Goal: Transaction & Acquisition: Purchase product/service

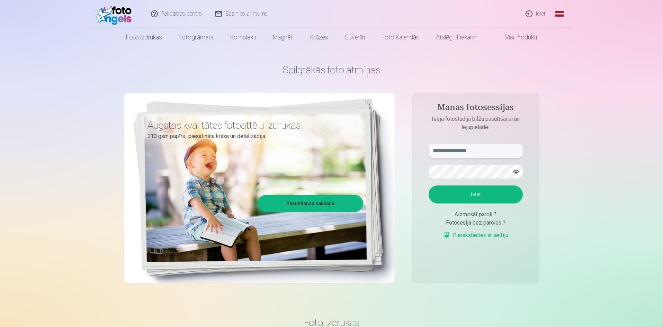
click at [483, 154] on input "text" at bounding box center [475, 151] width 94 height 14
click at [428, 185] on button "Ieiet" at bounding box center [475, 194] width 94 height 18
click at [517, 172] on button "button" at bounding box center [515, 171] width 13 height 13
click at [447, 152] on input "**********" at bounding box center [475, 151] width 94 height 14
type input "**********"
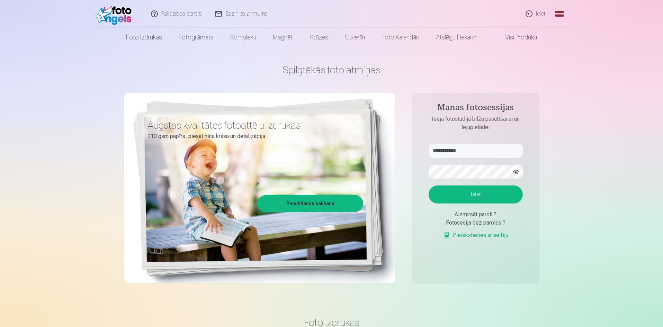
click at [487, 193] on button "Ieiet" at bounding box center [475, 194] width 94 height 18
click at [428, 185] on button "Ieiet" at bounding box center [475, 194] width 94 height 18
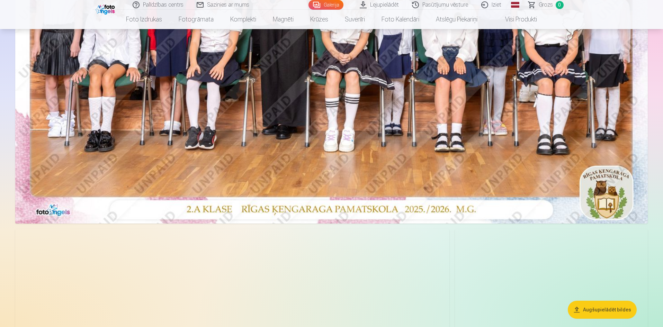
scroll to position [277, 0]
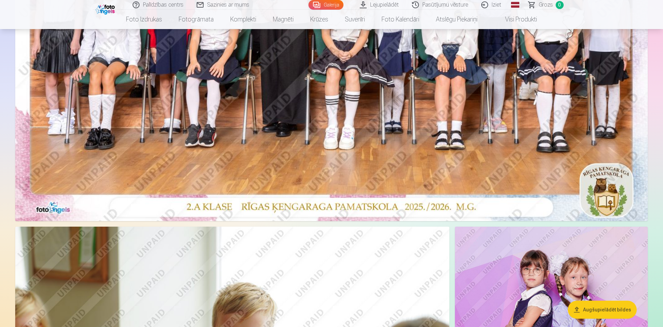
click at [305, 153] on img at bounding box center [331, 10] width 632 height 422
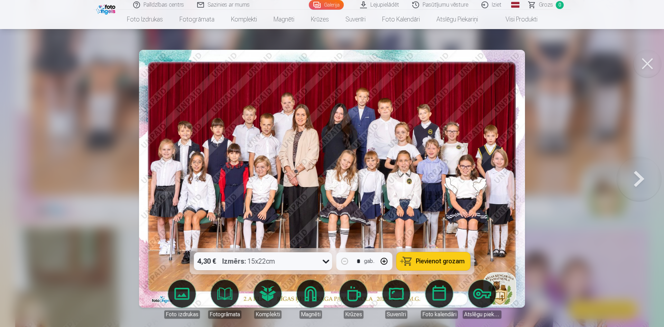
click at [648, 66] on button at bounding box center [648, 64] width 28 height 28
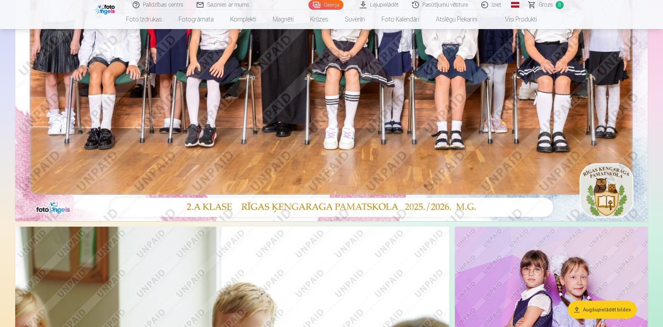
click at [515, 1] on link "Global" at bounding box center [515, 5] width 14 height 10
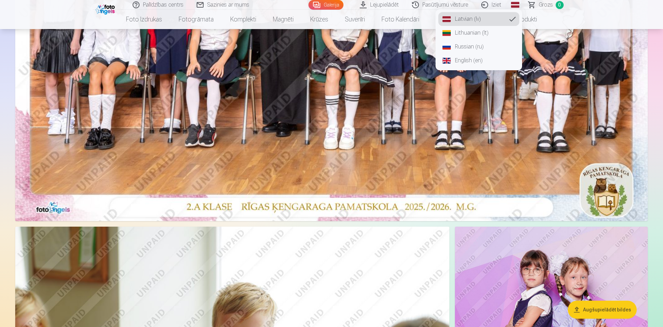
click at [476, 49] on link "Russian (ru)" at bounding box center [478, 47] width 81 height 14
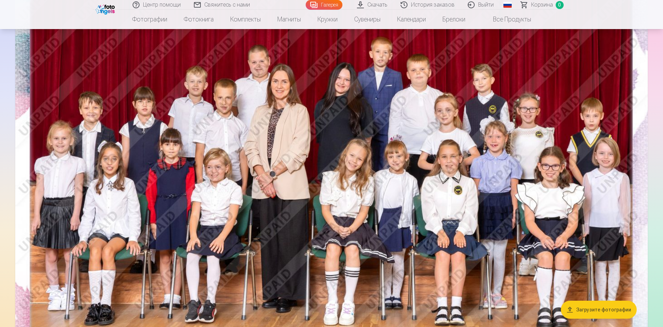
scroll to position [104, 0]
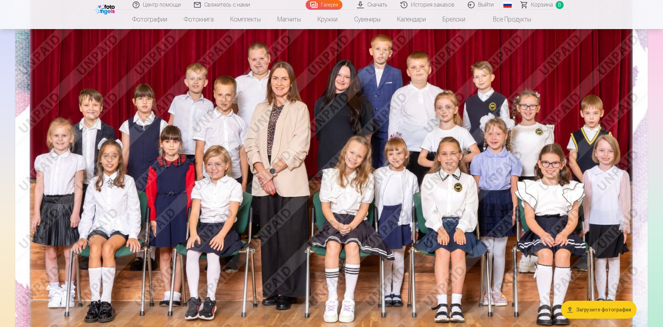
click at [244, 202] on img at bounding box center [331, 183] width 632 height 422
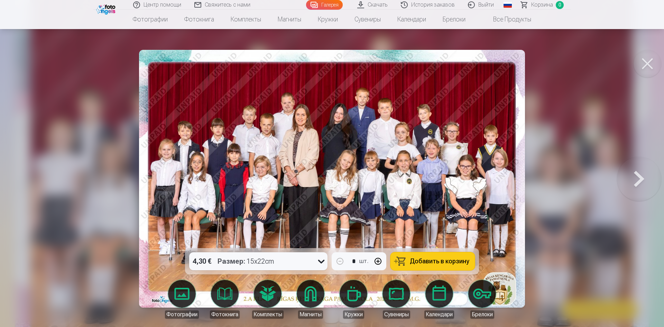
click at [324, 261] on icon at bounding box center [321, 261] width 11 height 11
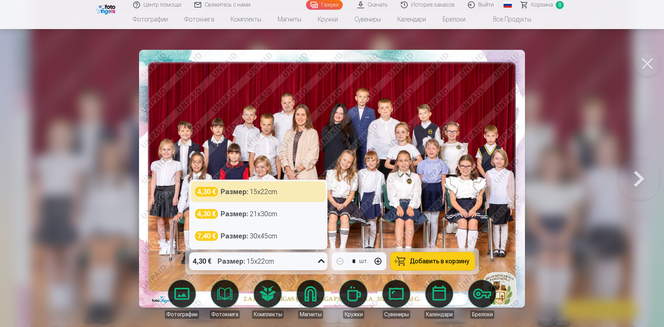
click at [291, 188] on div "4,30 € Размер : 15x22cm" at bounding box center [258, 192] width 127 height 10
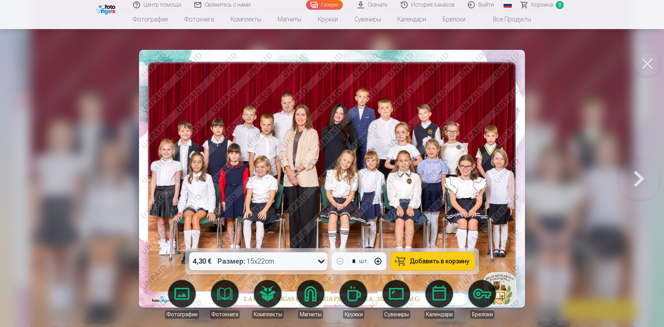
click at [416, 260] on span "Добавить в корзину" at bounding box center [440, 261] width 60 height 6
click at [655, 71] on button at bounding box center [648, 64] width 28 height 28
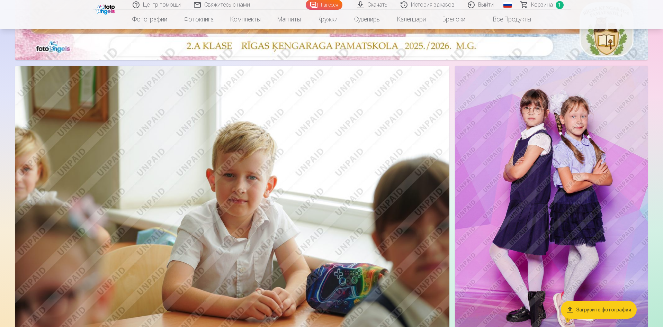
scroll to position [450, 0]
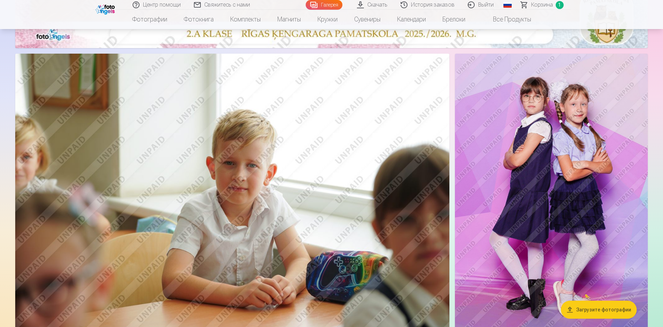
click at [571, 251] on img at bounding box center [551, 198] width 193 height 289
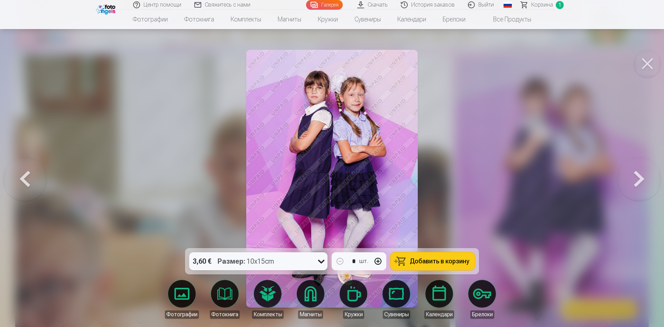
click at [322, 261] on icon at bounding box center [321, 261] width 11 height 11
click at [434, 259] on span "Добавить в корзину" at bounding box center [440, 261] width 60 height 6
click at [643, 171] on button at bounding box center [639, 178] width 44 height 125
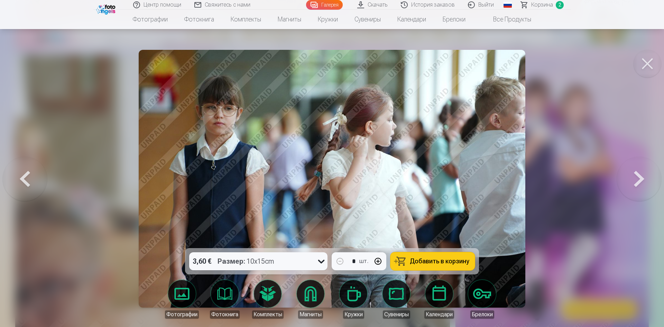
click at [636, 176] on button at bounding box center [639, 178] width 44 height 125
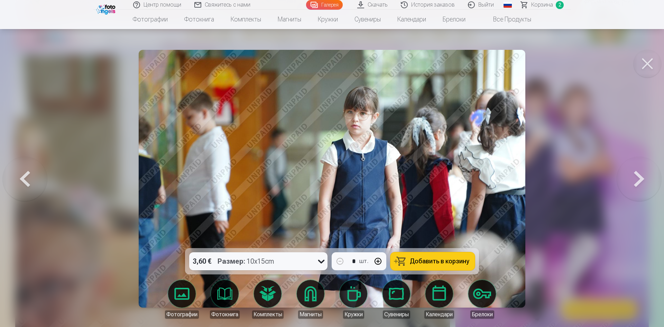
click at [636, 176] on button at bounding box center [639, 178] width 44 height 125
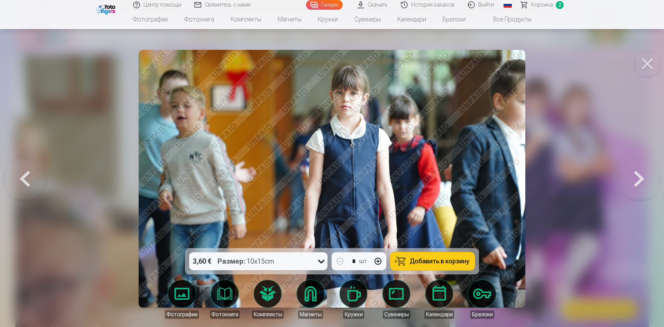
click at [636, 176] on button at bounding box center [639, 178] width 44 height 125
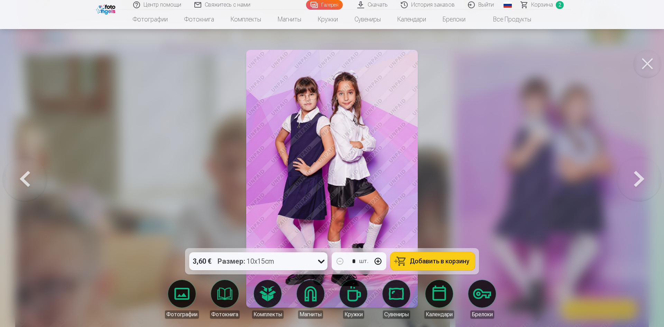
click at [421, 261] on span "Добавить в корзину" at bounding box center [440, 261] width 60 height 6
click at [647, 180] on button at bounding box center [639, 178] width 44 height 125
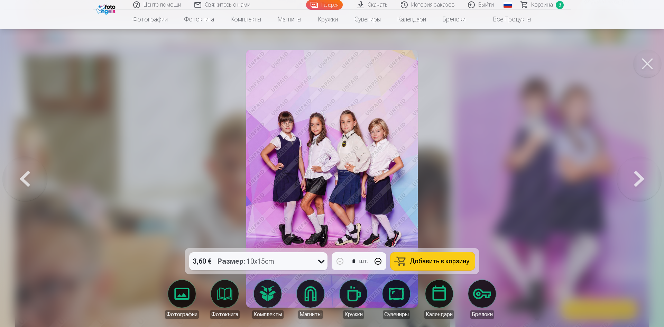
click at [432, 263] on span "Добавить в корзину" at bounding box center [440, 261] width 60 height 6
click at [642, 176] on button at bounding box center [639, 178] width 44 height 125
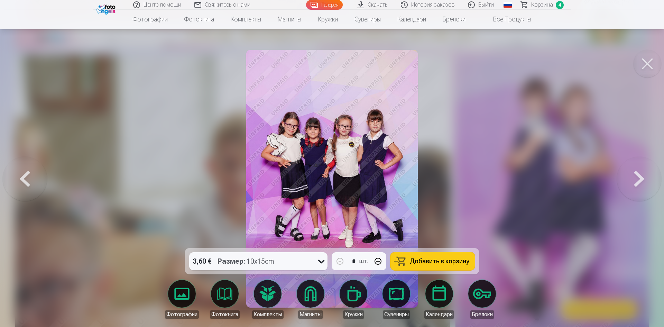
click at [441, 258] on span "Добавить в корзину" at bounding box center [440, 261] width 60 height 6
click at [637, 175] on button at bounding box center [639, 178] width 44 height 125
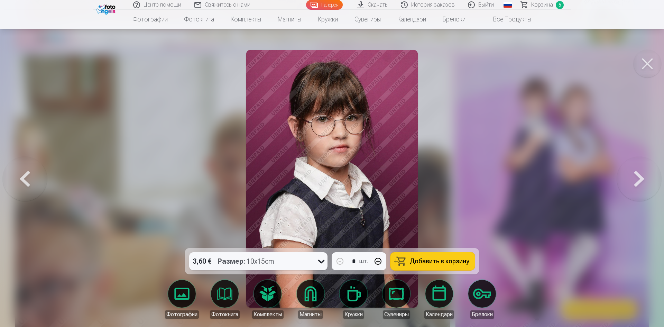
click at [442, 260] on span "Добавить в корзину" at bounding box center [440, 261] width 60 height 6
click at [644, 179] on button at bounding box center [639, 178] width 44 height 125
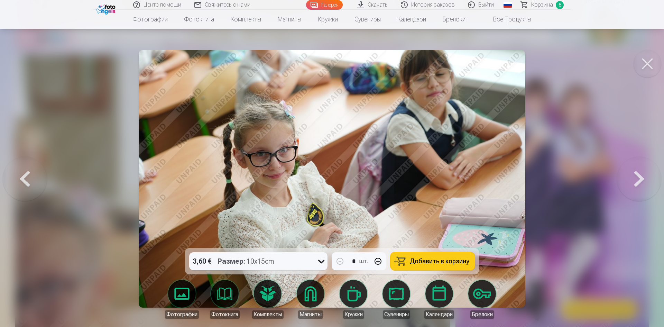
click at [644, 179] on button at bounding box center [639, 178] width 44 height 125
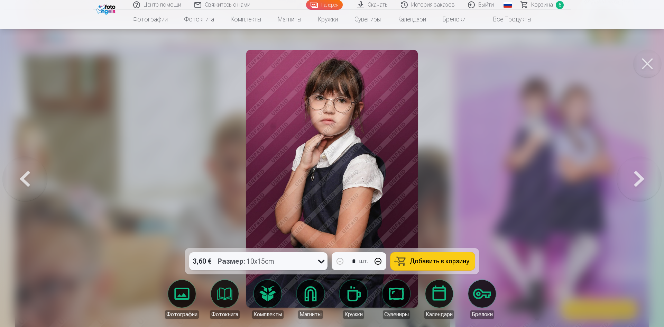
click at [644, 179] on button at bounding box center [639, 178] width 44 height 125
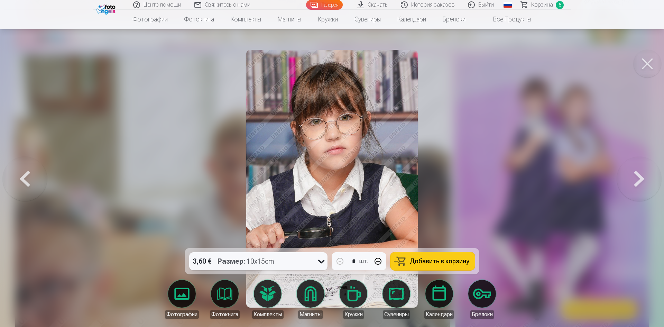
click at [644, 179] on button at bounding box center [639, 178] width 44 height 125
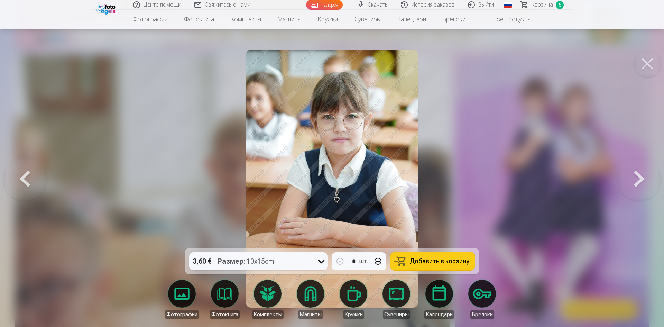
click at [19, 173] on button at bounding box center [25, 178] width 44 height 125
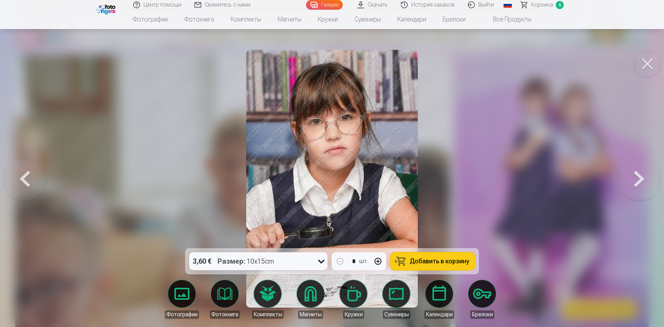
click at [654, 181] on button at bounding box center [639, 178] width 44 height 125
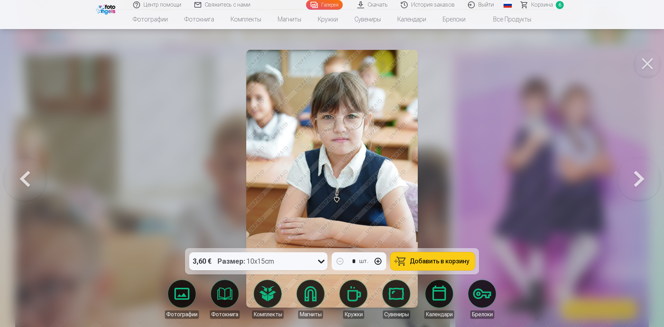
click at [429, 264] on span "Добавить в корзину" at bounding box center [440, 261] width 60 height 6
click at [638, 184] on button at bounding box center [639, 178] width 44 height 125
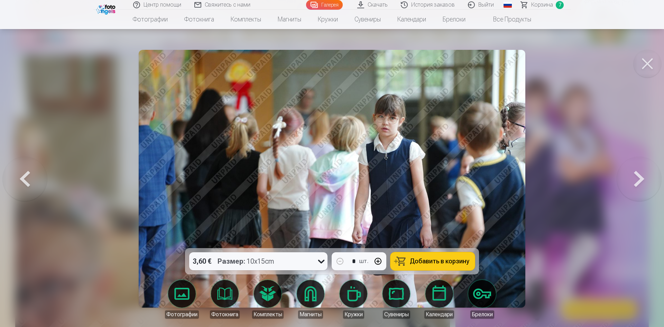
click at [640, 179] on button at bounding box center [639, 178] width 44 height 125
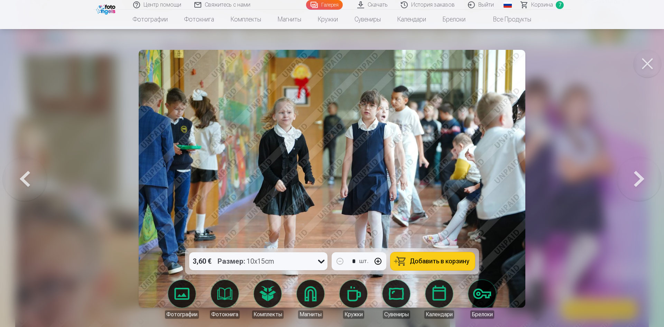
click at [640, 179] on button at bounding box center [639, 178] width 44 height 125
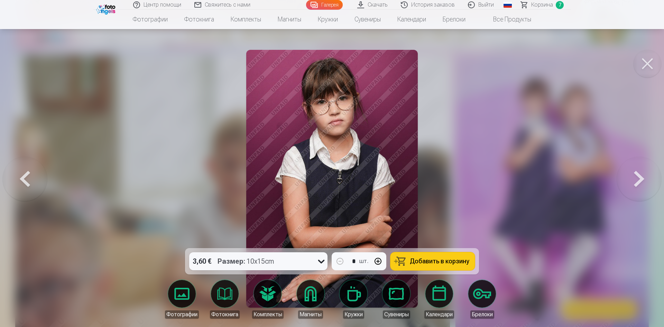
click at [640, 179] on button at bounding box center [639, 178] width 44 height 125
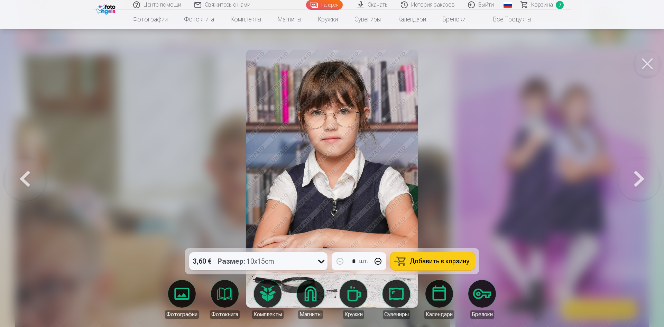
click at [428, 262] on span "Добавить в корзину" at bounding box center [440, 261] width 60 height 6
click at [645, 182] on button at bounding box center [639, 178] width 44 height 125
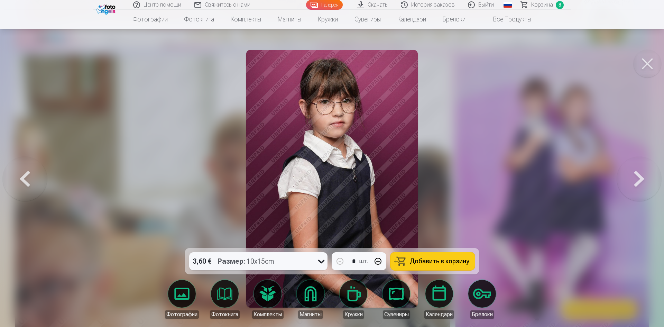
click at [645, 182] on button at bounding box center [639, 178] width 44 height 125
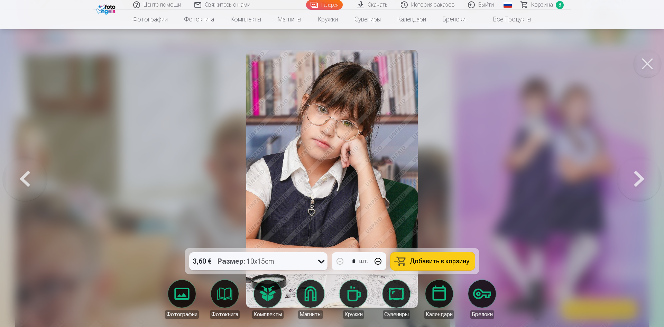
click at [645, 182] on button at bounding box center [639, 178] width 44 height 125
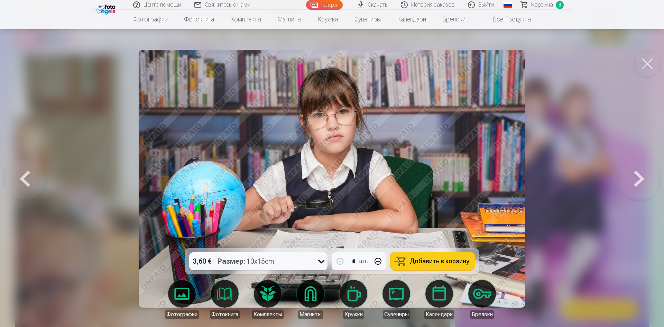
click at [444, 263] on span "Добавить в корзину" at bounding box center [440, 261] width 60 height 6
click at [639, 181] on button at bounding box center [639, 178] width 44 height 125
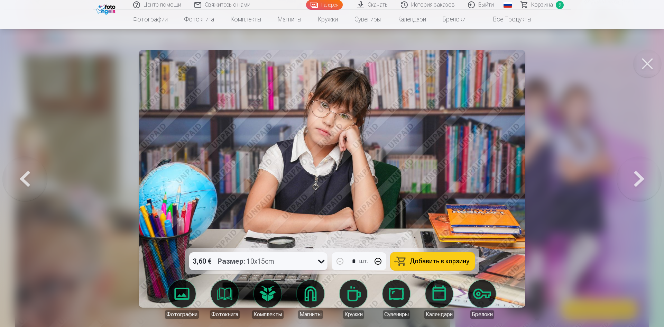
click at [639, 181] on button at bounding box center [639, 178] width 44 height 125
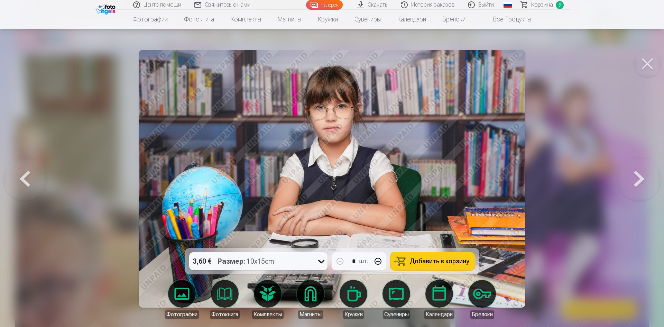
click at [416, 261] on span "Добавить в корзину" at bounding box center [440, 261] width 60 height 6
click at [653, 174] on button at bounding box center [639, 178] width 44 height 125
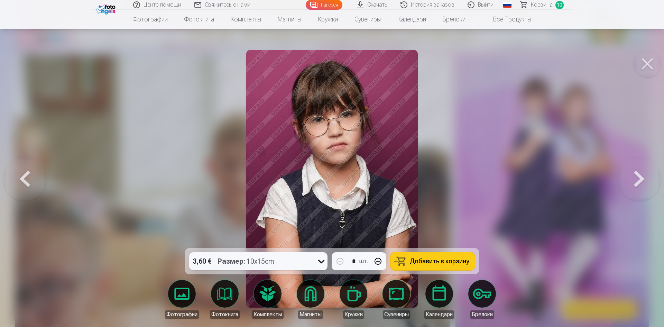
click at [651, 176] on button at bounding box center [639, 178] width 44 height 125
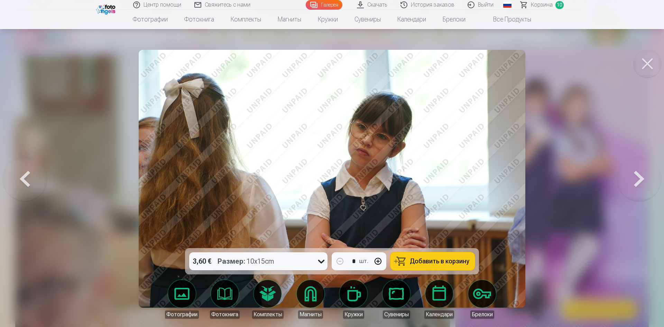
click at [651, 176] on button at bounding box center [639, 178] width 44 height 125
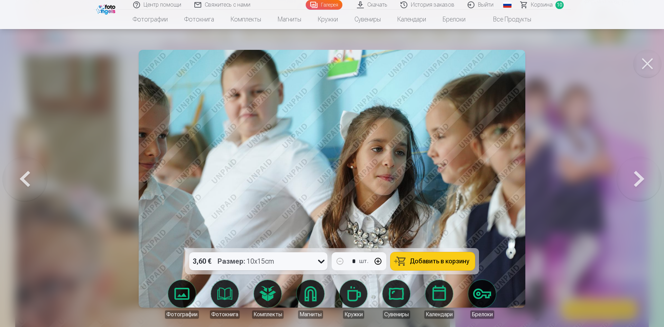
click at [651, 176] on button at bounding box center [639, 178] width 44 height 125
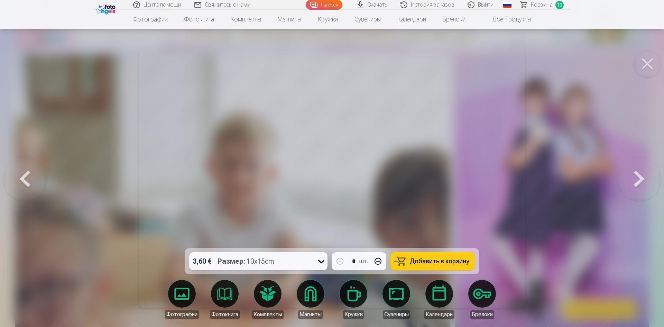
click at [651, 176] on button at bounding box center [639, 178] width 44 height 125
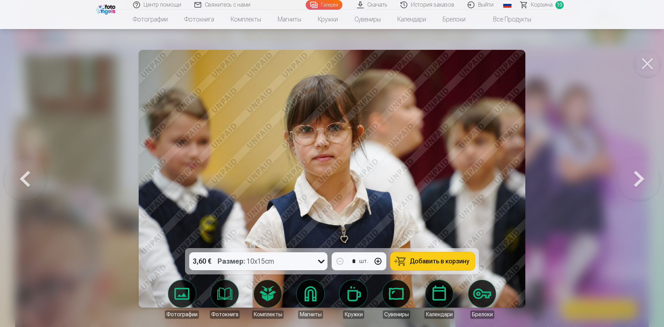
click at [651, 176] on button at bounding box center [639, 178] width 44 height 125
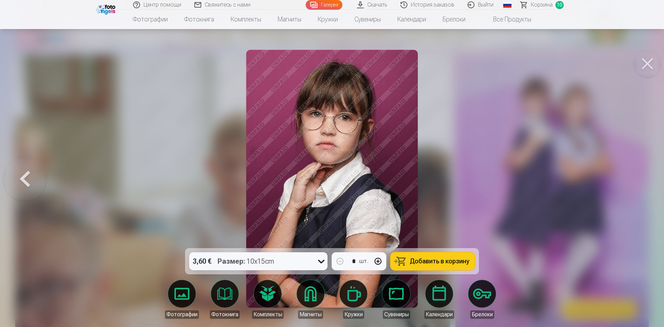
click at [651, 176] on div at bounding box center [332, 163] width 664 height 327
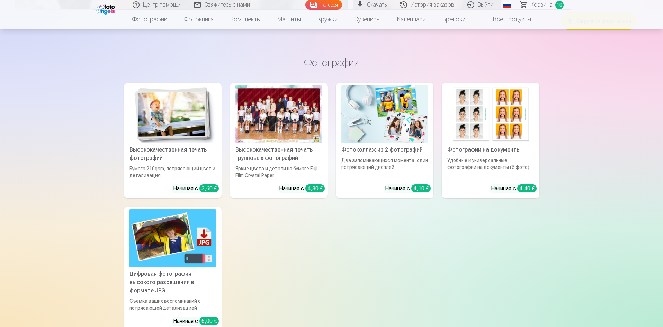
scroll to position [6851, 0]
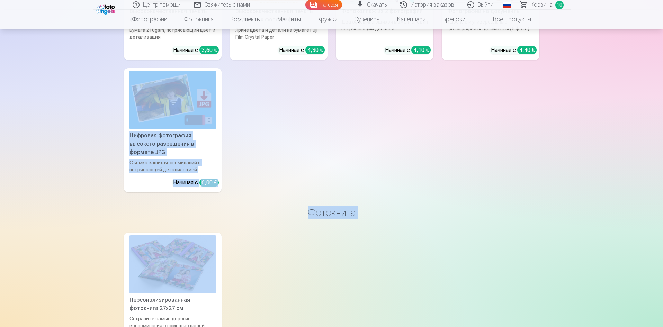
drag, startPoint x: 656, startPoint y: 246, endPoint x: 664, endPoint y: 74, distance: 172.5
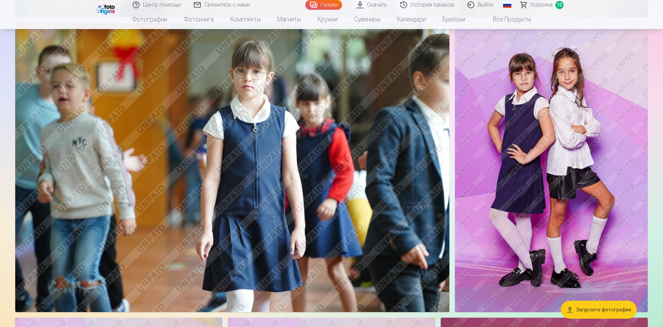
scroll to position [1626, 0]
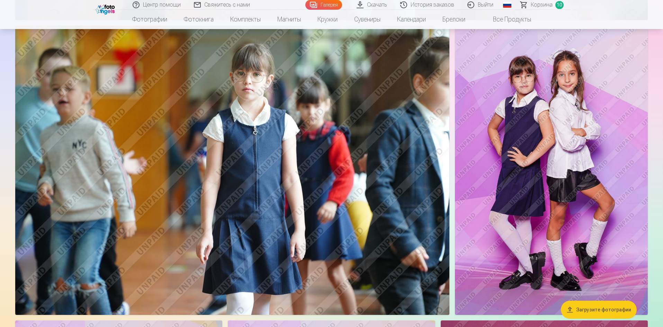
click at [539, 115] on img at bounding box center [551, 170] width 193 height 289
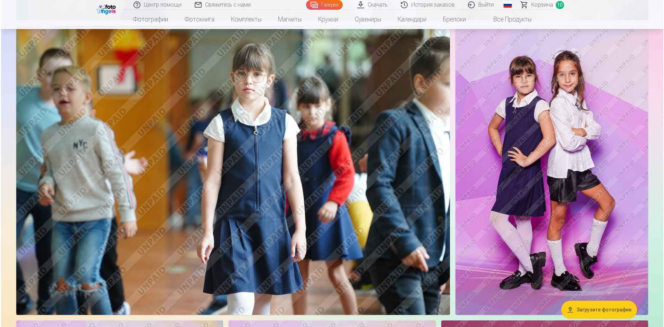
scroll to position [1629, 0]
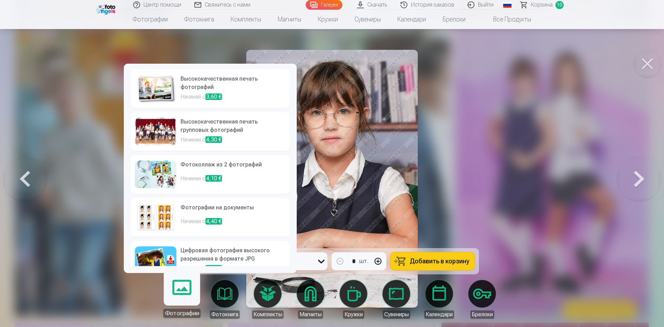
click at [225, 167] on h6 "Фотоколлаж из 2 фотографий" at bounding box center [233, 168] width 105 height 14
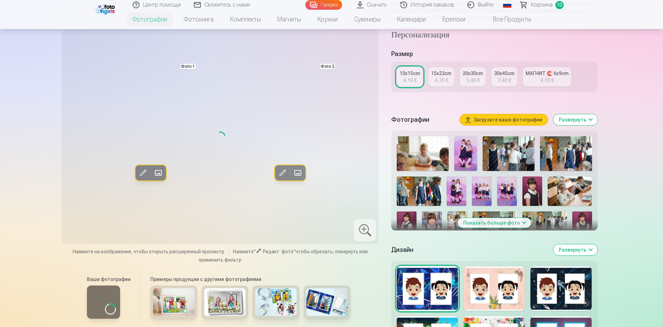
scroll to position [104, 0]
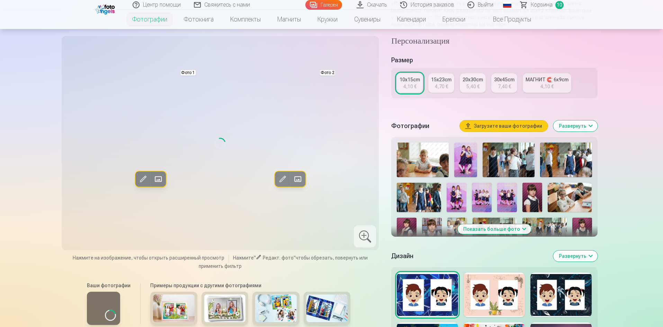
click at [419, 157] on img at bounding box center [423, 160] width 52 height 35
click at [461, 162] on img at bounding box center [465, 160] width 23 height 35
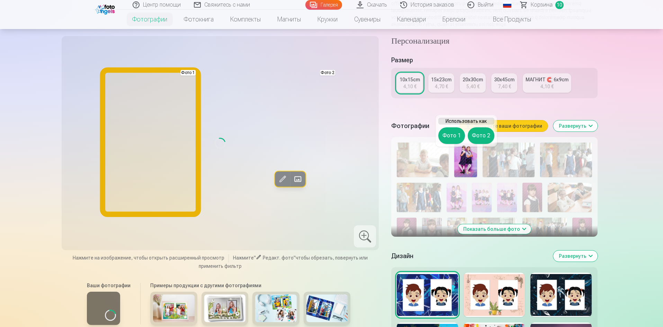
click at [441, 138] on button "Фото 1" at bounding box center [451, 135] width 27 height 17
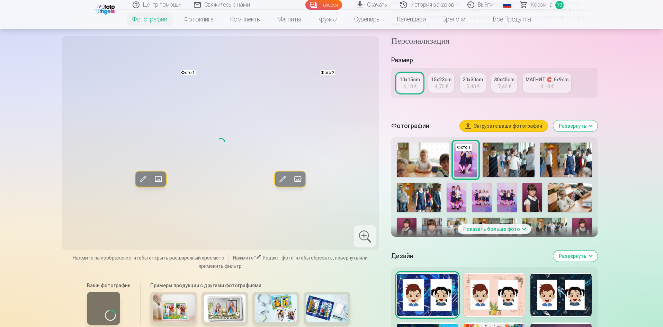
click at [481, 208] on img at bounding box center [482, 197] width 20 height 29
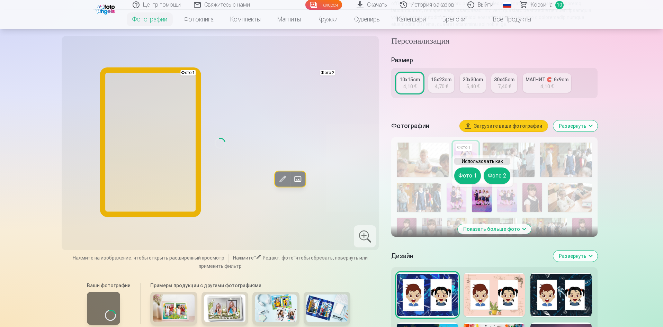
click at [467, 178] on button "Фото 1" at bounding box center [467, 175] width 27 height 17
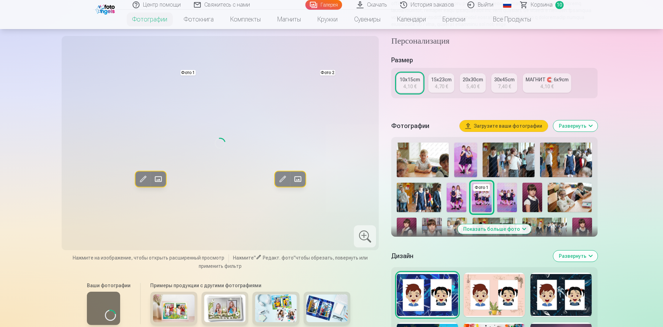
click at [503, 199] on img at bounding box center [507, 197] width 20 height 29
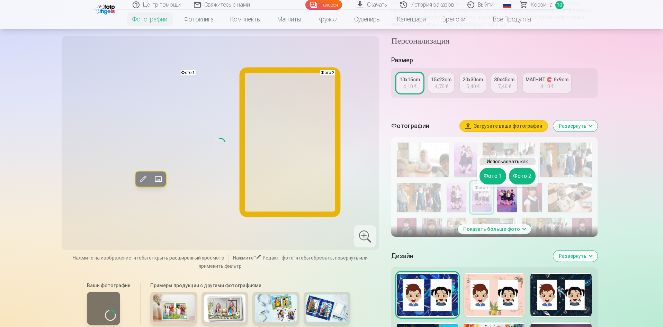
click at [529, 174] on button "Фото 2" at bounding box center [522, 176] width 27 height 17
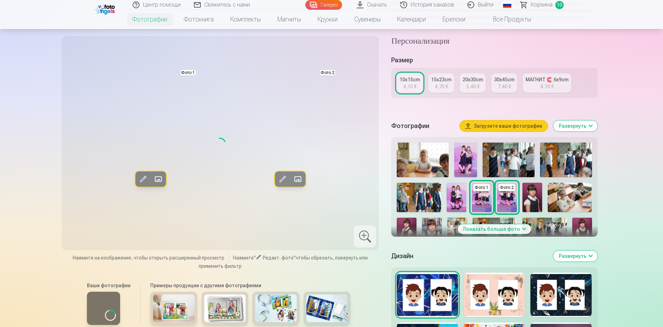
click at [502, 93] on link "30x45cm 7,40 €" at bounding box center [504, 82] width 26 height 19
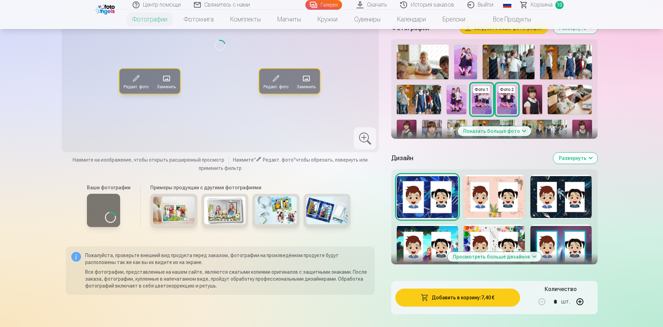
scroll to position [277, 0]
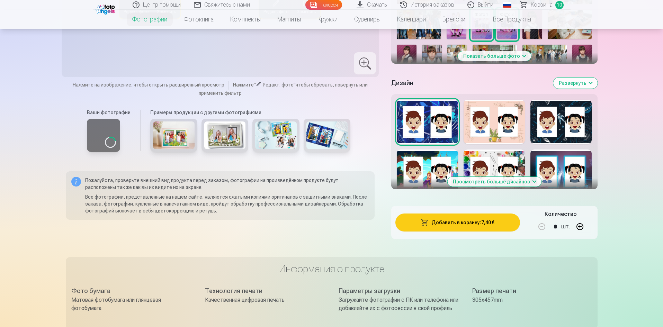
click at [179, 149] on img at bounding box center [174, 135] width 42 height 28
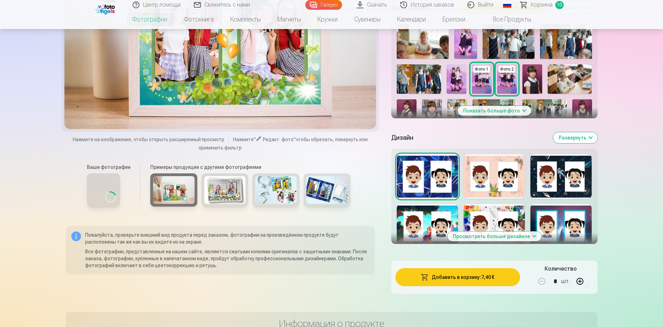
scroll to position [138, 0]
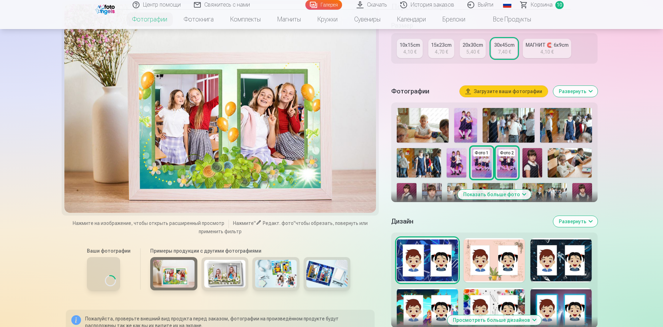
click at [222, 273] on img at bounding box center [225, 274] width 42 height 28
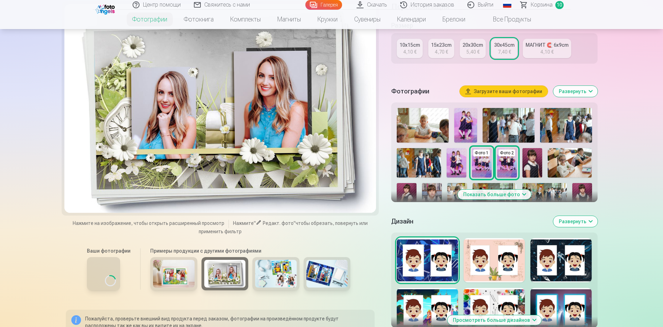
click at [274, 272] on img at bounding box center [276, 274] width 42 height 28
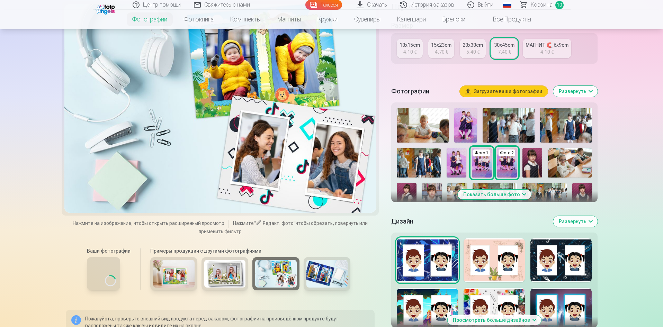
click at [318, 276] on img at bounding box center [327, 274] width 42 height 28
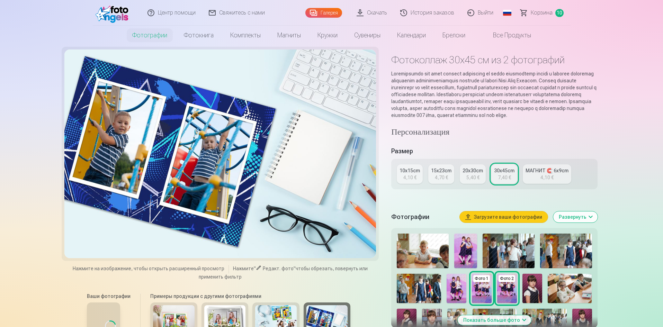
scroll to position [0, 0]
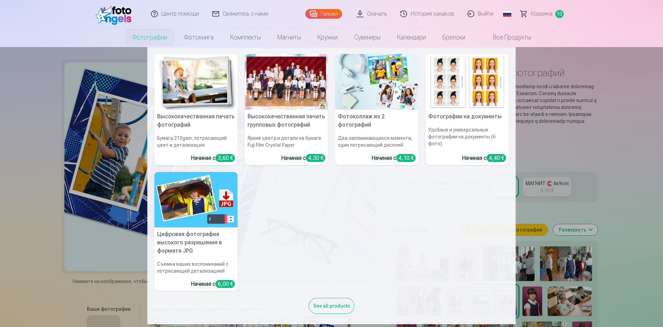
click at [191, 202] on img at bounding box center [195, 200] width 83 height 56
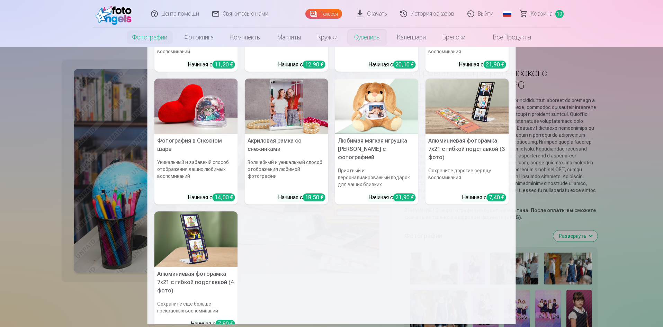
scroll to position [35, 0]
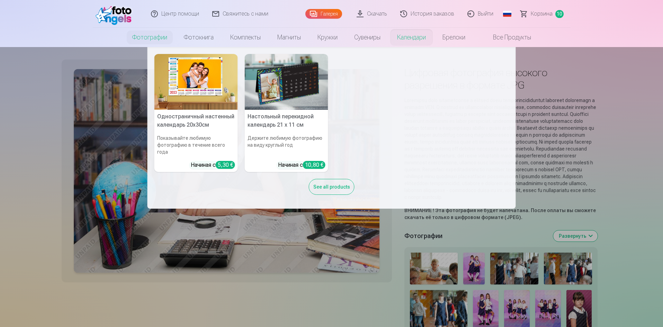
click at [212, 83] on img at bounding box center [195, 82] width 83 height 56
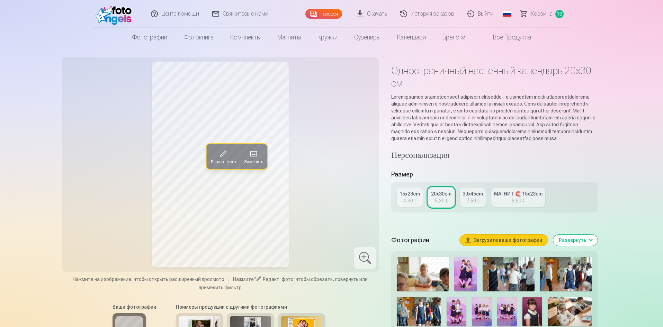
scroll to position [35, 0]
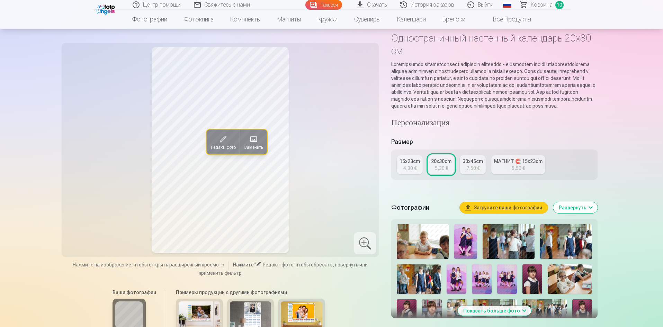
click at [458, 283] on img at bounding box center [456, 278] width 20 height 29
click at [477, 286] on img at bounding box center [482, 278] width 20 height 29
click at [506, 291] on img at bounding box center [507, 278] width 20 height 29
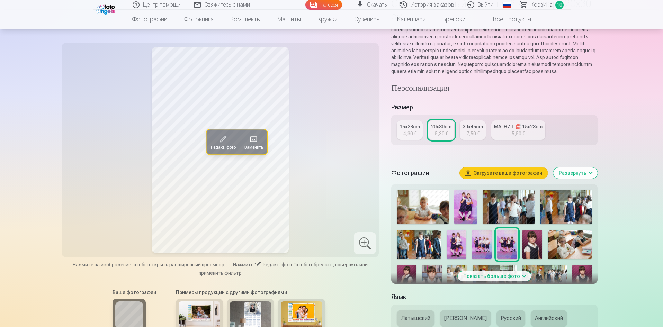
scroll to position [104, 0]
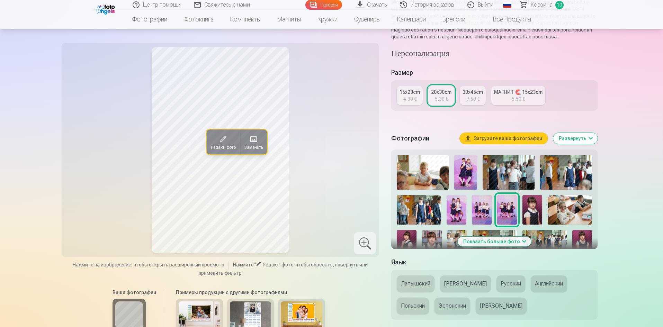
click at [515, 246] on button "Показать больше фото" at bounding box center [493, 242] width 73 height 10
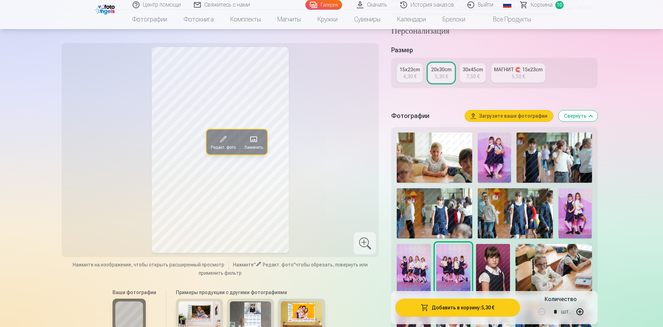
scroll to position [138, 0]
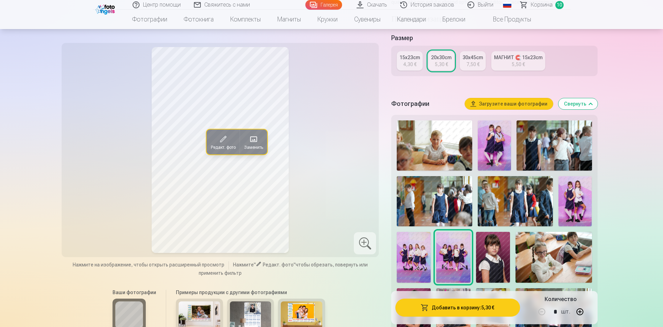
click at [370, 238] on div at bounding box center [365, 243] width 22 height 22
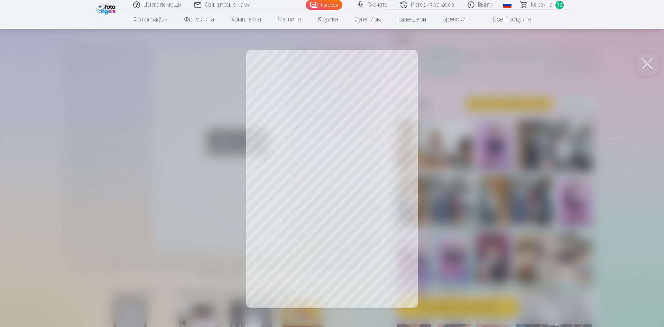
click at [643, 65] on button at bounding box center [648, 64] width 28 height 28
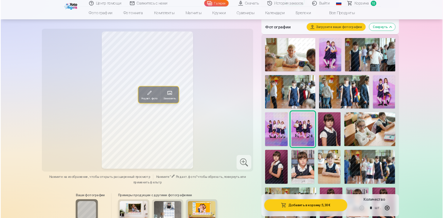
scroll to position [242, 0]
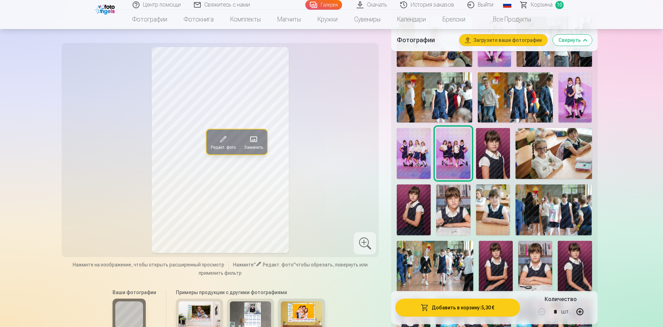
click at [421, 209] on img at bounding box center [414, 209] width 34 height 51
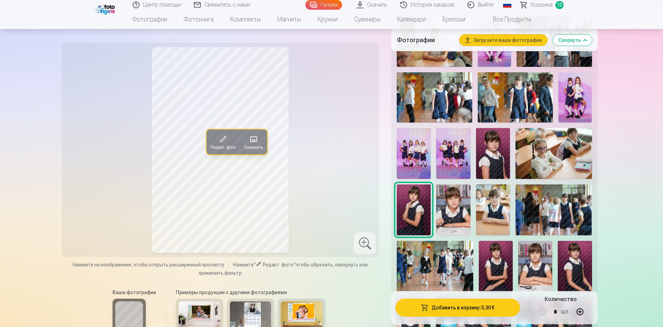
click at [447, 211] on img at bounding box center [453, 209] width 34 height 51
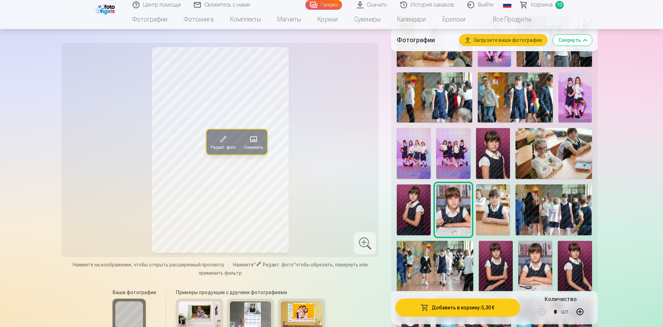
click at [423, 162] on img at bounding box center [414, 153] width 34 height 51
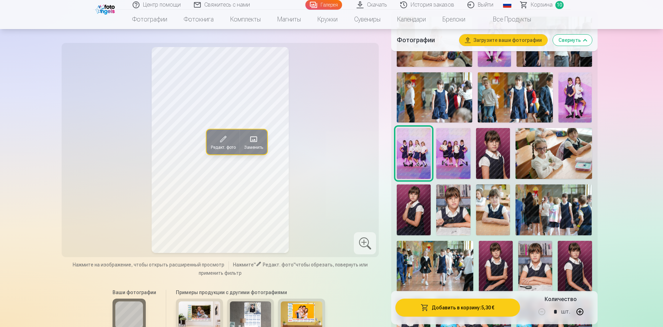
click at [360, 249] on div at bounding box center [365, 243] width 22 height 22
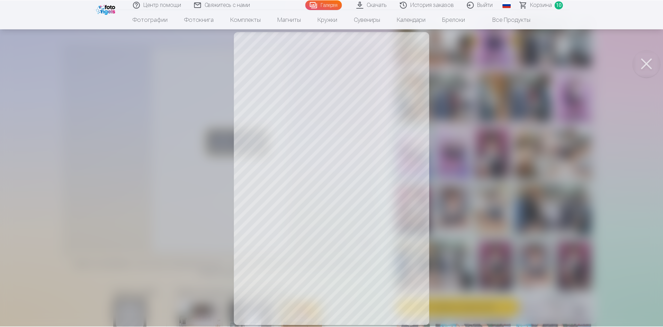
scroll to position [35, 0]
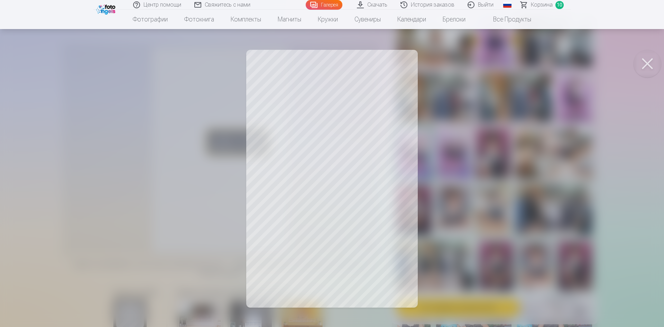
click at [649, 59] on button at bounding box center [648, 64] width 28 height 28
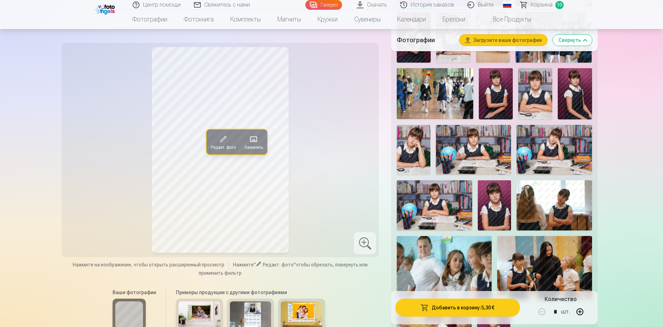
scroll to position [415, 0]
click at [198, 315] on img at bounding box center [200, 315] width 42 height 28
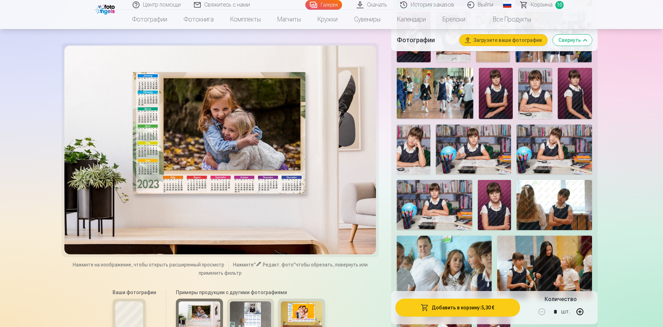
click at [242, 313] on img at bounding box center [251, 315] width 42 height 28
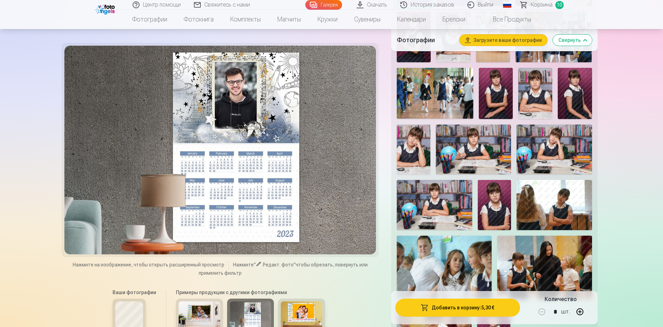
click at [302, 320] on img at bounding box center [302, 315] width 42 height 28
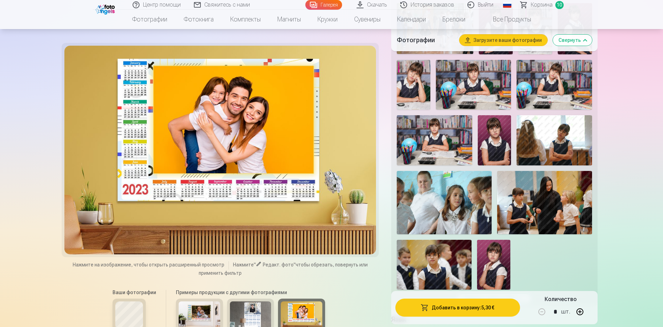
scroll to position [489, 0]
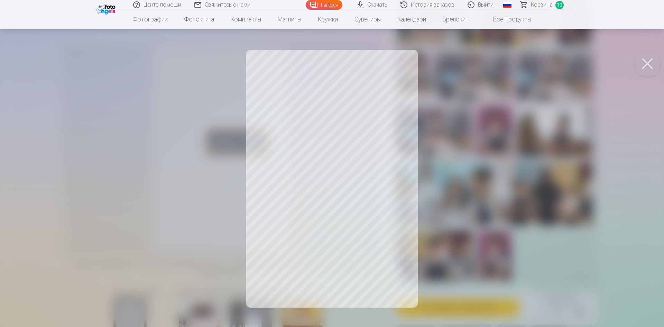
click at [268, 205] on div at bounding box center [332, 163] width 664 height 327
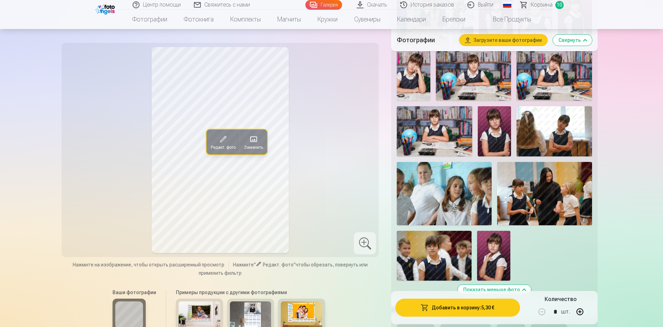
click at [228, 142] on button "Редакт. фото" at bounding box center [222, 141] width 33 height 25
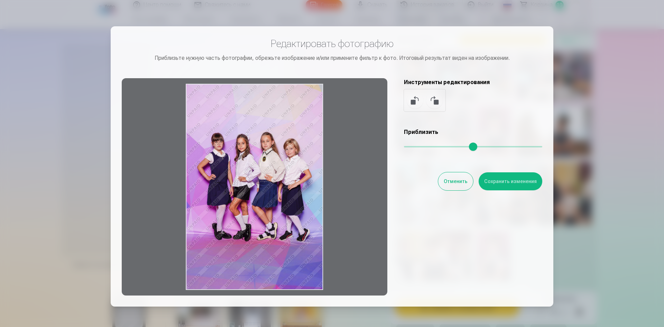
drag, startPoint x: 314, startPoint y: 95, endPoint x: 313, endPoint y: 109, distance: 14.5
click at [314, 107] on div at bounding box center [255, 186] width 266 height 217
drag, startPoint x: 324, startPoint y: 87, endPoint x: 270, endPoint y: 143, distance: 78.1
click at [277, 135] on div at bounding box center [255, 186] width 266 height 217
drag, startPoint x: 266, startPoint y: 168, endPoint x: 340, endPoint y: 119, distance: 88.6
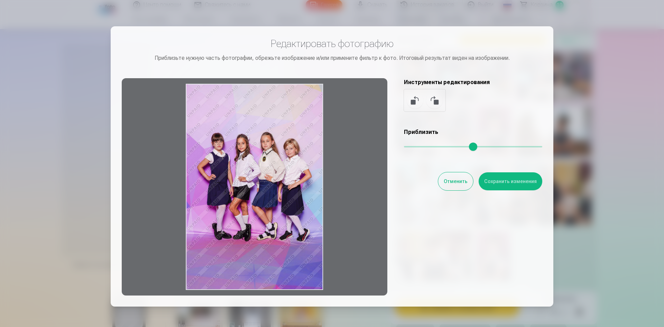
click at [330, 122] on div at bounding box center [255, 186] width 266 height 217
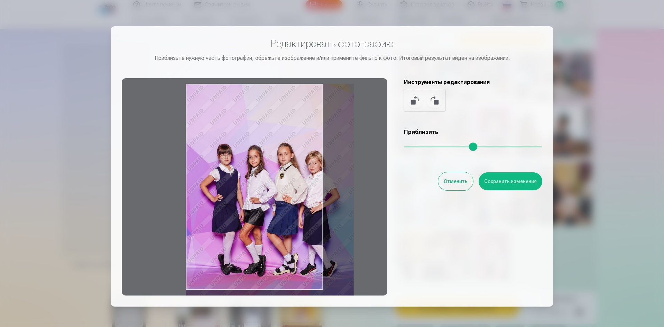
drag, startPoint x: 409, startPoint y: 149, endPoint x: 431, endPoint y: 152, distance: 22.0
click at [431, 147] on input "range" at bounding box center [473, 146] width 138 height 1
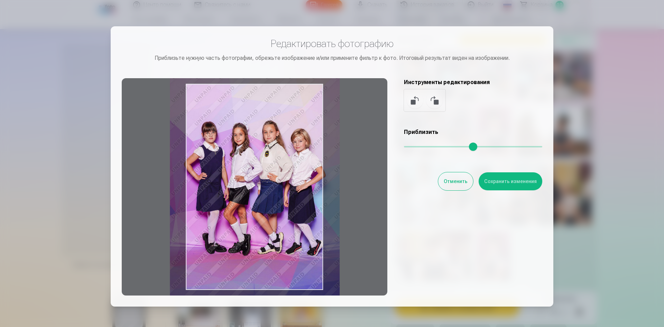
drag, startPoint x: 291, startPoint y: 174, endPoint x: 278, endPoint y: 152, distance: 26.5
click at [278, 152] on div at bounding box center [255, 186] width 266 height 217
click at [434, 99] on button at bounding box center [434, 100] width 17 height 17
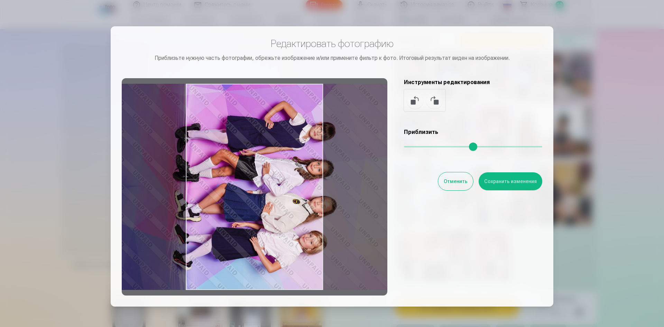
click at [414, 103] on button at bounding box center [415, 100] width 17 height 17
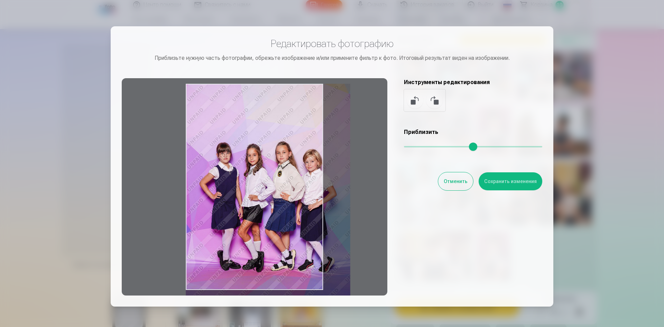
drag, startPoint x: 412, startPoint y: 147, endPoint x: 427, endPoint y: 148, distance: 14.9
click at [427, 147] on input "range" at bounding box center [473, 146] width 138 height 1
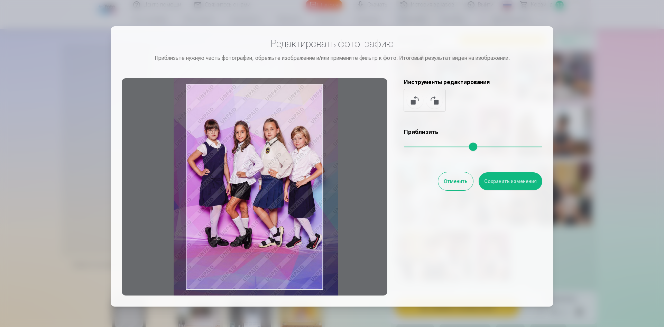
type input "****"
drag, startPoint x: 316, startPoint y: 165, endPoint x: 303, endPoint y: 142, distance: 26.5
click at [303, 142] on div at bounding box center [255, 186] width 266 height 217
click at [493, 182] on button "Сохранить изменения" at bounding box center [511, 181] width 64 height 18
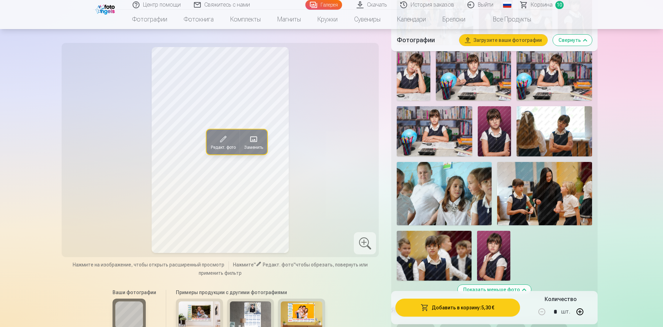
click at [369, 235] on div at bounding box center [365, 243] width 22 height 22
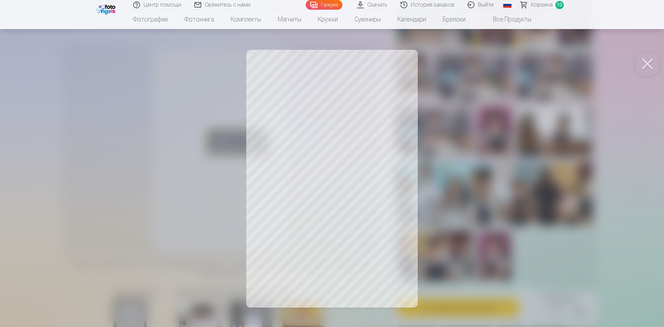
click at [650, 68] on button at bounding box center [648, 64] width 28 height 28
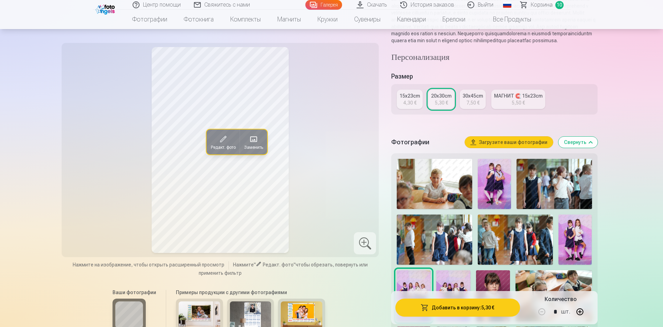
scroll to position [138, 0]
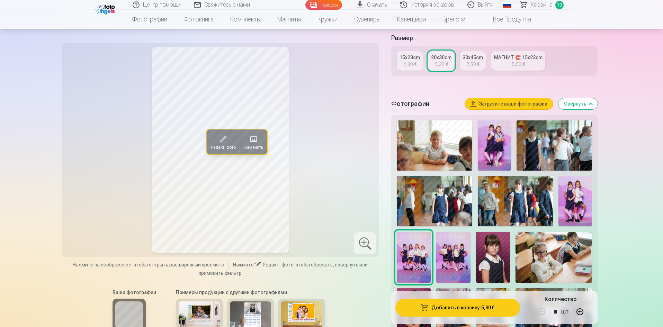
click at [299, 306] on img at bounding box center [302, 315] width 42 height 28
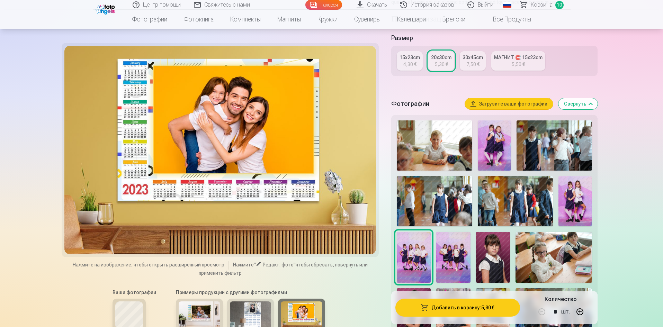
click at [246, 311] on img at bounding box center [251, 315] width 42 height 28
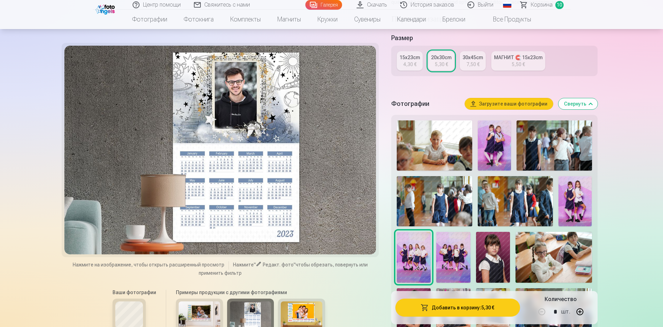
click at [259, 222] on div at bounding box center [220, 150] width 312 height 209
click at [415, 269] on img at bounding box center [414, 257] width 34 height 51
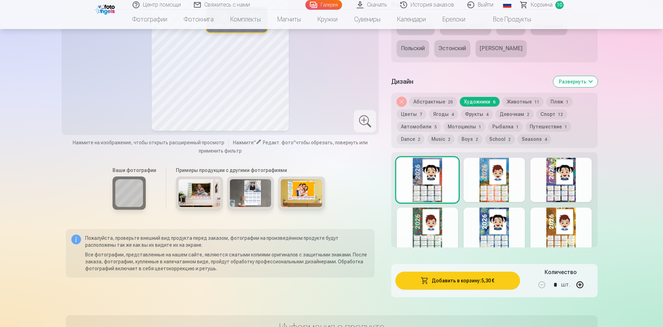
scroll to position [796, 0]
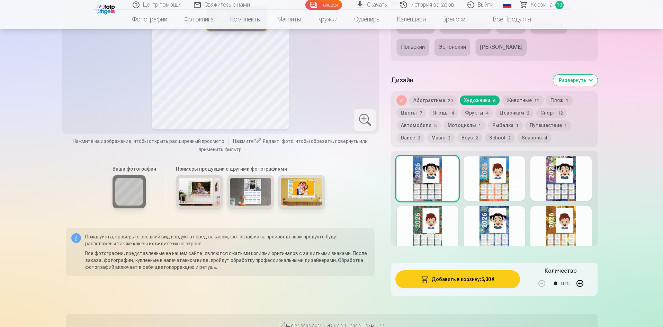
click at [497, 190] on div at bounding box center [493, 178] width 61 height 44
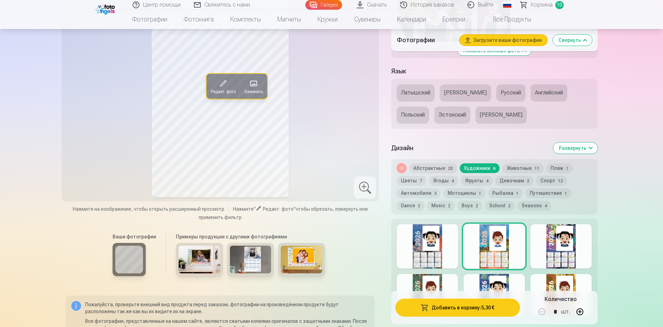
scroll to position [692, 0]
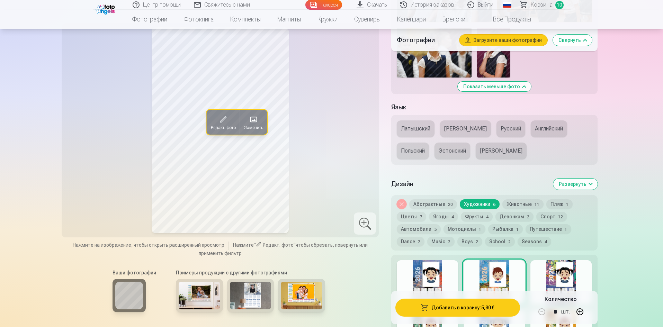
click at [551, 283] on div at bounding box center [560, 282] width 61 height 44
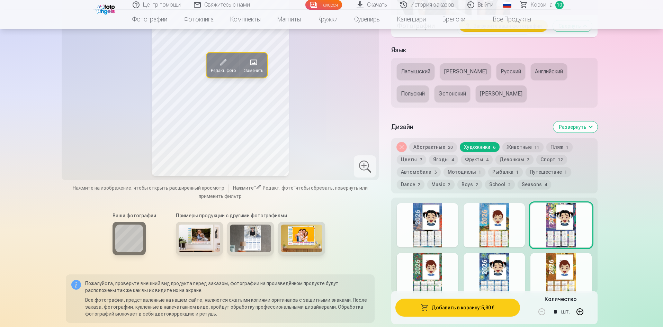
scroll to position [761, 0]
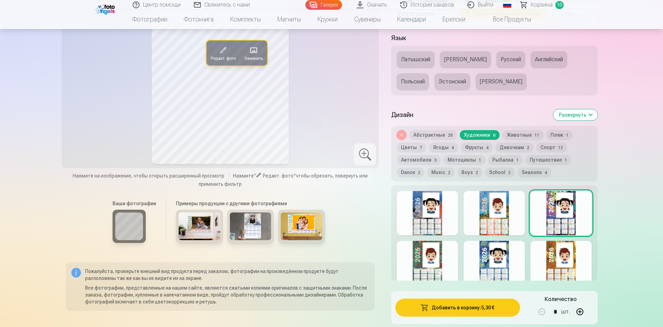
click at [437, 272] on div at bounding box center [427, 263] width 61 height 44
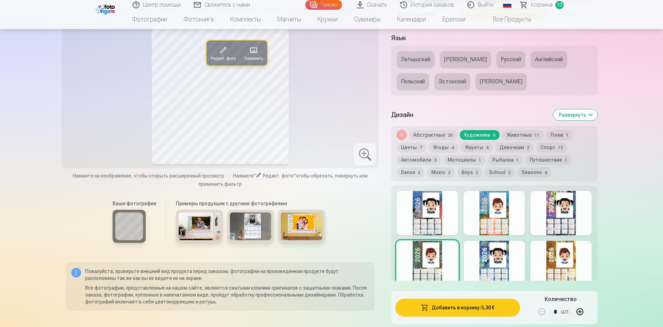
click at [506, 262] on div at bounding box center [493, 263] width 61 height 44
click at [552, 263] on div at bounding box center [560, 263] width 61 height 44
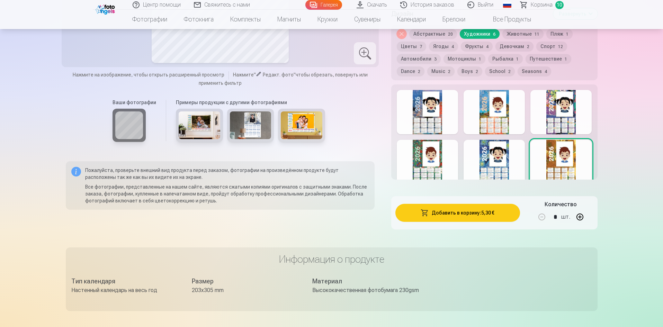
scroll to position [865, 0]
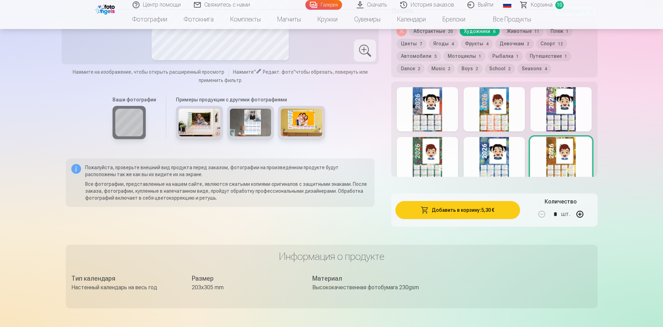
drag, startPoint x: 556, startPoint y: 157, endPoint x: 542, endPoint y: 130, distance: 30.8
click at [543, 128] on div at bounding box center [494, 129] width 206 height 95
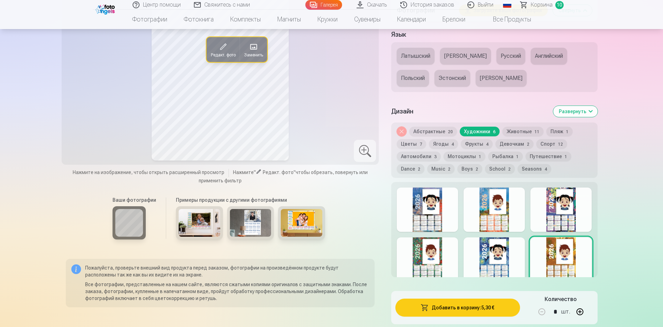
scroll to position [761, 0]
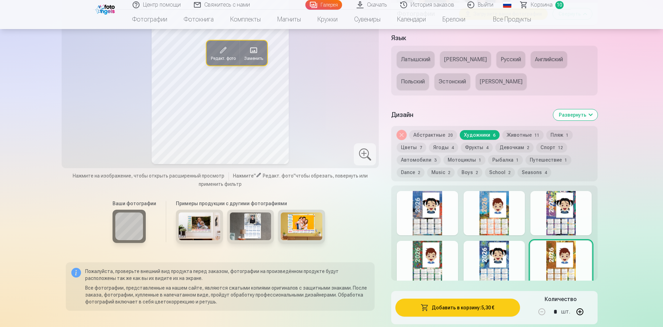
click at [439, 140] on button "Абстрактные 20" at bounding box center [433, 135] width 48 height 10
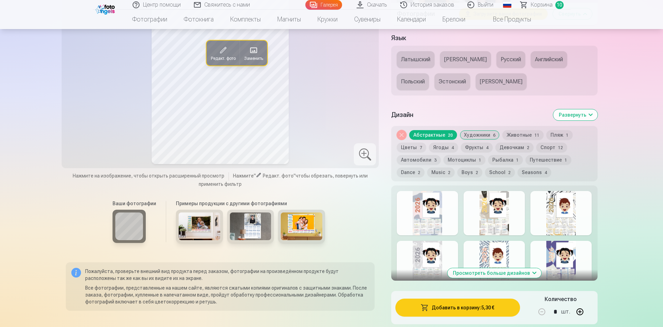
click at [575, 120] on button "Развернуть" at bounding box center [575, 114] width 44 height 11
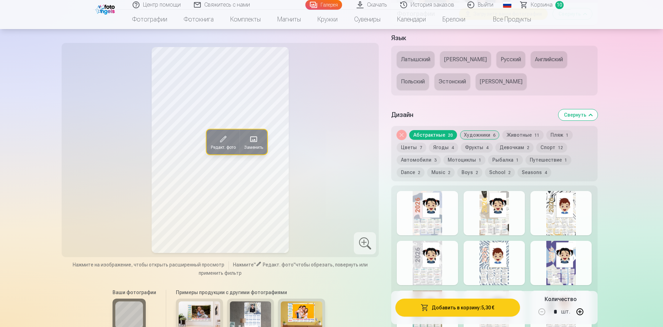
click at [575, 120] on button "Свернуть" at bounding box center [577, 114] width 39 height 11
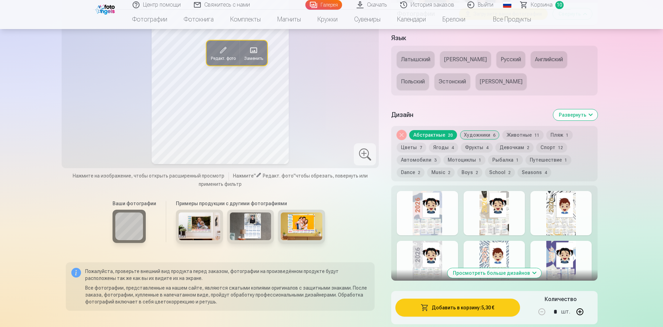
scroll to position [801, 0]
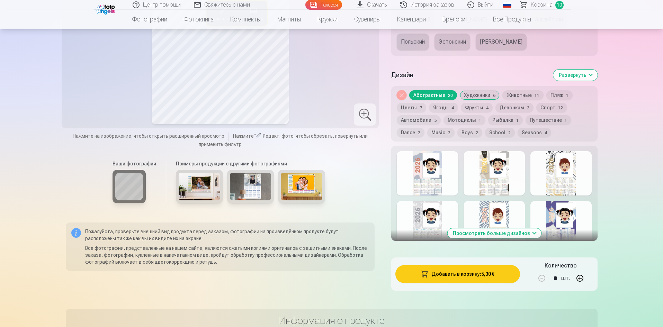
click at [480, 100] on button "Художники 6" at bounding box center [480, 95] width 40 height 10
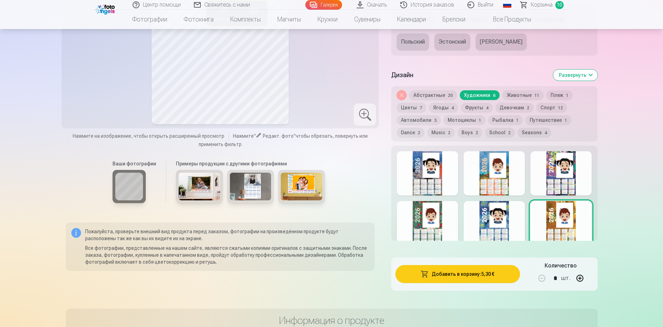
click at [437, 100] on button "Абстрактные 20" at bounding box center [433, 95] width 48 height 10
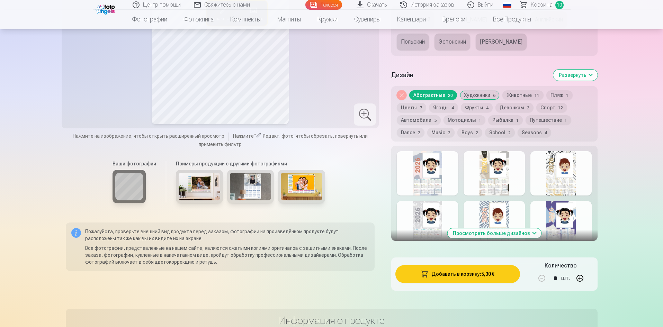
click at [419, 180] on div at bounding box center [427, 173] width 61 height 44
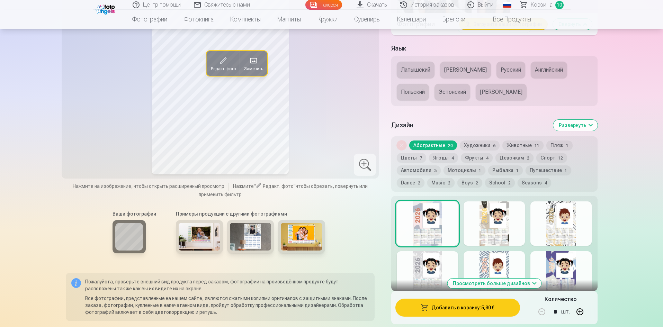
scroll to position [766, 0]
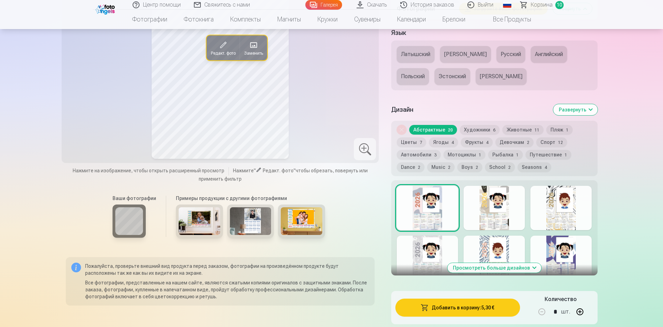
click at [498, 187] on div "Просмотреть больше дизайнов" at bounding box center [494, 227] width 206 height 95
click at [496, 198] on div at bounding box center [493, 208] width 61 height 44
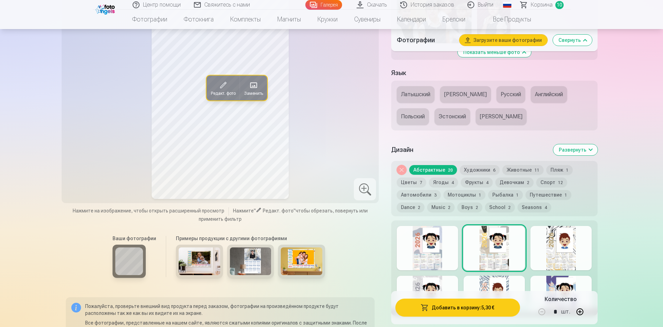
scroll to position [732, 0]
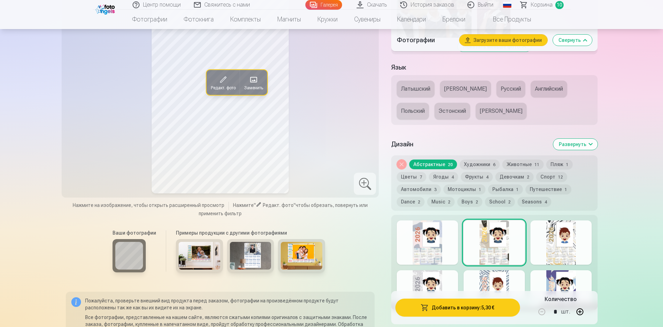
click at [569, 238] on div at bounding box center [560, 242] width 61 height 44
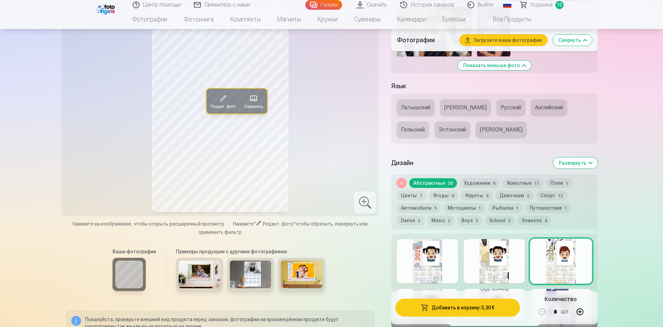
scroll to position [766, 0]
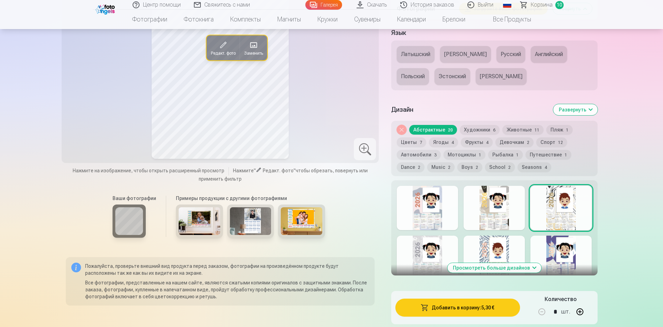
click at [412, 265] on div at bounding box center [427, 258] width 61 height 44
click at [500, 251] on div at bounding box center [493, 258] width 61 height 44
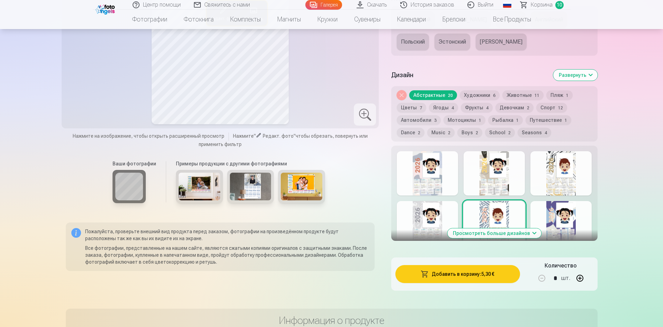
click at [549, 220] on div at bounding box center [560, 223] width 61 height 44
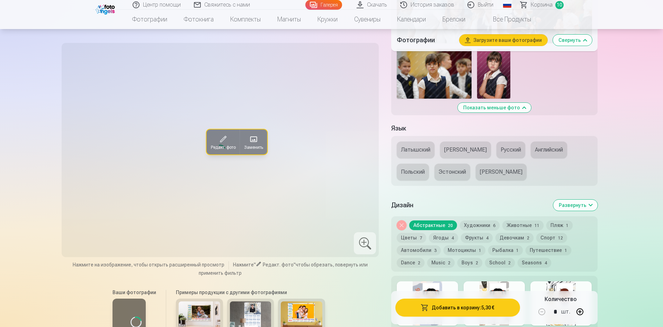
scroll to position [663, 0]
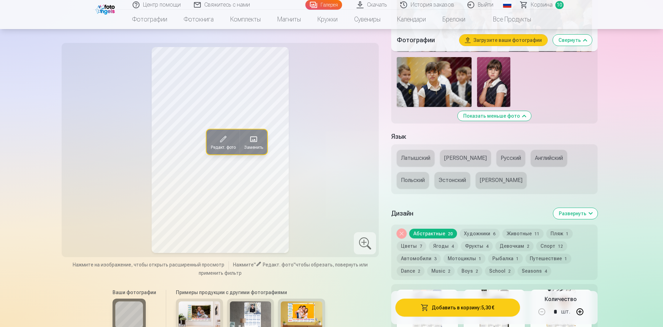
click at [480, 238] on button "Художники 6" at bounding box center [480, 234] width 40 height 10
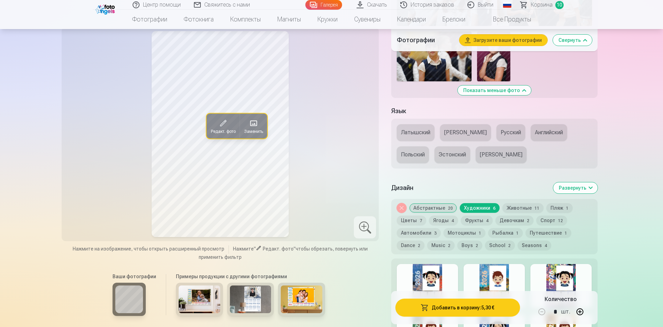
scroll to position [732, 0]
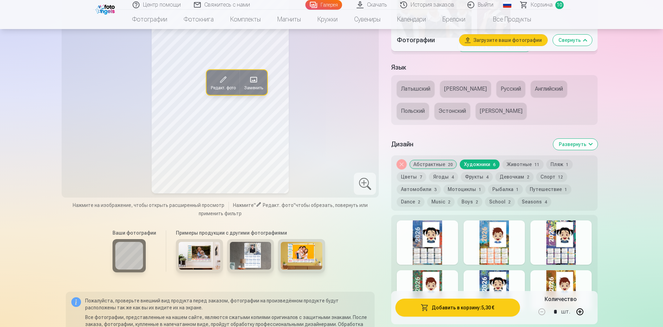
drag, startPoint x: 437, startPoint y: 254, endPoint x: 440, endPoint y: 253, distance: 4.1
click at [436, 254] on div at bounding box center [427, 242] width 61 height 44
click at [489, 245] on div at bounding box center [493, 242] width 61 height 44
click at [560, 250] on div at bounding box center [560, 242] width 61 height 44
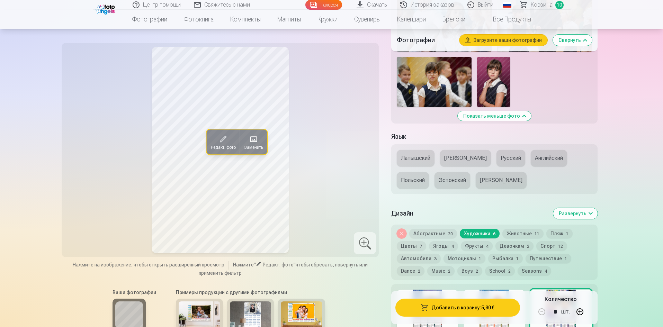
click at [535, 238] on button "Животные 11" at bounding box center [522, 234] width 41 height 10
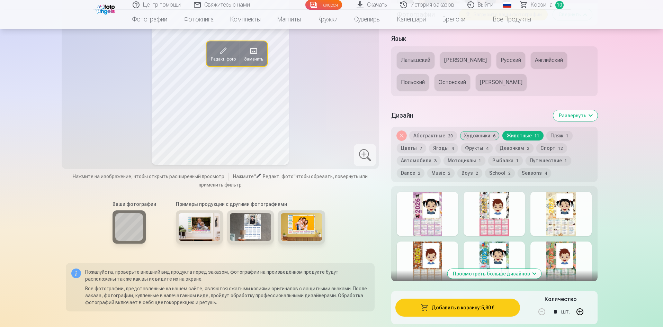
scroll to position [766, 0]
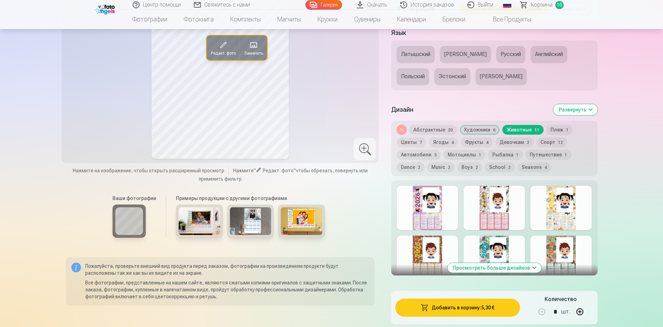
click at [450, 219] on div at bounding box center [427, 208] width 61 height 44
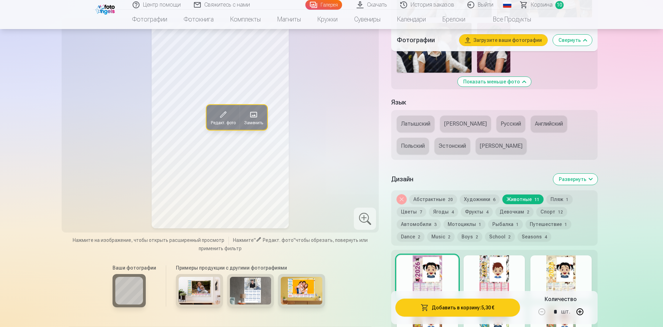
scroll to position [697, 0]
click at [500, 269] on div at bounding box center [493, 277] width 61 height 44
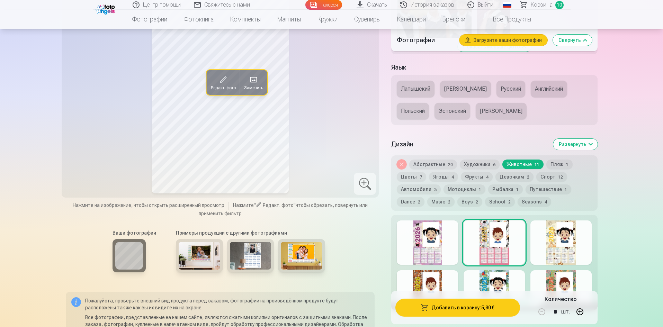
click at [550, 241] on div at bounding box center [560, 242] width 61 height 44
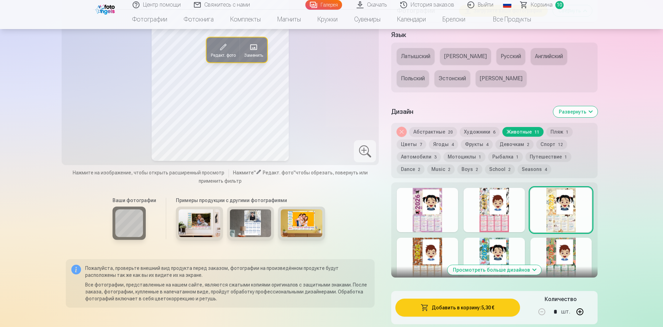
scroll to position [766, 0]
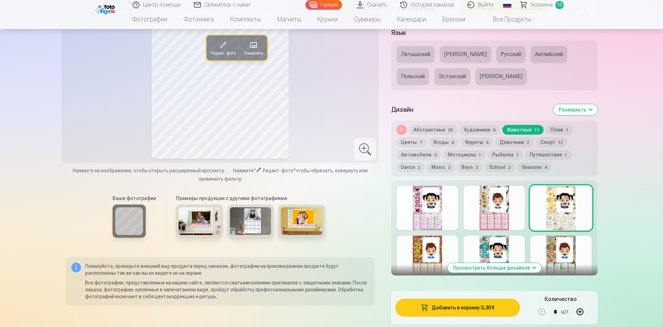
click at [428, 252] on div at bounding box center [427, 258] width 61 height 44
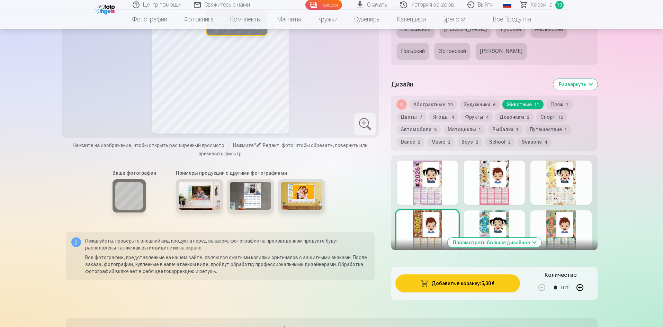
scroll to position [801, 0]
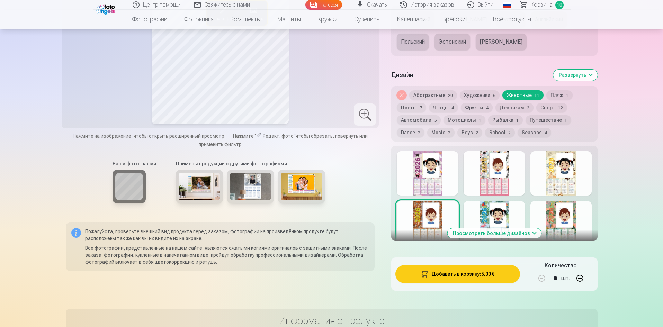
click at [514, 230] on div at bounding box center [493, 223] width 61 height 44
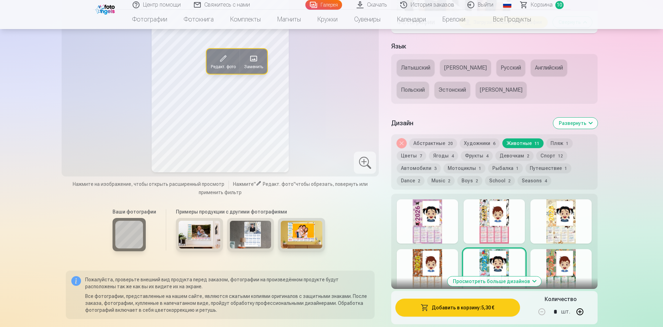
scroll to position [766, 0]
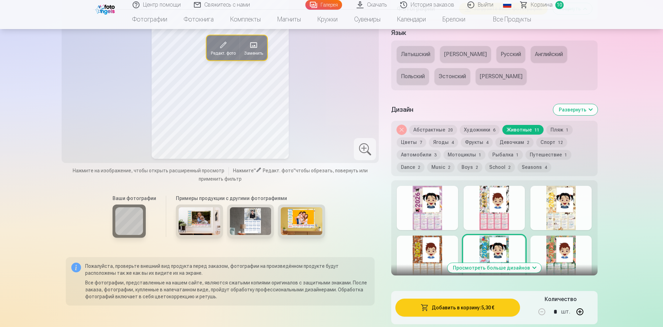
click at [559, 247] on div at bounding box center [560, 258] width 61 height 44
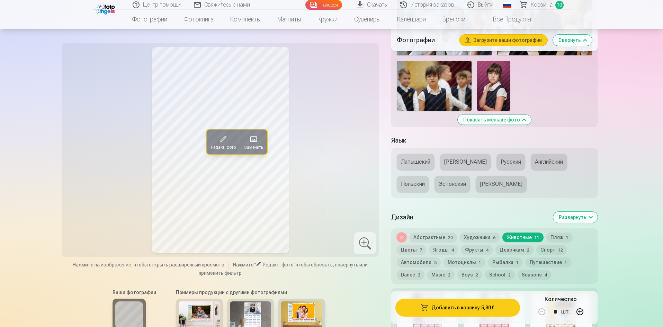
scroll to position [697, 0]
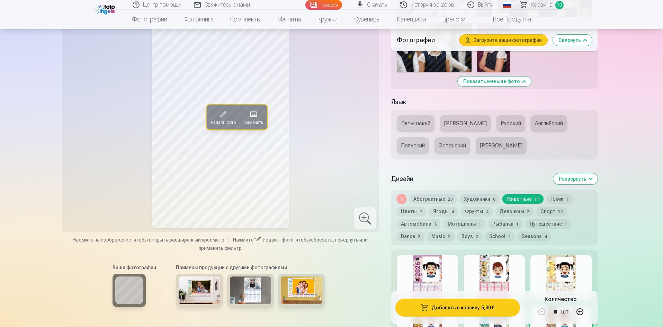
click at [433, 275] on div at bounding box center [427, 277] width 61 height 44
click at [553, 204] on button "Пляж 1" at bounding box center [559, 199] width 26 height 10
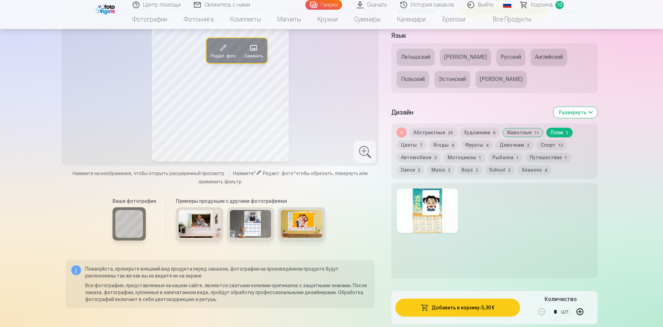
scroll to position [766, 0]
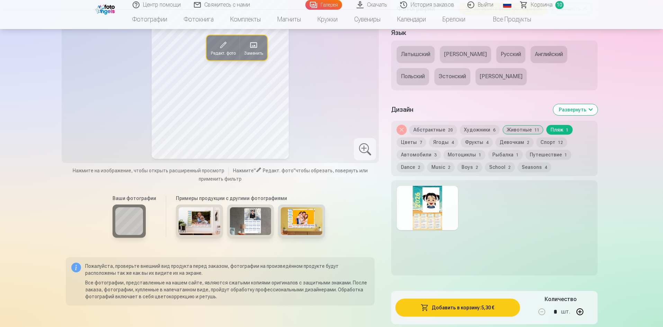
click at [438, 209] on div at bounding box center [427, 208] width 61 height 44
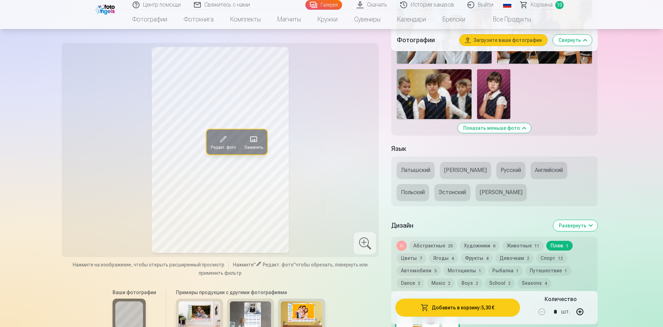
scroll to position [663, 0]
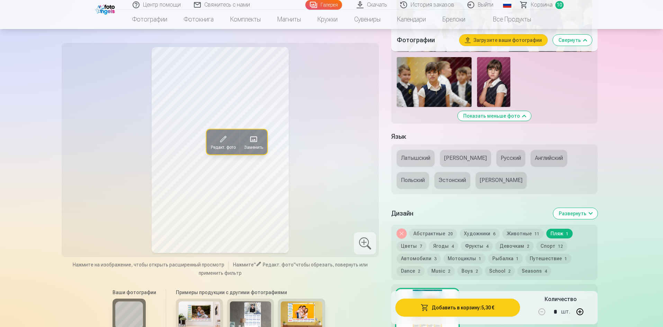
click at [411, 251] on button "Цветы 7" at bounding box center [411, 246] width 29 height 10
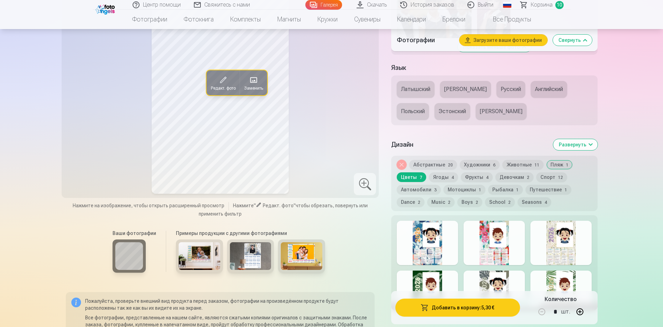
scroll to position [732, 0]
click at [447, 257] on div at bounding box center [427, 242] width 61 height 44
click at [495, 249] on div at bounding box center [493, 242] width 61 height 44
click at [550, 246] on div at bounding box center [560, 242] width 61 height 44
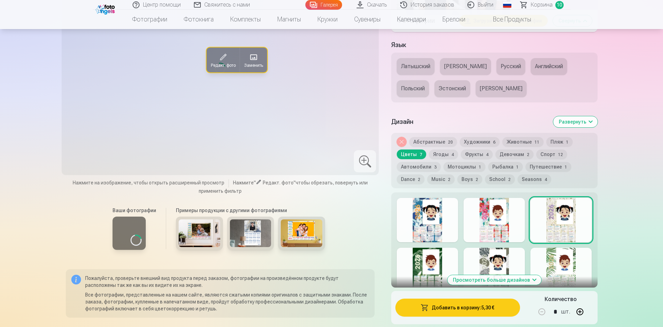
scroll to position [766, 0]
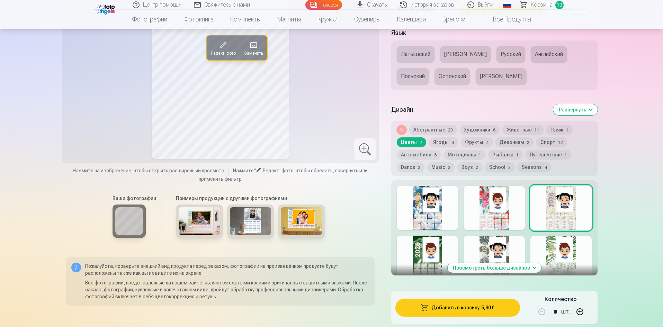
click at [446, 251] on div at bounding box center [427, 258] width 61 height 44
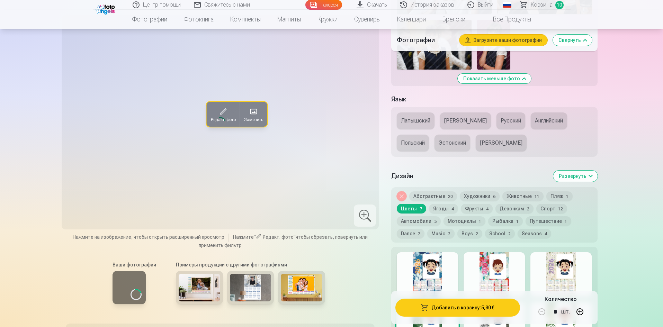
scroll to position [697, 0]
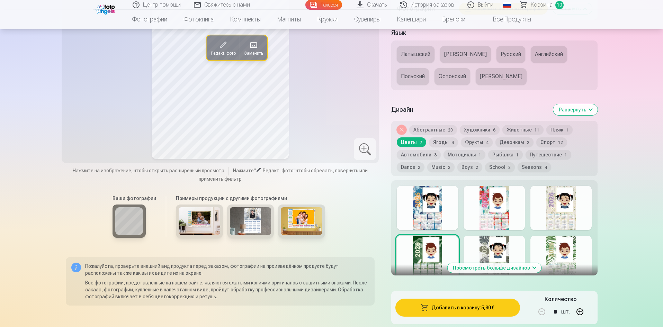
click at [497, 262] on div at bounding box center [493, 258] width 61 height 44
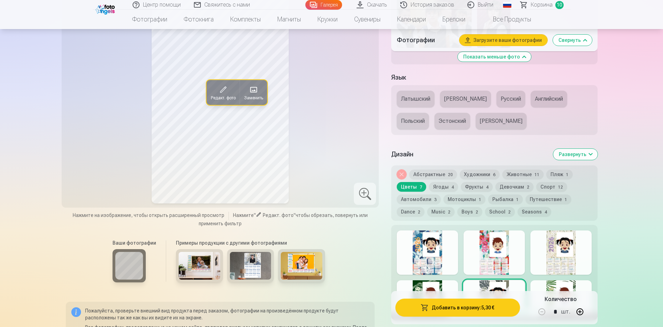
scroll to position [766, 0]
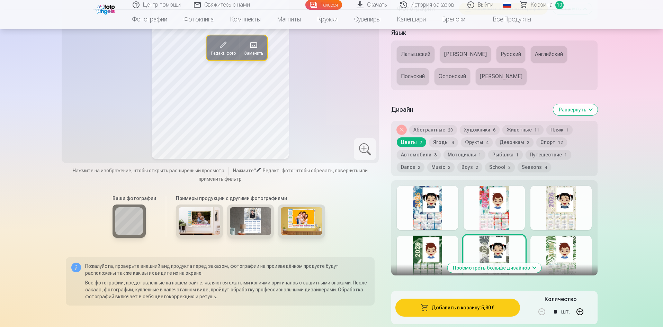
click at [550, 251] on div at bounding box center [560, 258] width 61 height 44
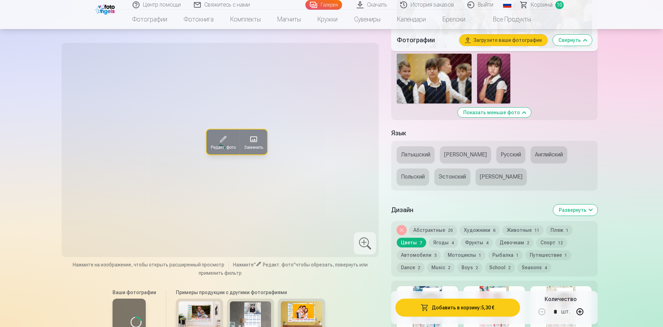
scroll to position [663, 0]
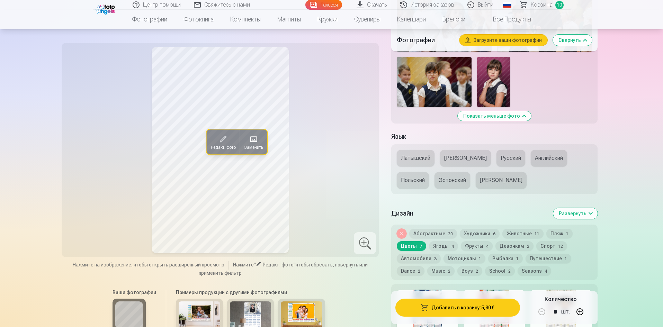
click at [448, 251] on button "Ягоды 4" at bounding box center [443, 246] width 29 height 10
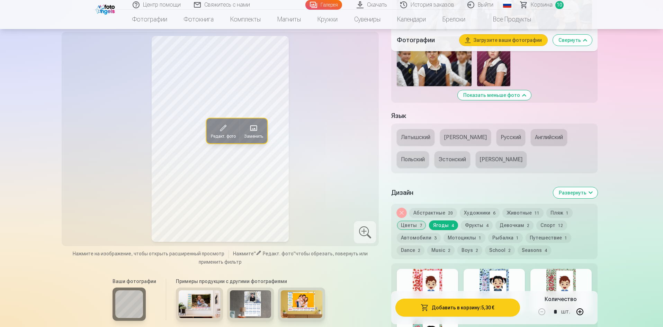
scroll to position [732, 0]
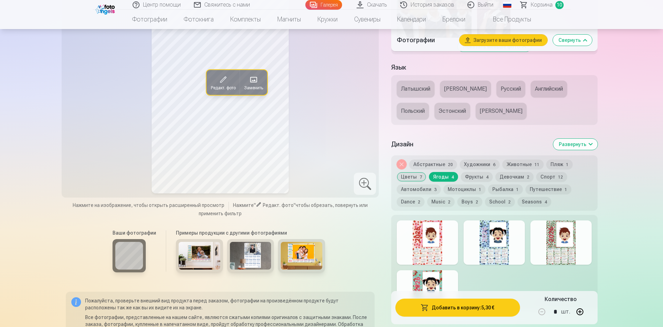
click at [440, 254] on div at bounding box center [427, 242] width 61 height 44
click at [494, 246] on div at bounding box center [493, 242] width 61 height 44
click at [553, 251] on div at bounding box center [560, 242] width 61 height 44
click at [426, 281] on div at bounding box center [427, 292] width 61 height 44
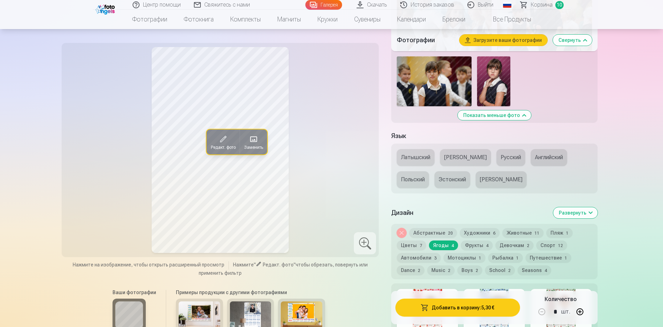
scroll to position [663, 0]
click at [481, 251] on button "Фрукты 4" at bounding box center [477, 246] width 32 height 10
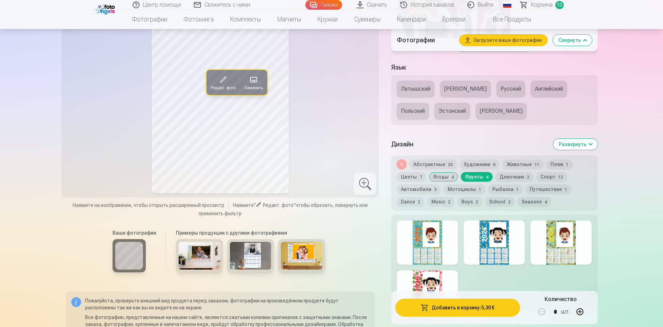
scroll to position [766, 0]
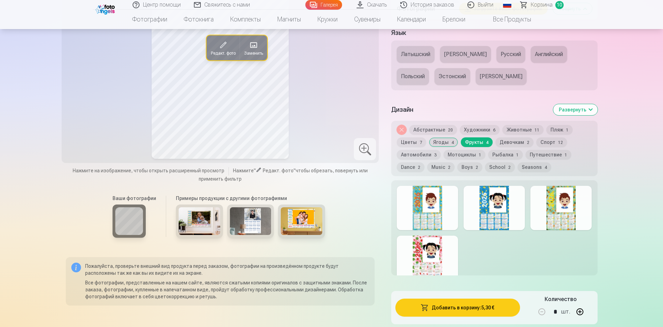
click at [455, 230] on div at bounding box center [427, 208] width 61 height 44
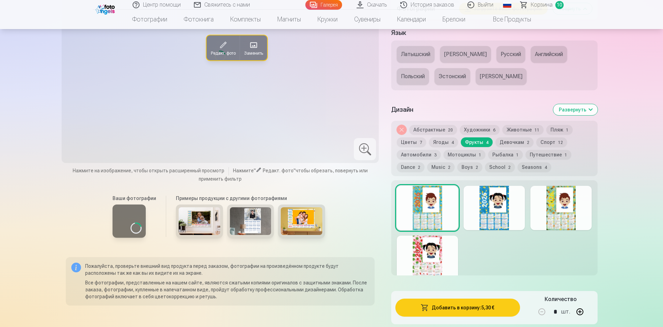
scroll to position [732, 0]
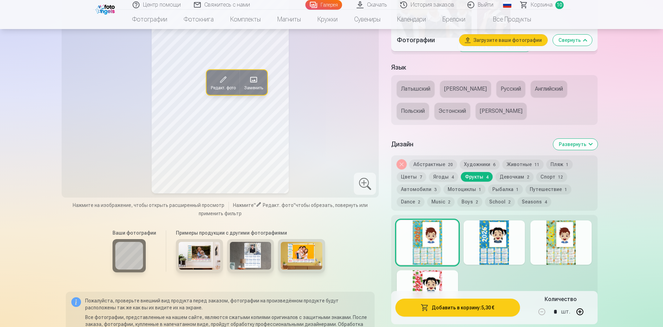
click at [498, 228] on div at bounding box center [493, 242] width 61 height 44
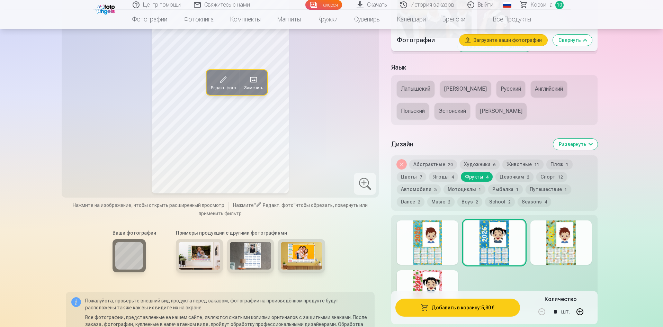
click at [563, 252] on div at bounding box center [560, 242] width 61 height 44
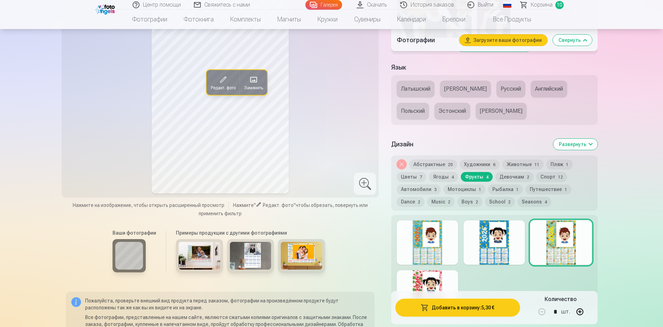
click at [423, 286] on div at bounding box center [427, 292] width 61 height 44
click at [517, 182] on button "Девочкам 2" at bounding box center [514, 177] width 38 height 10
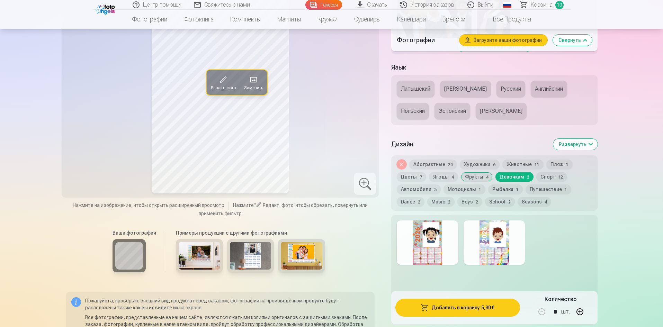
click at [444, 248] on div at bounding box center [427, 242] width 61 height 44
click at [488, 246] on div at bounding box center [493, 242] width 61 height 44
click at [545, 182] on button "Спорт 12" at bounding box center [551, 177] width 31 height 10
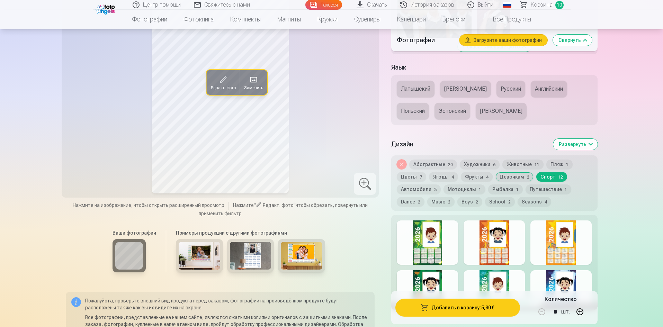
click at [441, 244] on div at bounding box center [427, 242] width 61 height 44
click at [493, 243] on div at bounding box center [493, 242] width 61 height 44
click at [555, 254] on div at bounding box center [560, 242] width 61 height 44
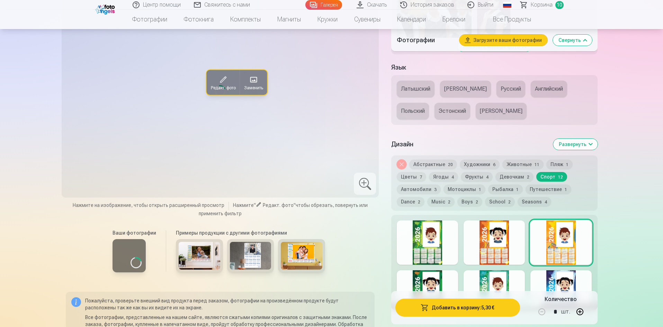
scroll to position [801, 0]
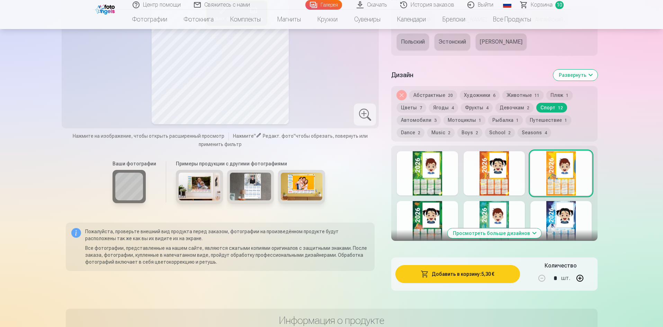
click at [567, 226] on div at bounding box center [560, 223] width 61 height 44
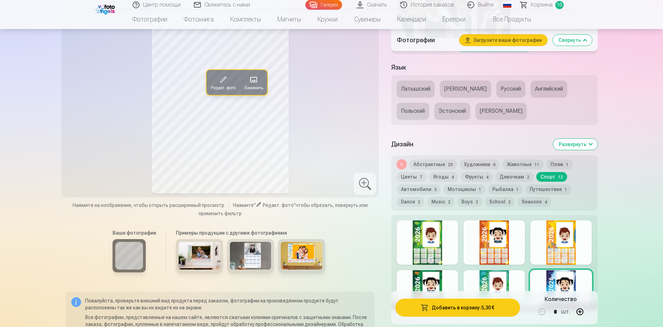
scroll to position [697, 0]
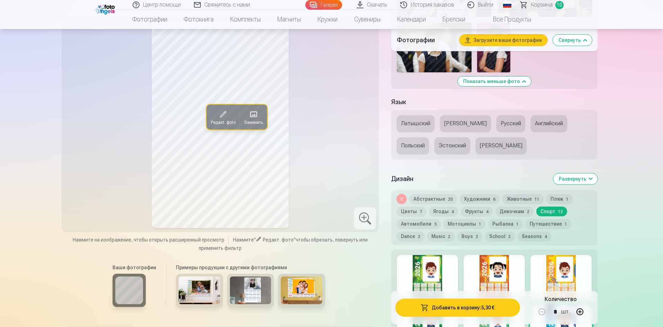
click at [428, 229] on button "Автомобили 3" at bounding box center [419, 224] width 44 height 10
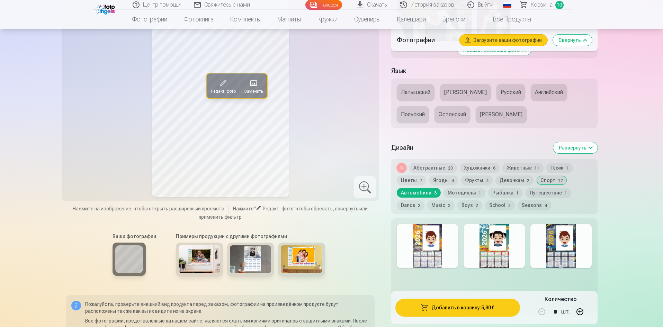
scroll to position [766, 0]
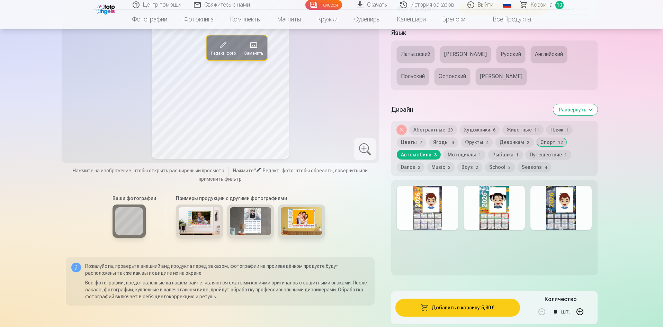
click at [439, 229] on div at bounding box center [427, 208] width 61 height 44
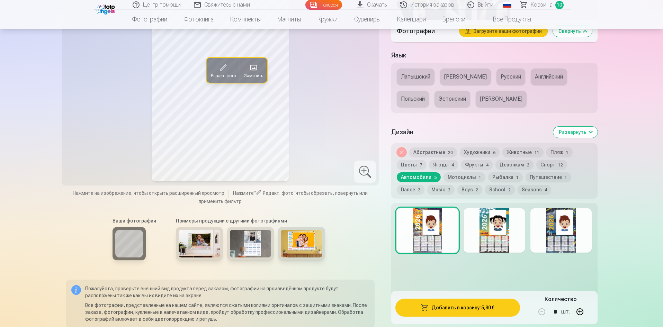
scroll to position [732, 0]
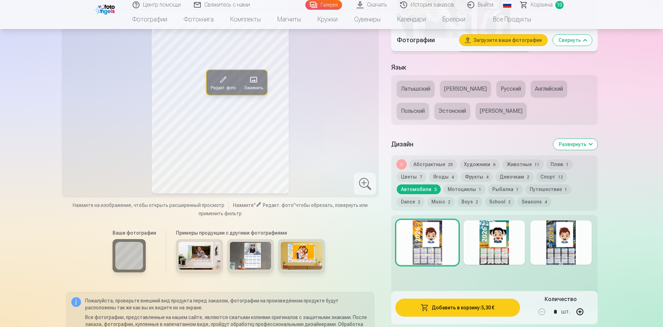
click at [502, 194] on button "Рыбалка 1" at bounding box center [505, 189] width 35 height 10
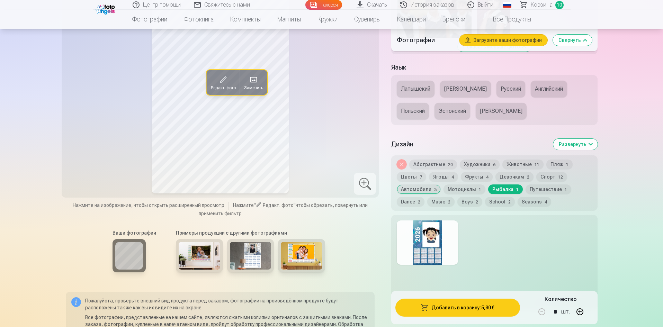
click at [531, 194] on button "Путешествие 1" at bounding box center [548, 189] width 46 height 10
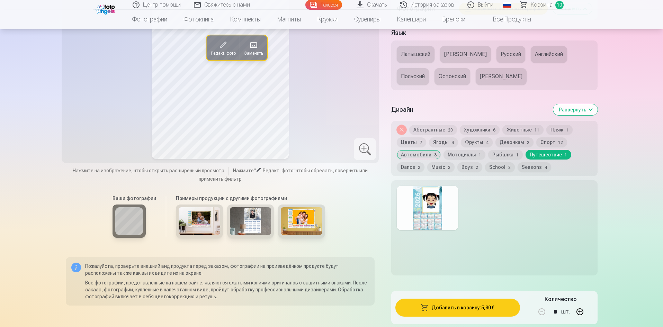
click at [438, 222] on div at bounding box center [427, 208] width 61 height 44
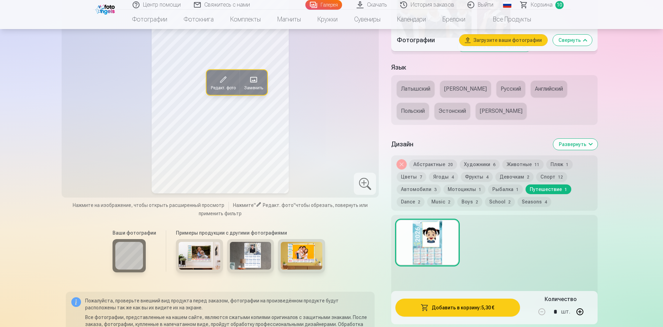
scroll to position [697, 0]
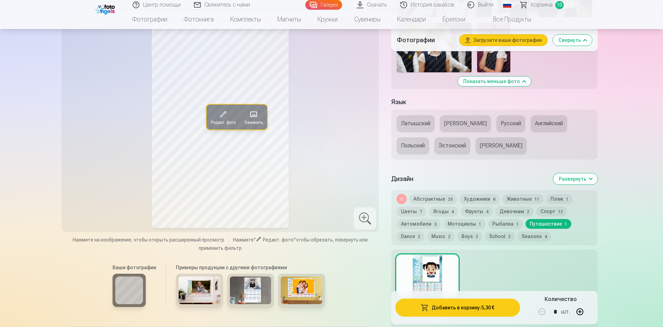
click at [496, 228] on button "Рыбалка 1" at bounding box center [505, 224] width 35 height 10
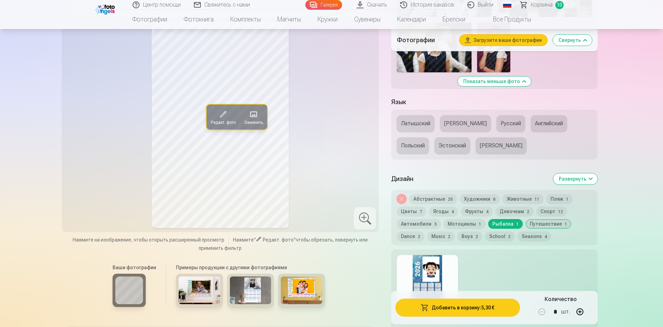
click at [437, 266] on div at bounding box center [427, 277] width 61 height 44
click at [472, 229] on button "Мотоциклы 1" at bounding box center [464, 224] width 42 height 10
click at [445, 261] on div at bounding box center [494, 296] width 206 height 95
click at [430, 263] on div at bounding box center [427, 277] width 61 height 44
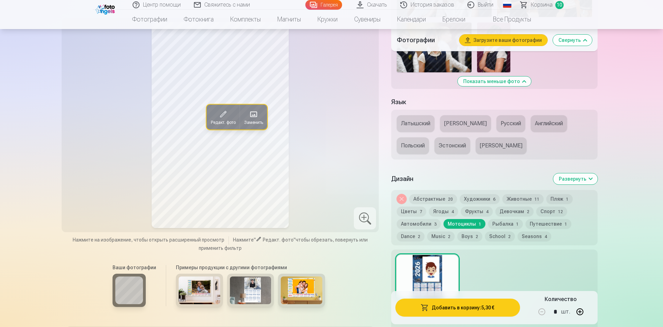
click at [408, 241] on button "Dance 2" at bounding box center [411, 236] width 28 height 10
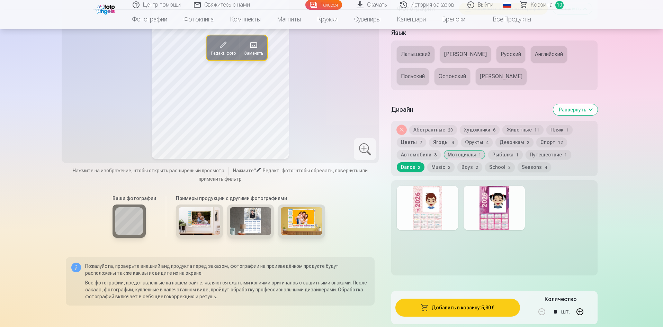
click at [436, 243] on div at bounding box center [494, 227] width 206 height 95
click at [444, 225] on div at bounding box center [427, 208] width 61 height 44
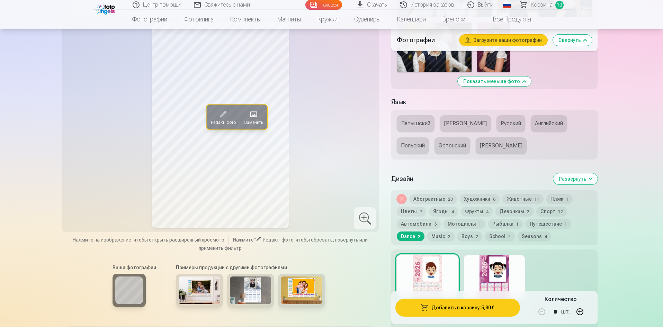
click at [492, 268] on div at bounding box center [493, 277] width 61 height 44
drag, startPoint x: 425, startPoint y: 246, endPoint x: 433, endPoint y: 246, distance: 7.6
click at [425, 245] on div "Убрать дизайн Абстрактные 20 Художники 6 Животные 11 Пляж 1 Цветы 7 Ягоды 4 Фру…" at bounding box center [494, 217] width 206 height 55
click at [440, 241] on button "Music 2" at bounding box center [440, 236] width 27 height 10
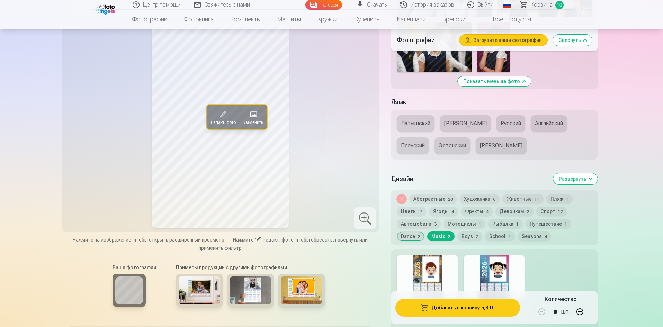
click at [435, 269] on div at bounding box center [427, 277] width 61 height 44
click at [498, 276] on div at bounding box center [493, 277] width 61 height 44
click at [464, 241] on button "Boys 2" at bounding box center [469, 236] width 25 height 10
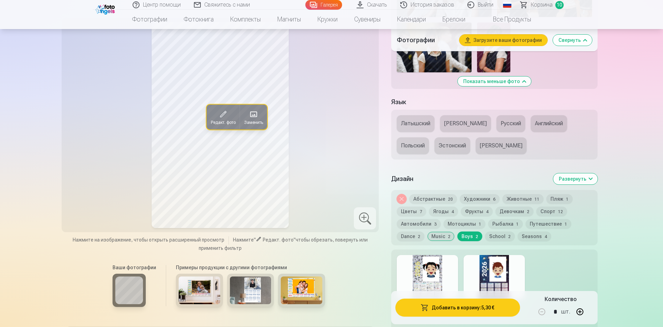
click at [436, 273] on div at bounding box center [427, 277] width 61 height 44
click at [490, 278] on div at bounding box center [493, 277] width 61 height 44
click at [498, 241] on button "School 2" at bounding box center [500, 236] width 30 height 10
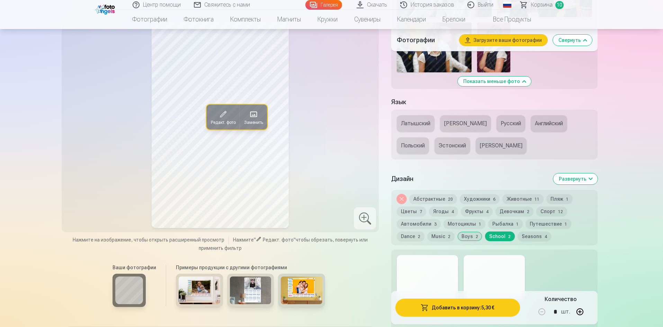
click at [425, 276] on div at bounding box center [427, 277] width 61 height 44
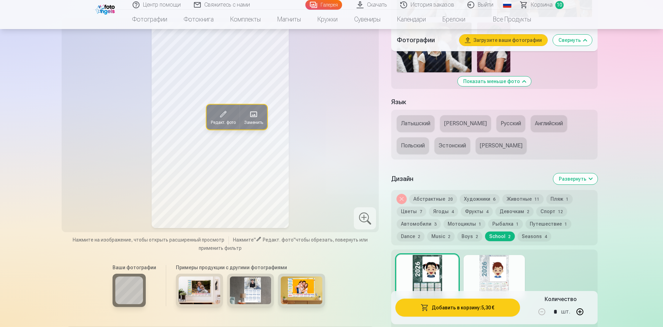
click at [489, 275] on div at bounding box center [493, 277] width 61 height 44
click at [526, 239] on button "Seasons 4" at bounding box center [534, 236] width 34 height 10
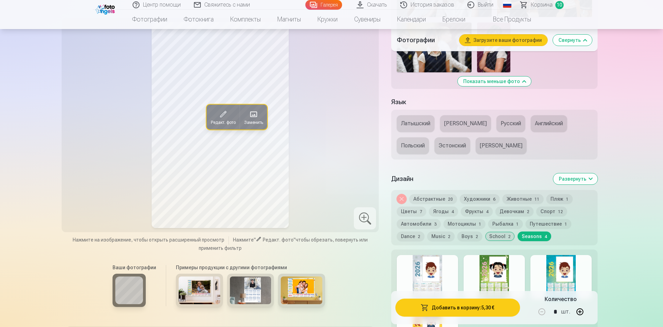
click at [434, 274] on div at bounding box center [427, 277] width 61 height 44
click at [489, 274] on div at bounding box center [493, 277] width 61 height 44
click at [561, 278] on div at bounding box center [560, 277] width 61 height 44
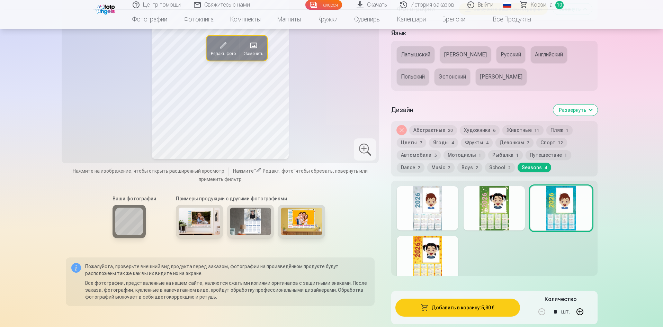
scroll to position [766, 0]
click at [452, 275] on div at bounding box center [427, 258] width 61 height 44
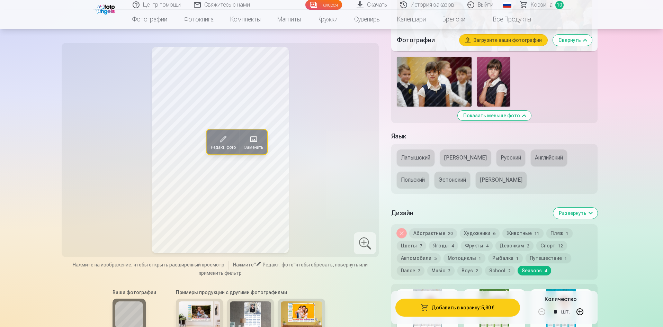
scroll to position [663, 0]
click at [417, 276] on button "Dance 2" at bounding box center [411, 271] width 28 height 10
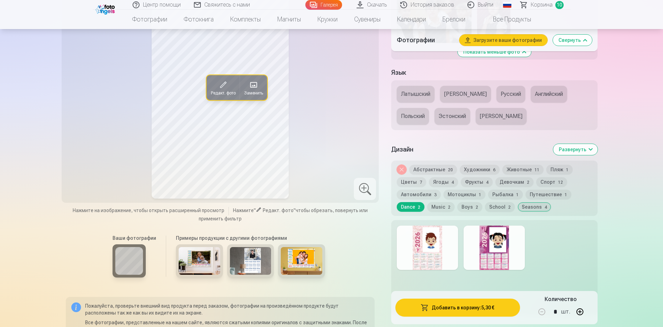
scroll to position [732, 0]
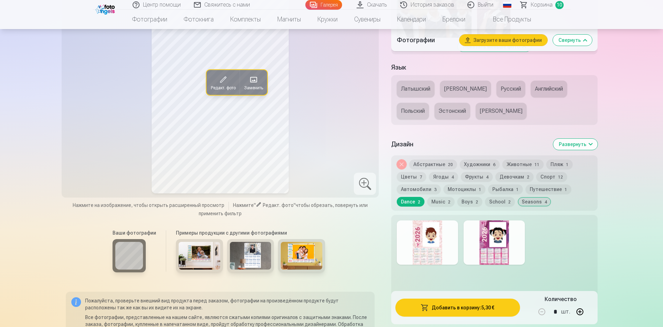
click at [482, 251] on div at bounding box center [493, 242] width 61 height 44
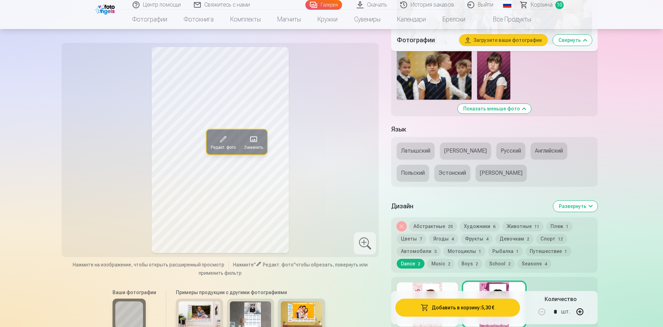
scroll to position [663, 0]
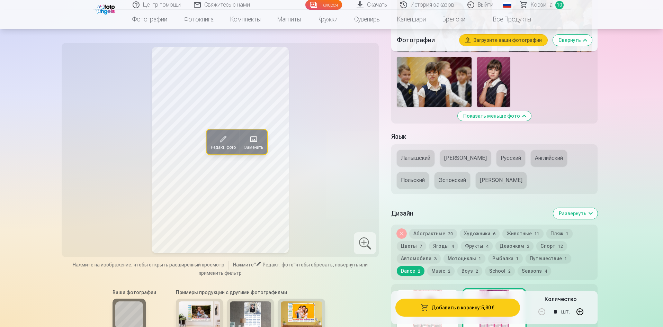
click at [512, 238] on button "Животные 11" at bounding box center [522, 234] width 41 height 10
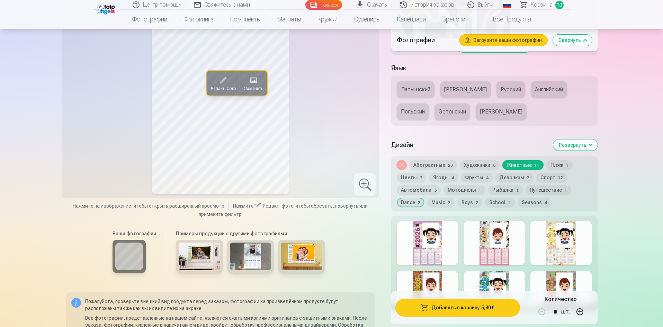
scroll to position [732, 0]
click at [434, 265] on div at bounding box center [427, 242] width 61 height 44
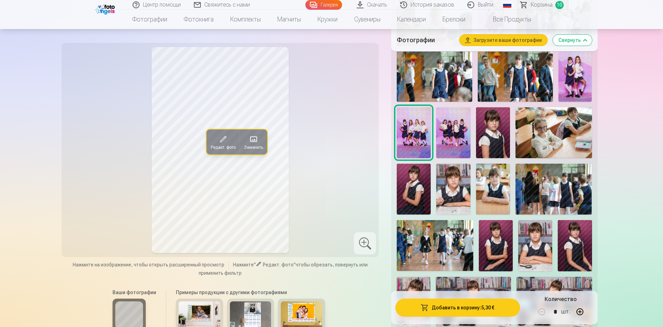
scroll to position [311, 0]
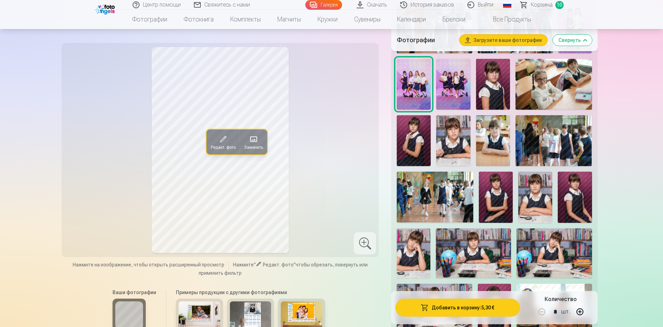
click at [454, 96] on img at bounding box center [453, 84] width 34 height 51
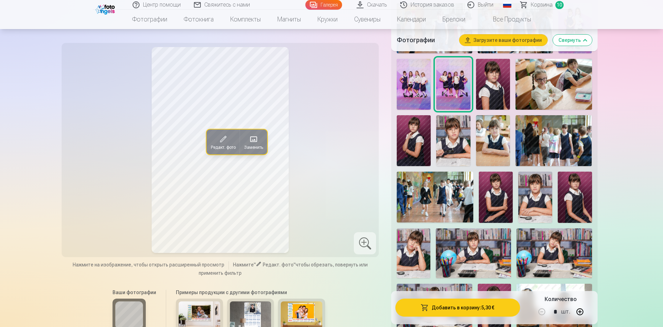
click at [497, 89] on img at bounding box center [493, 84] width 34 height 51
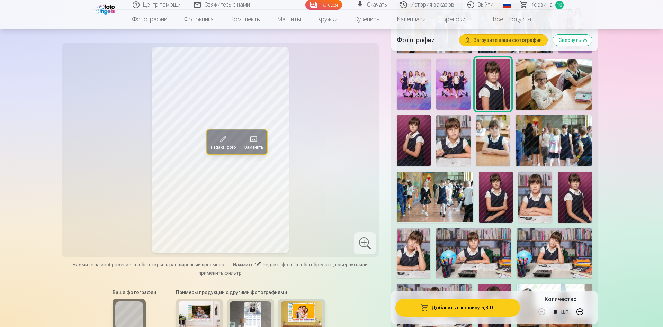
click at [469, 146] on img at bounding box center [453, 140] width 34 height 51
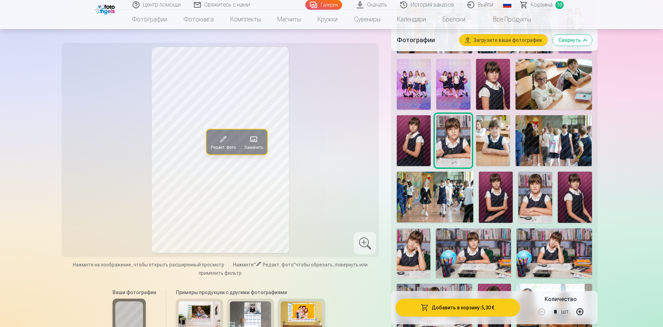
click at [446, 196] on img at bounding box center [435, 197] width 76 height 51
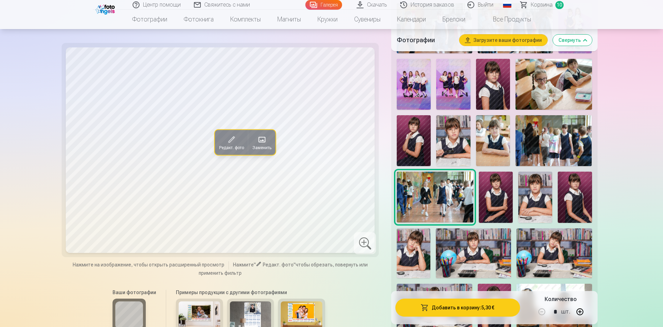
click at [502, 214] on img at bounding box center [496, 197] width 34 height 51
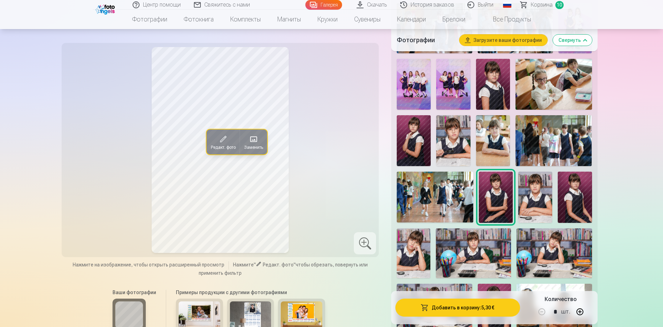
click at [548, 208] on img at bounding box center [535, 197] width 34 height 51
click at [406, 260] on img at bounding box center [414, 253] width 34 height 50
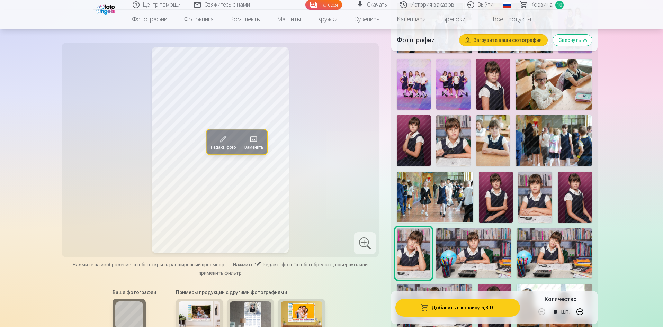
click at [463, 247] on img at bounding box center [473, 253] width 75 height 50
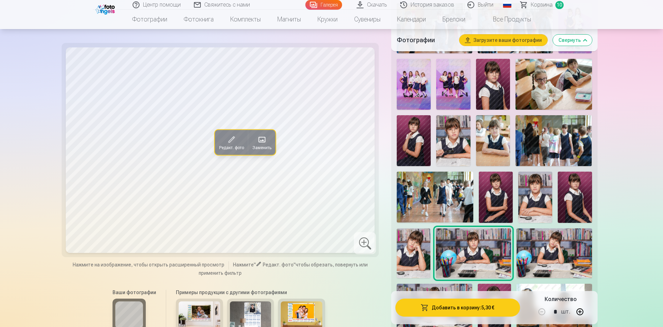
click at [545, 240] on img at bounding box center [553, 253] width 75 height 50
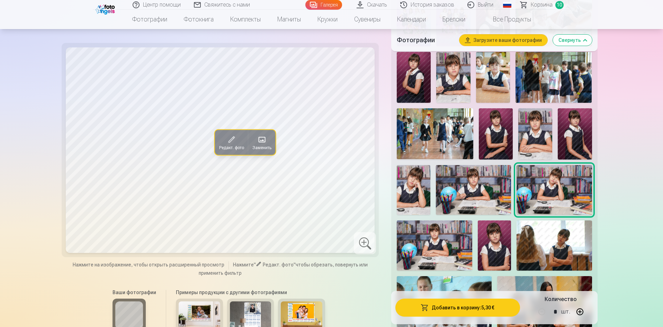
scroll to position [381, 0]
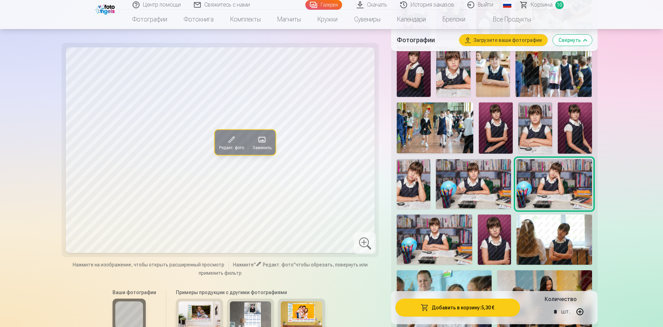
click at [461, 247] on img at bounding box center [434, 240] width 75 height 50
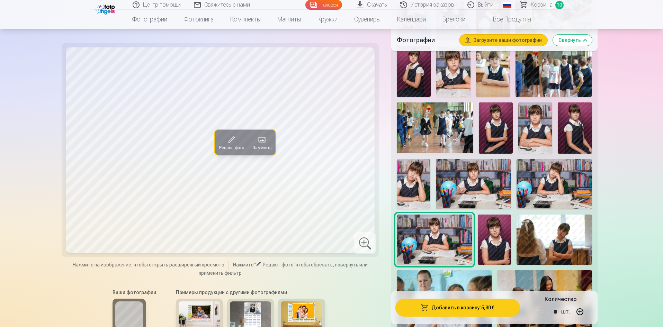
click at [497, 247] on img at bounding box center [495, 240] width 34 height 50
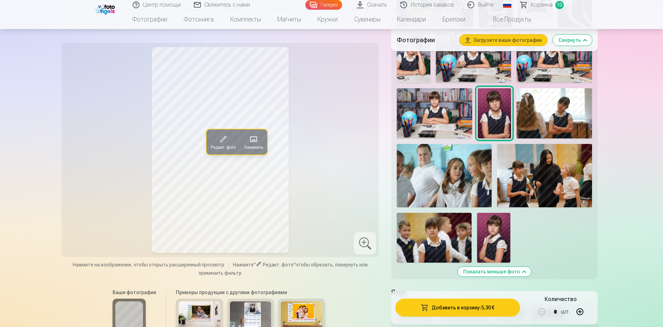
scroll to position [519, 0]
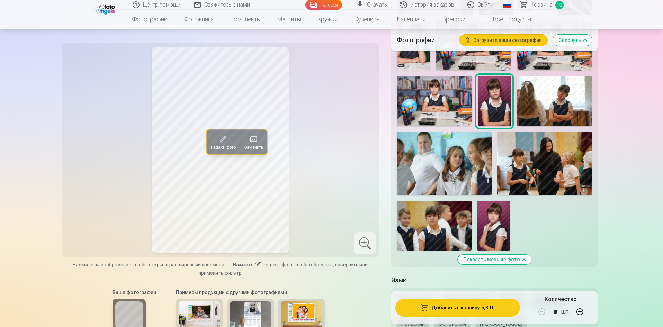
click at [499, 239] on img at bounding box center [493, 226] width 33 height 50
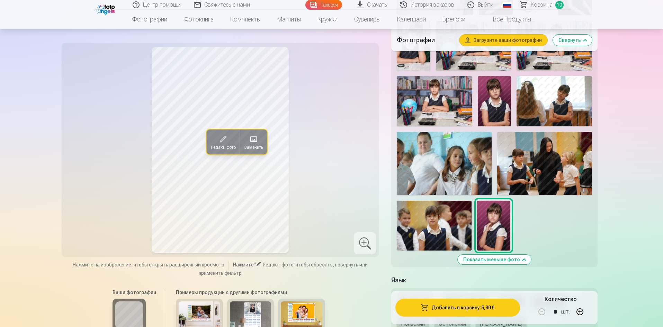
click at [452, 239] on img at bounding box center [434, 226] width 75 height 50
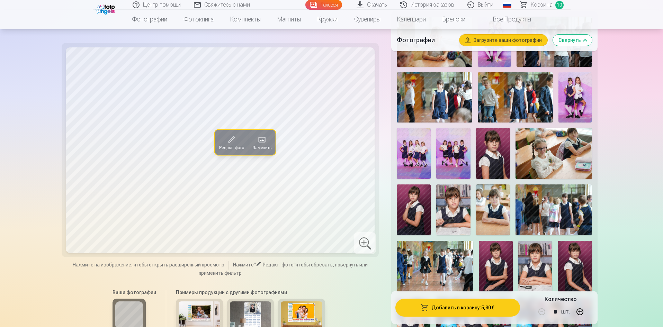
scroll to position [138, 0]
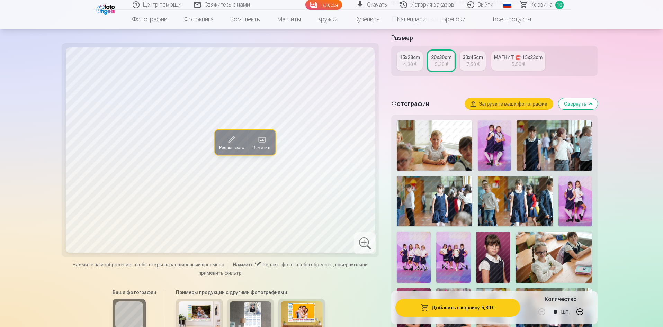
click at [411, 265] on img at bounding box center [414, 257] width 34 height 51
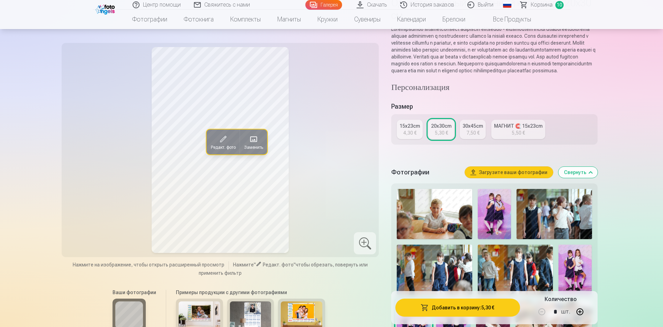
scroll to position [35, 0]
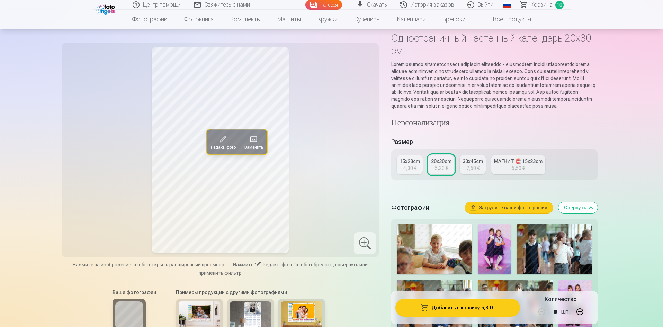
click at [458, 309] on button "Добавить в корзину : 5,30 €" at bounding box center [457, 308] width 124 height 18
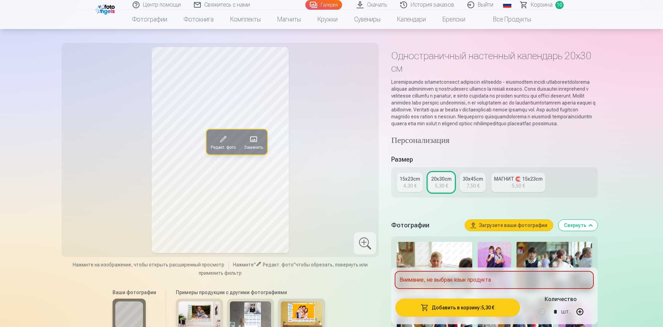
scroll to position [0, 0]
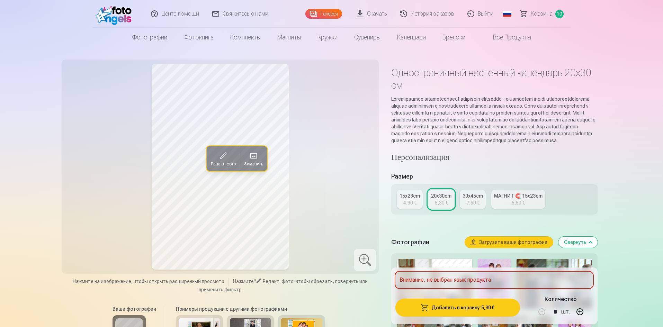
click at [471, 199] on div "30x45cm" at bounding box center [472, 195] width 20 height 7
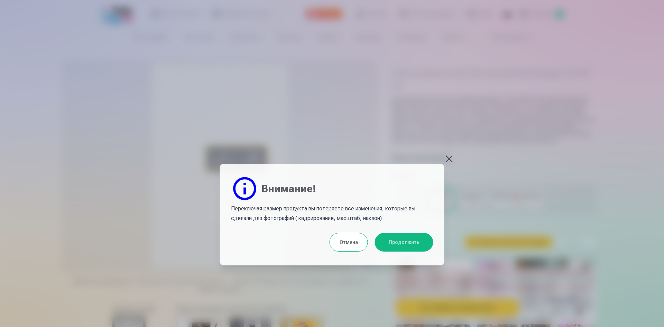
click at [448, 158] on button at bounding box center [450, 159] width 10 height 10
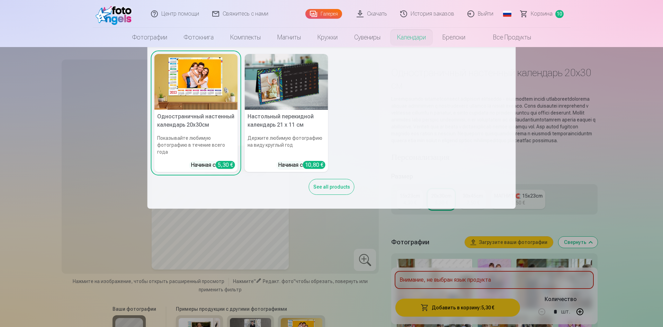
click at [298, 71] on img at bounding box center [286, 82] width 83 height 56
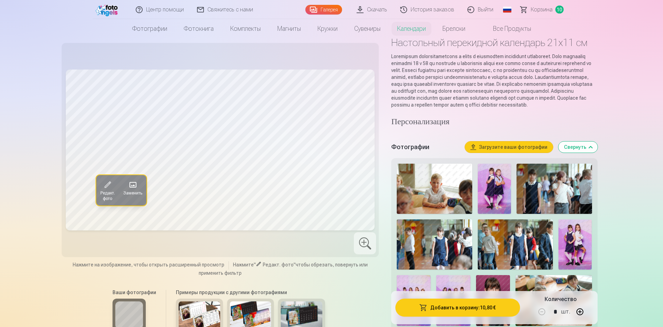
scroll to position [69, 0]
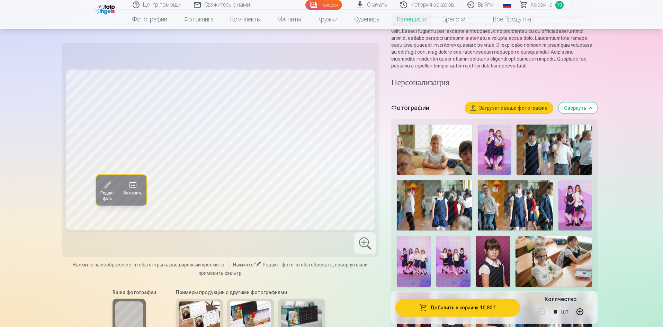
click at [416, 264] on img at bounding box center [414, 261] width 34 height 51
click at [108, 194] on span "Редакт. фото" at bounding box center [107, 195] width 15 height 11
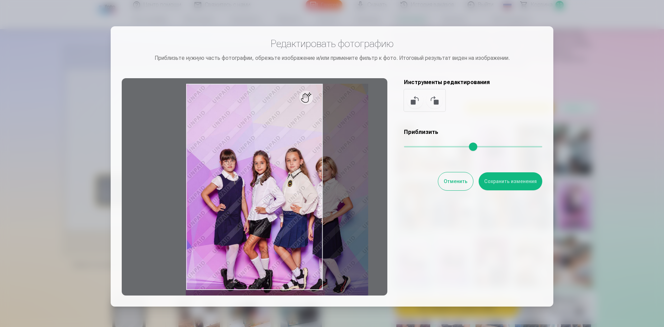
drag, startPoint x: 408, startPoint y: 146, endPoint x: 423, endPoint y: 148, distance: 15.0
click at [423, 147] on input "range" at bounding box center [473, 146] width 138 height 1
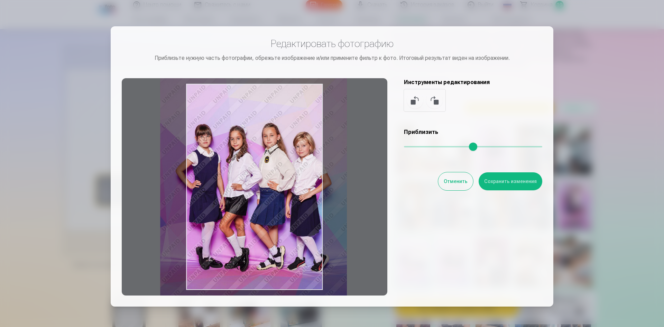
drag, startPoint x: 297, startPoint y: 177, endPoint x: 274, endPoint y: 151, distance: 35.1
click at [274, 151] on div at bounding box center [255, 186] width 266 height 217
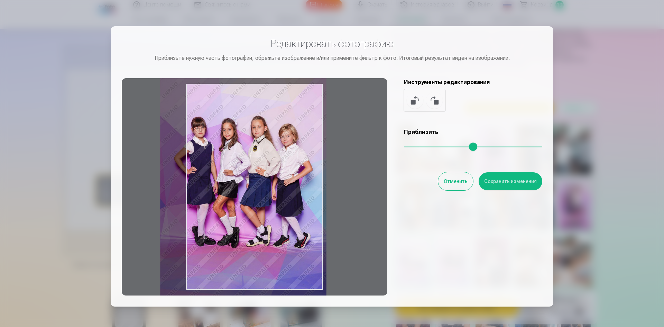
click at [417, 146] on input "range" at bounding box center [473, 146] width 138 height 1
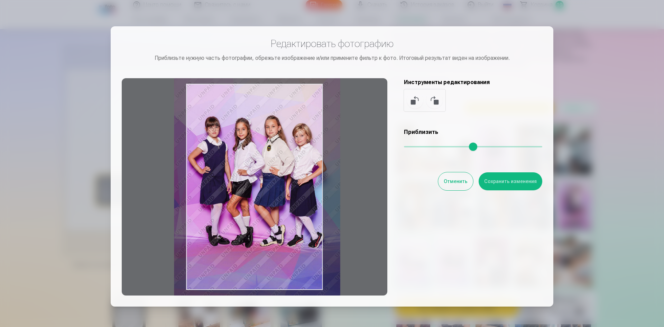
drag, startPoint x: 310, startPoint y: 173, endPoint x: 324, endPoint y: 173, distance: 13.8
click at [324, 173] on div at bounding box center [255, 186] width 266 height 217
type input "****"
click at [521, 182] on button "Сохранить изменения" at bounding box center [511, 181] width 64 height 18
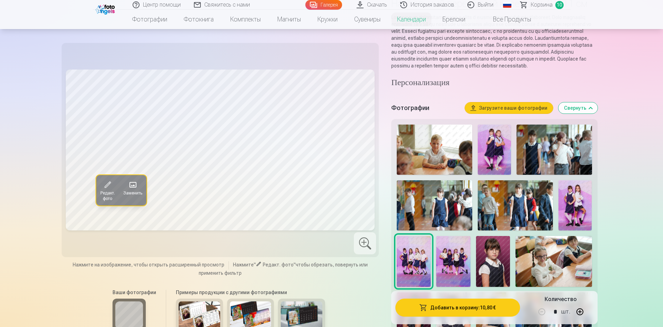
click at [111, 184] on span at bounding box center [107, 184] width 11 height 11
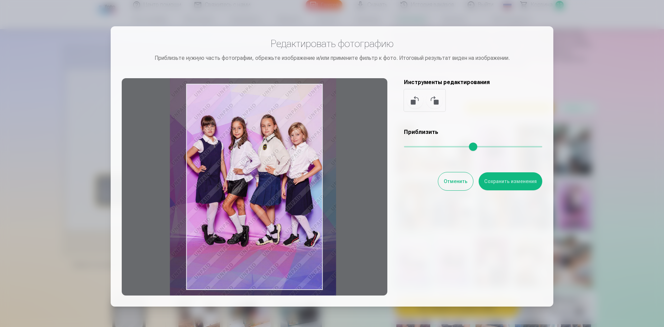
drag, startPoint x: 316, startPoint y: 174, endPoint x: 311, endPoint y: 173, distance: 4.3
click at [311, 173] on div at bounding box center [255, 186] width 266 height 217
type input "****"
click at [518, 185] on button "Сохранить изменения" at bounding box center [511, 181] width 64 height 18
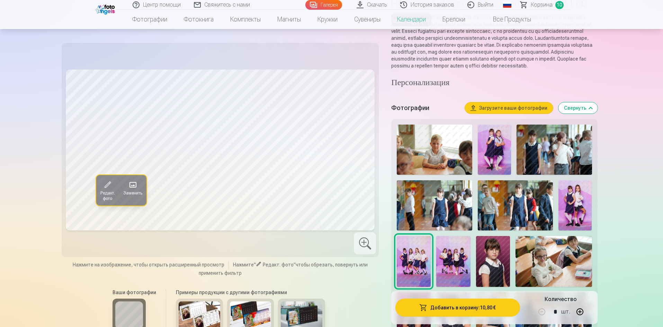
click at [103, 192] on span "Редакт. фото" at bounding box center [107, 195] width 15 height 11
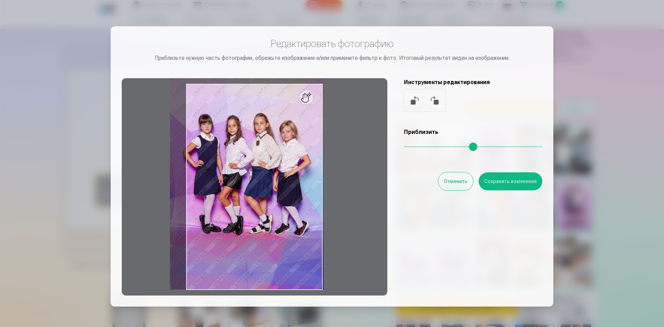
drag, startPoint x: 418, startPoint y: 149, endPoint x: 412, endPoint y: 148, distance: 5.5
click at [412, 147] on input "range" at bounding box center [473, 146] width 138 height 1
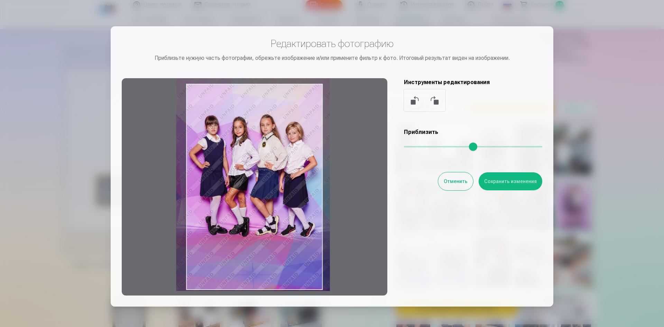
type input "****"
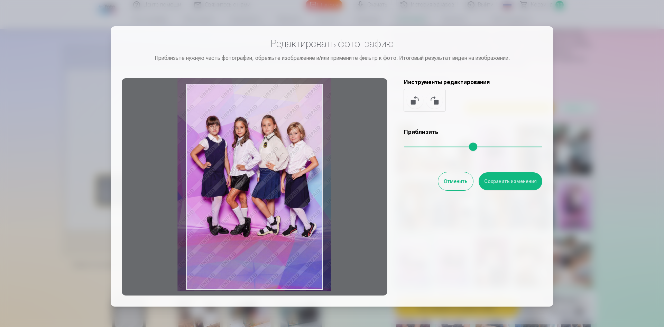
drag, startPoint x: 297, startPoint y: 188, endPoint x: 304, endPoint y: 189, distance: 7.5
click at [304, 189] on div at bounding box center [255, 186] width 266 height 217
click at [515, 184] on button "Сохранить изменения" at bounding box center [511, 181] width 64 height 18
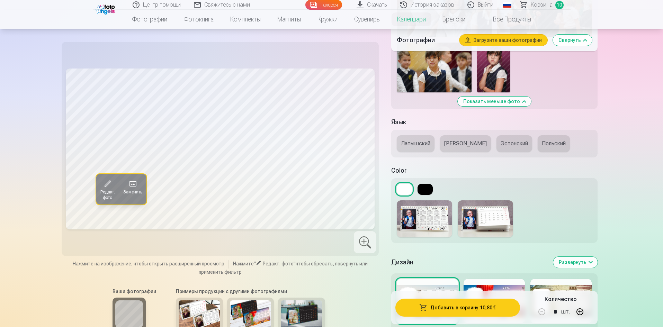
scroll to position [657, 0]
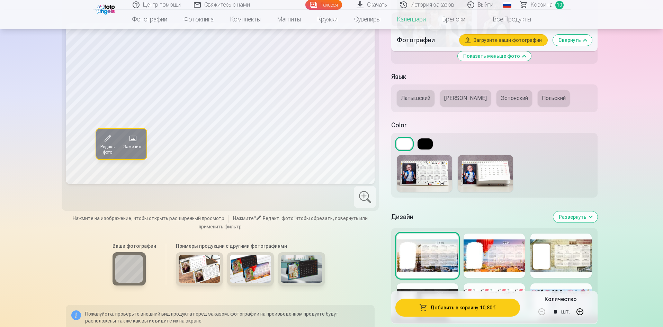
click at [489, 262] on div at bounding box center [493, 256] width 61 height 44
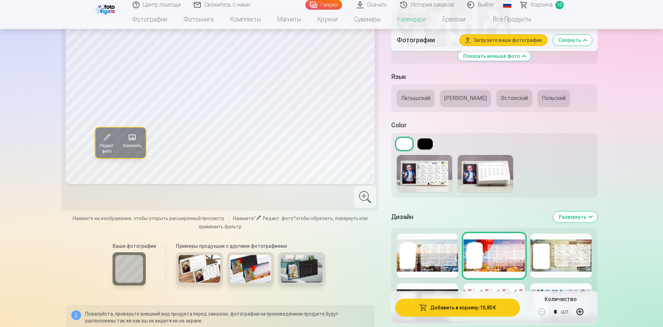
click at [553, 264] on div at bounding box center [560, 256] width 61 height 44
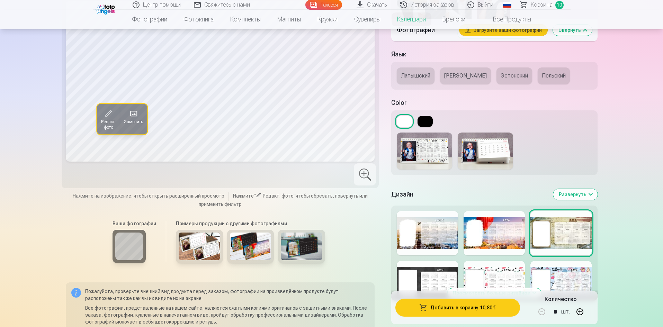
scroll to position [692, 0]
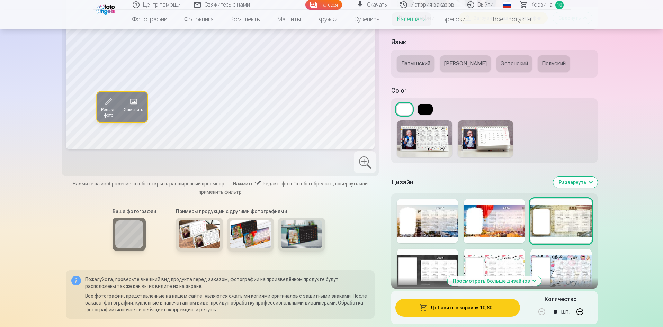
click at [437, 272] on div at bounding box center [427, 271] width 61 height 44
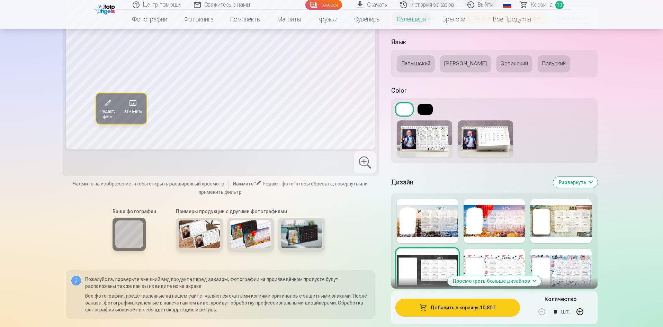
click at [484, 262] on div at bounding box center [493, 271] width 61 height 44
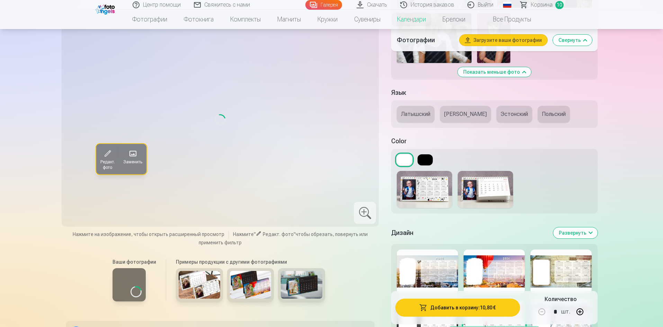
scroll to position [623, 0]
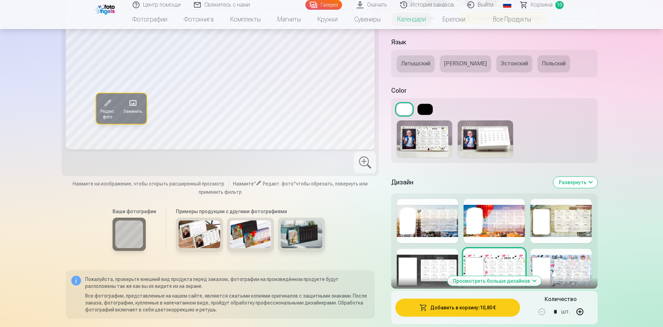
click at [571, 262] on div at bounding box center [560, 271] width 61 height 44
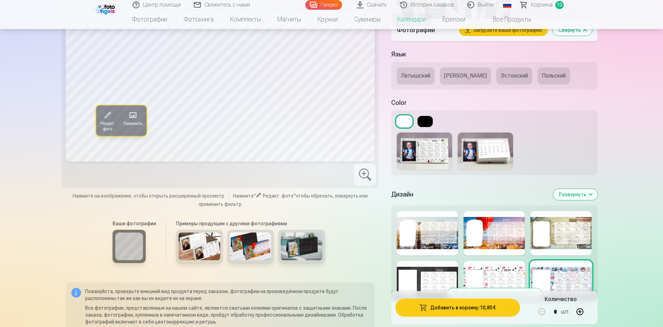
scroll to position [692, 0]
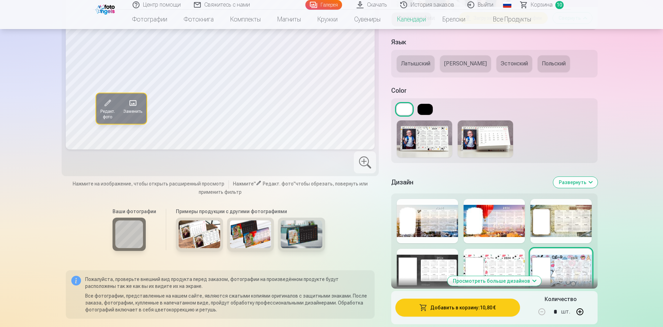
click at [487, 266] on div at bounding box center [493, 271] width 61 height 44
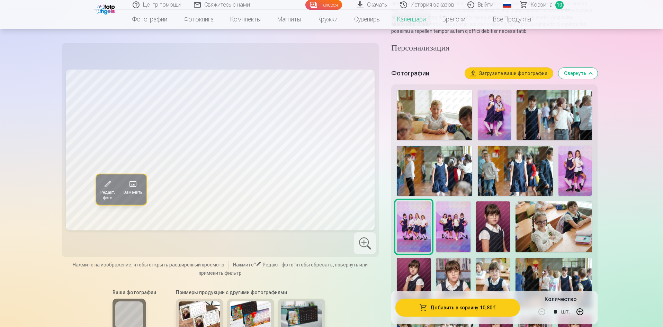
scroll to position [0, 0]
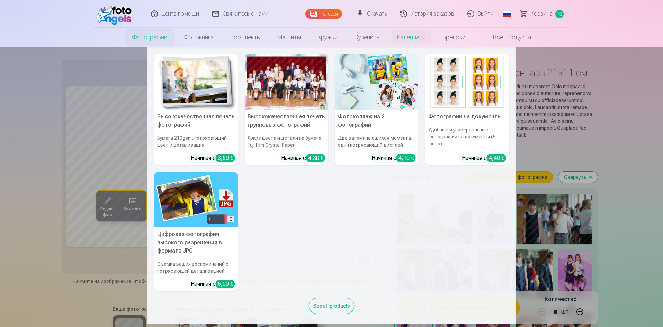
click at [163, 39] on link "Фотографии" at bounding box center [150, 37] width 52 height 19
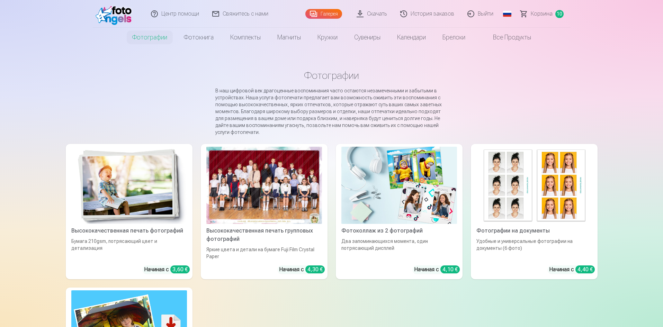
click at [161, 176] on img at bounding box center [129, 185] width 116 height 77
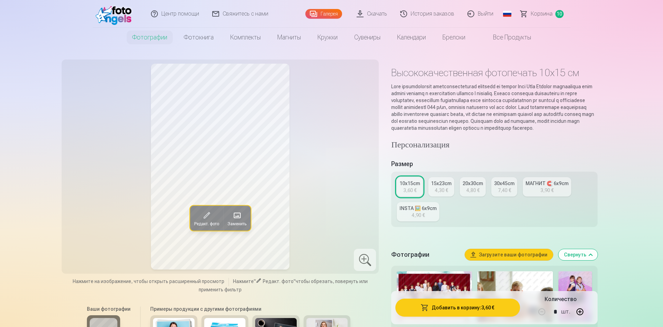
click at [541, 17] on span "Корзина" at bounding box center [541, 14] width 22 height 8
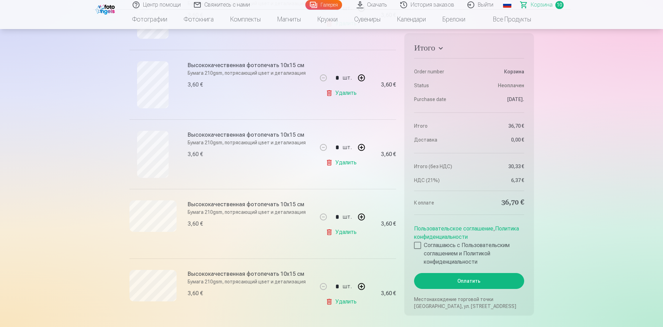
scroll to position [554, 0]
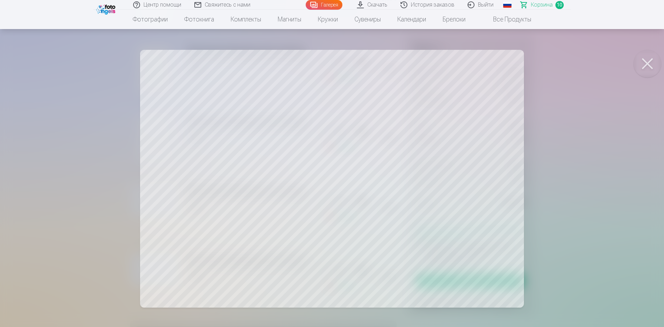
click at [653, 61] on button at bounding box center [648, 64] width 28 height 28
click at [643, 64] on button at bounding box center [648, 64] width 28 height 28
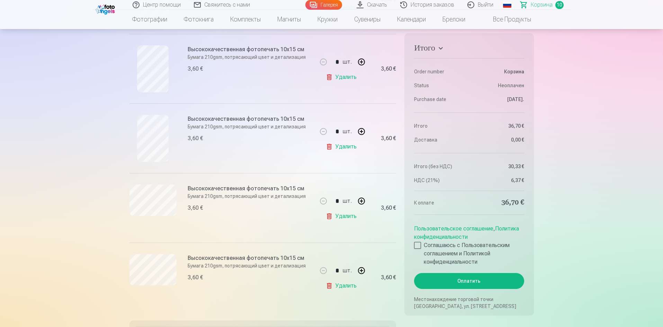
click at [348, 217] on link "Удалить" at bounding box center [343, 216] width 34 height 14
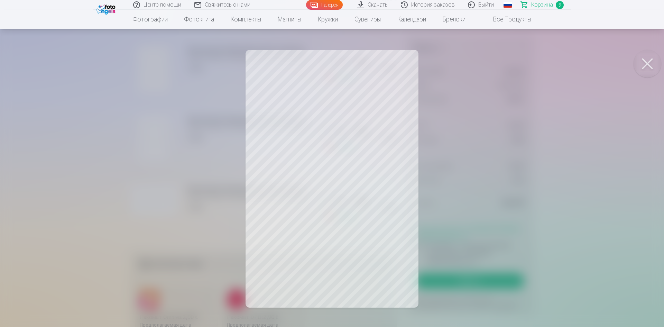
click at [645, 63] on button at bounding box center [648, 64] width 28 height 28
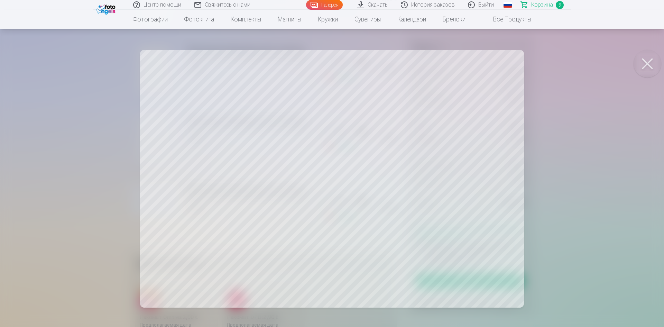
click at [645, 61] on button at bounding box center [648, 64] width 28 height 28
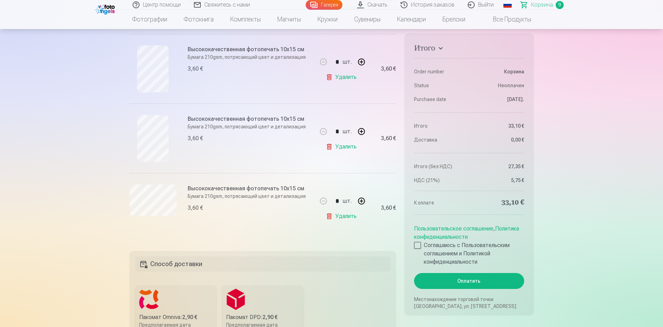
click at [346, 148] on link "Удалить" at bounding box center [343, 147] width 34 height 14
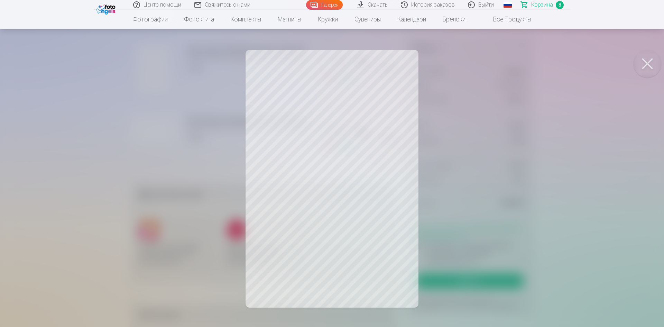
click at [647, 61] on button at bounding box center [648, 64] width 28 height 28
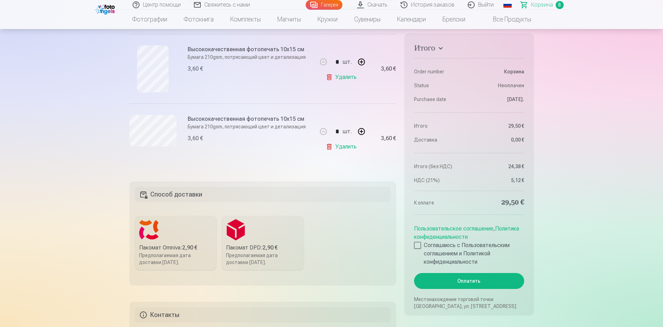
scroll to position [519, 0]
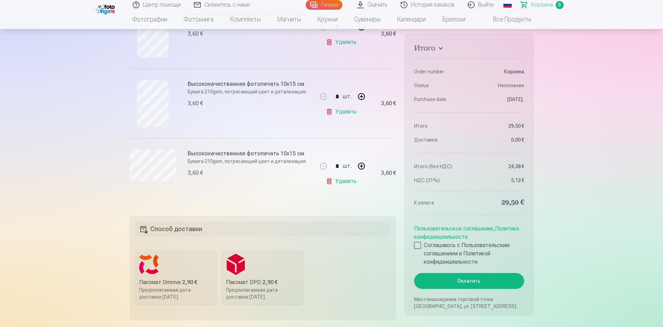
click at [349, 115] on link "Удалить" at bounding box center [343, 112] width 34 height 14
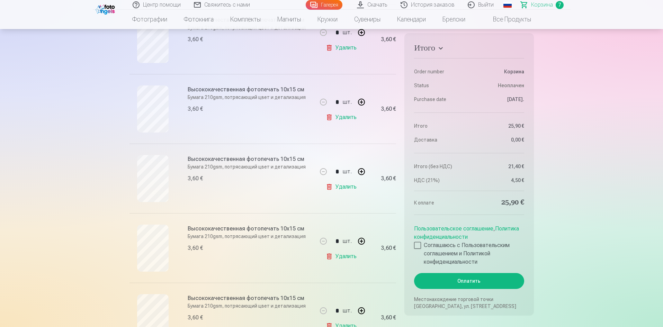
scroll to position [208, 0]
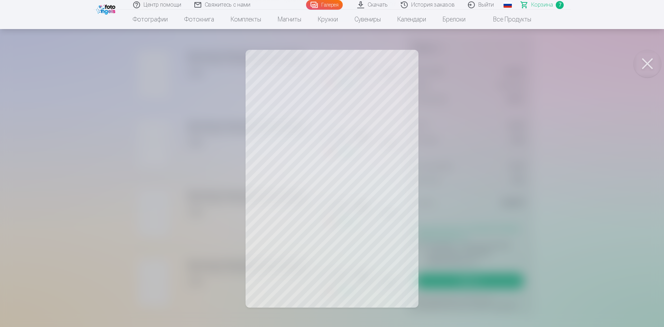
click at [120, 146] on div at bounding box center [332, 163] width 664 height 327
click at [114, 144] on div at bounding box center [332, 163] width 664 height 327
click at [98, 180] on div at bounding box center [332, 163] width 664 height 327
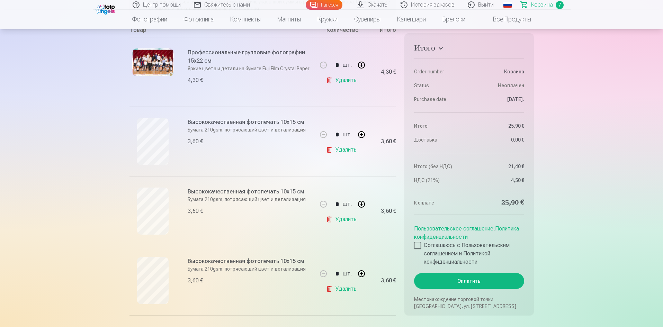
scroll to position [138, 0]
click at [349, 151] on link "Удалить" at bounding box center [343, 152] width 34 height 14
click at [354, 156] on link "Удалить" at bounding box center [343, 152] width 34 height 14
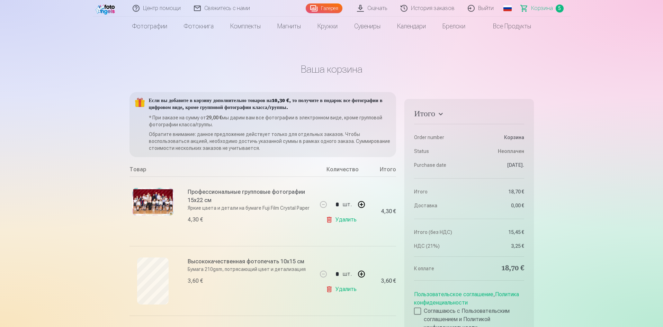
scroll to position [0, 0]
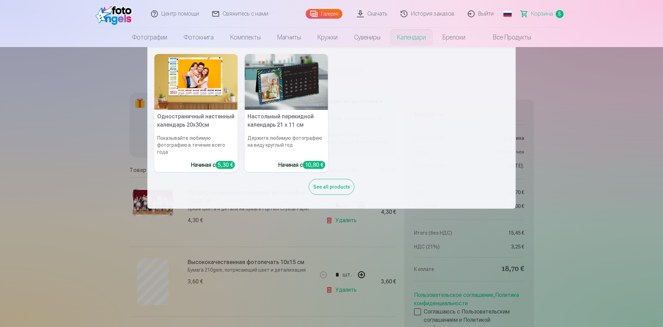
click at [412, 38] on link "Календари" at bounding box center [411, 37] width 45 height 19
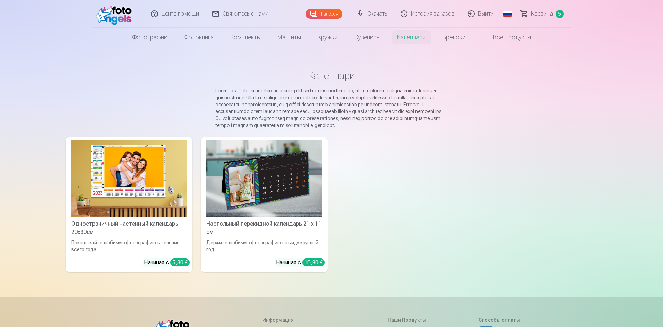
click at [168, 158] on img at bounding box center [129, 178] width 116 height 77
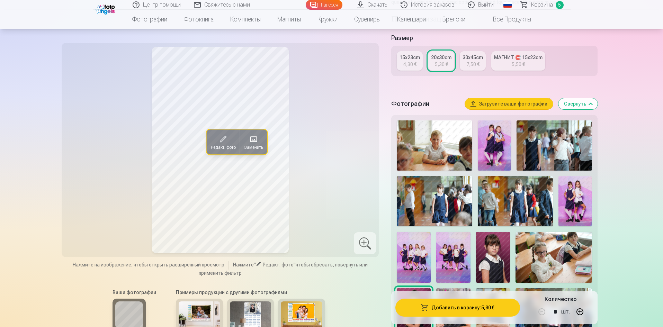
scroll to position [208, 0]
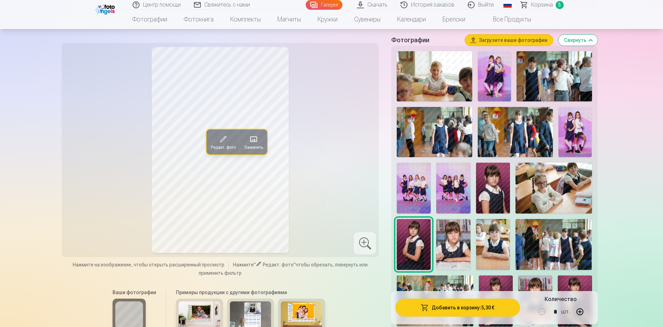
click at [417, 191] on img at bounding box center [414, 188] width 34 height 51
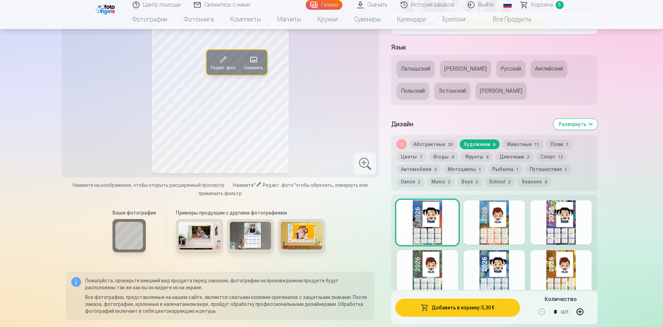
scroll to position [796, 0]
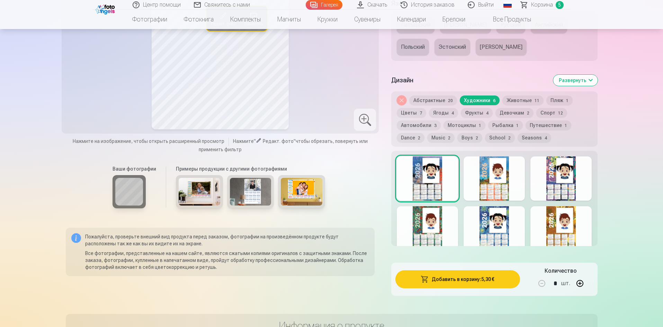
click at [511, 105] on button "Животные 11" at bounding box center [522, 101] width 41 height 10
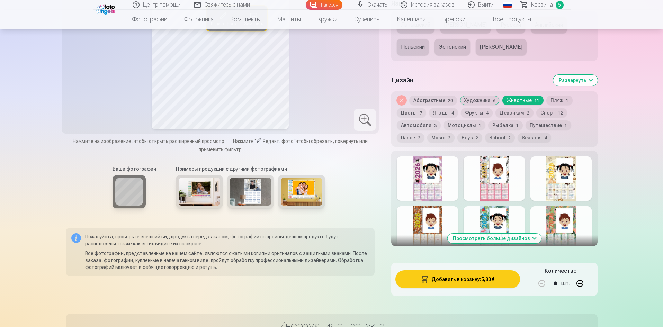
click at [444, 172] on div at bounding box center [427, 178] width 61 height 44
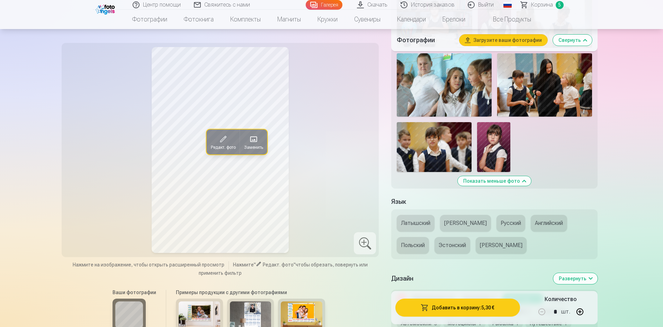
scroll to position [588, 0]
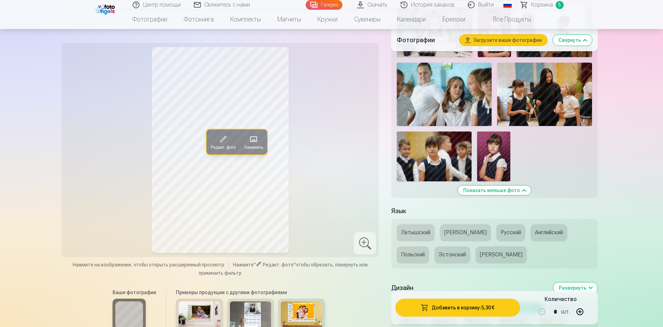
click at [214, 145] on span "Редакт. фото" at bounding box center [222, 148] width 25 height 6
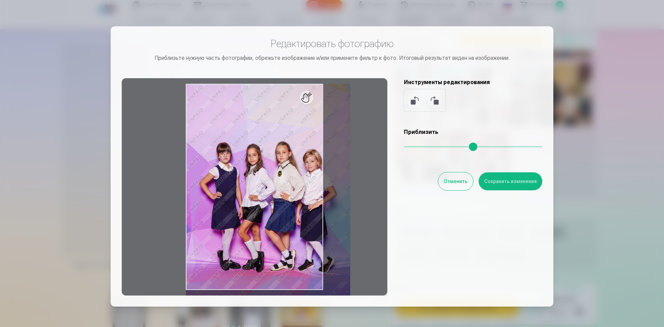
drag, startPoint x: 408, startPoint y: 146, endPoint x: 427, endPoint y: 148, distance: 18.4
click at [427, 147] on input "range" at bounding box center [473, 146] width 138 height 1
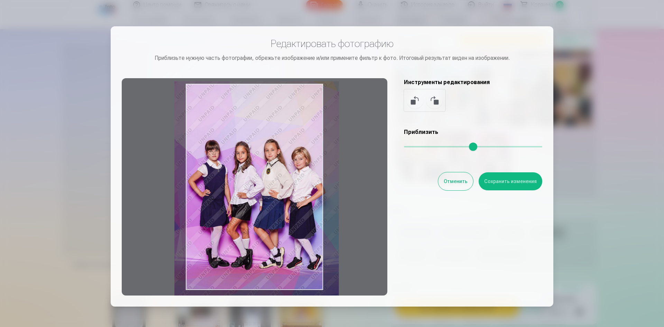
drag, startPoint x: 306, startPoint y: 169, endPoint x: 300, endPoint y: 165, distance: 7.1
click at [301, 165] on div at bounding box center [255, 186] width 266 height 217
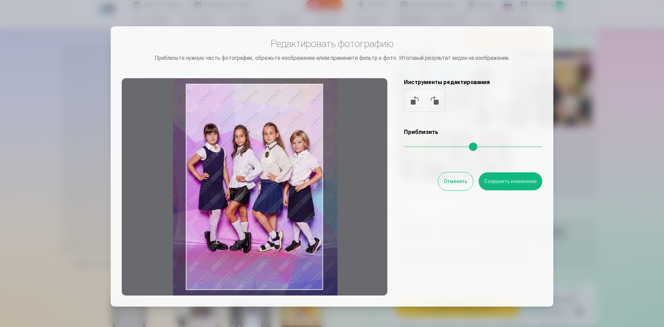
drag, startPoint x: 297, startPoint y: 161, endPoint x: 297, endPoint y: 146, distance: 15.6
click at [297, 146] on div at bounding box center [255, 186] width 266 height 217
type input "****"
click at [516, 177] on button "Сохранить изменения" at bounding box center [511, 181] width 64 height 18
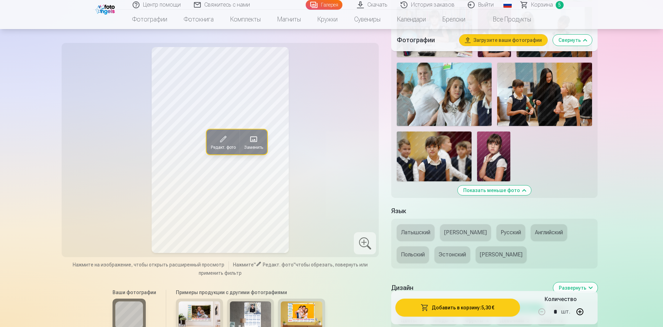
click at [362, 247] on div at bounding box center [365, 243] width 22 height 22
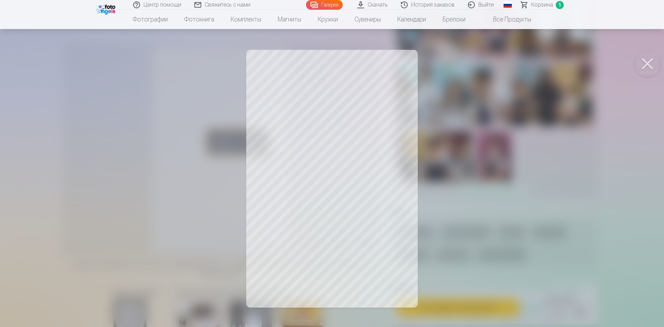
click at [650, 51] on button at bounding box center [648, 64] width 28 height 28
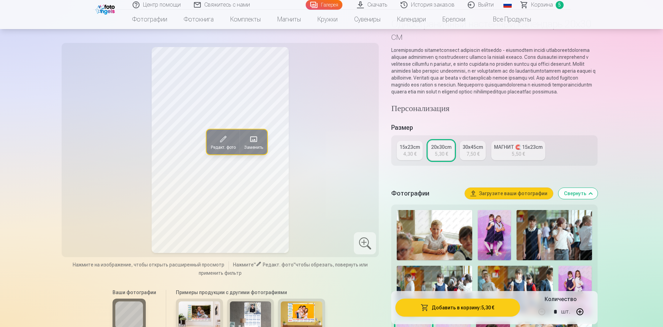
scroll to position [69, 0]
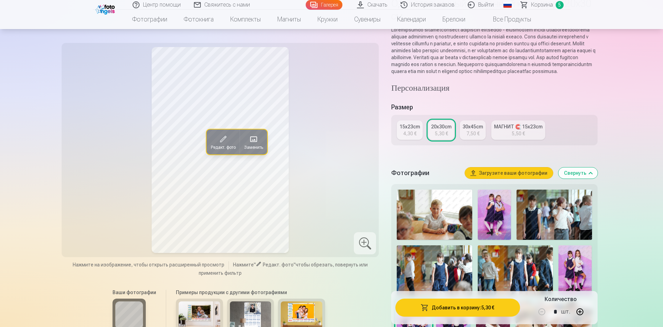
click at [447, 140] on link "20x30cm 5,30 €" at bounding box center [441, 129] width 26 height 19
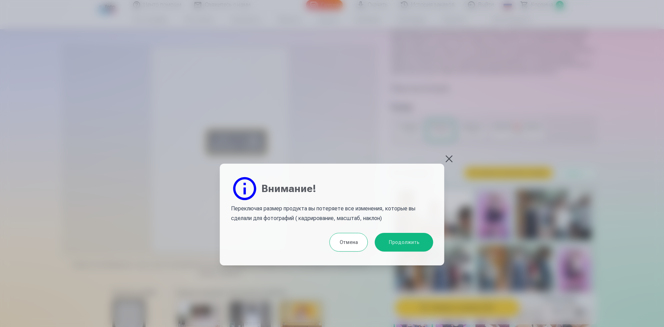
click at [453, 159] on button at bounding box center [450, 159] width 10 height 10
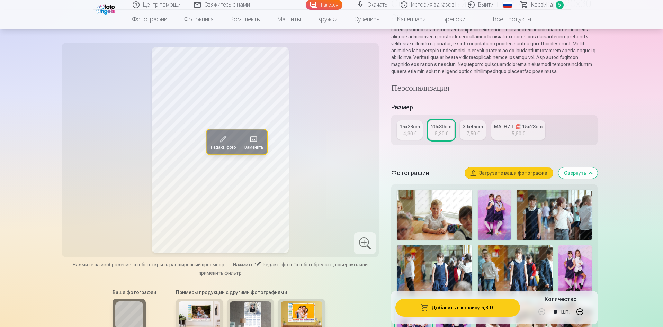
click at [463, 310] on button "Добавить в корзину : 5,30 €" at bounding box center [457, 308] width 124 height 18
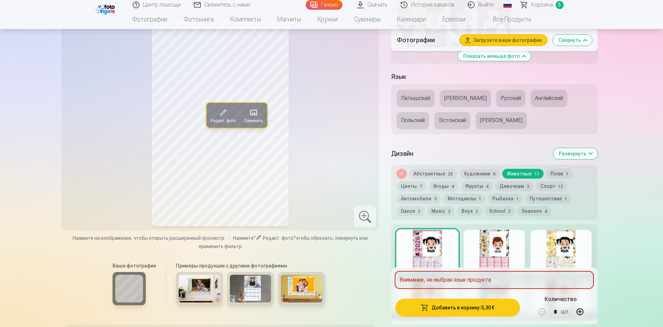
scroll to position [727, 0]
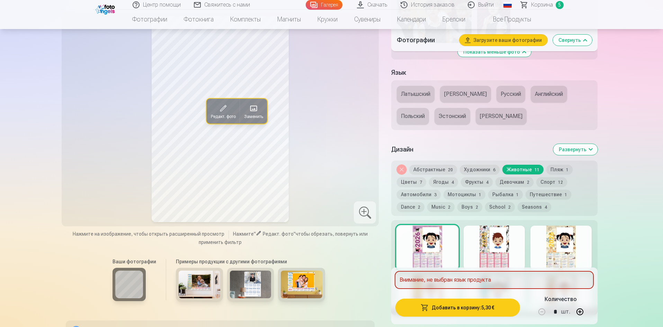
click at [358, 217] on div at bounding box center [365, 213] width 22 height 22
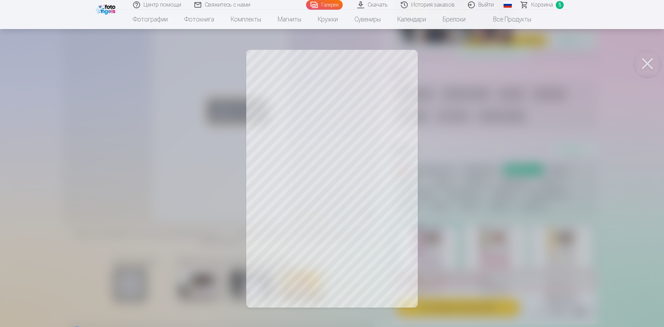
click at [657, 66] on button at bounding box center [648, 64] width 28 height 28
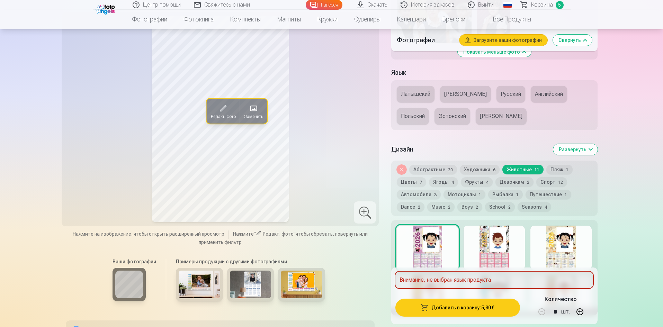
click at [427, 102] on button "Латышский" at bounding box center [416, 94] width 38 height 17
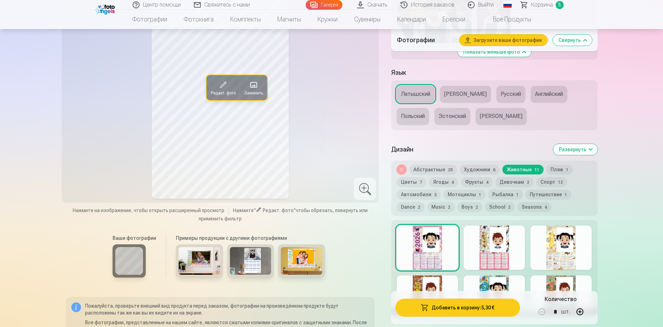
click at [365, 200] on div at bounding box center [365, 189] width 22 height 22
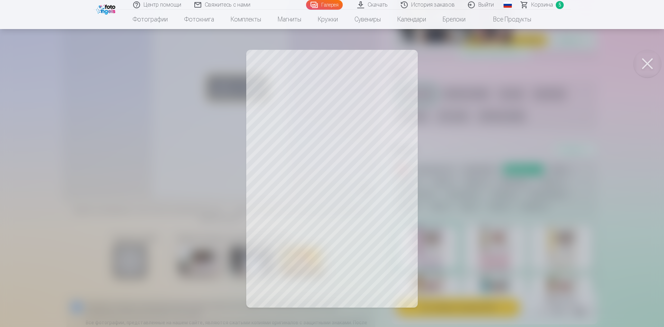
click at [647, 56] on button at bounding box center [648, 64] width 28 height 28
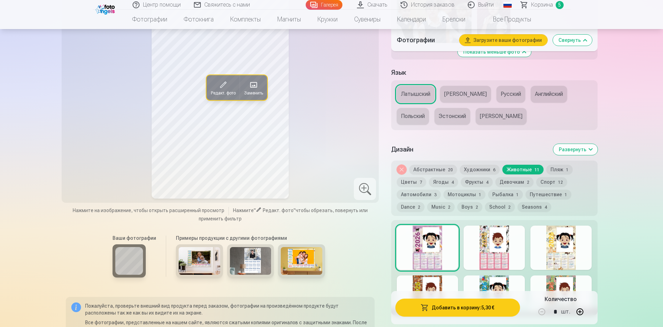
click at [496, 102] on button "Русский" at bounding box center [510, 94] width 29 height 17
click at [364, 200] on div at bounding box center [365, 189] width 22 height 22
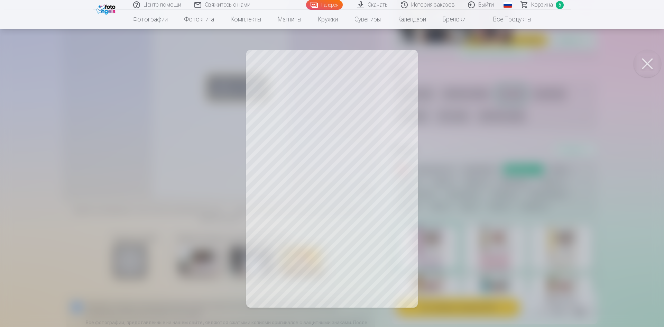
click at [485, 126] on div at bounding box center [332, 163] width 664 height 327
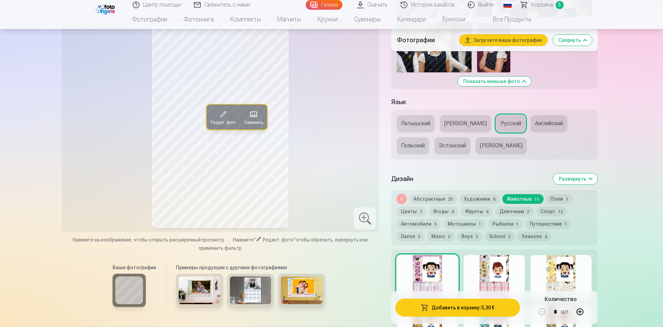
scroll to position [692, 0]
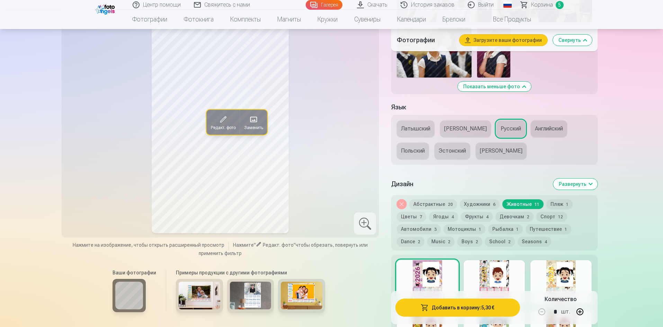
click at [421, 137] on button "Латышский" at bounding box center [416, 128] width 38 height 17
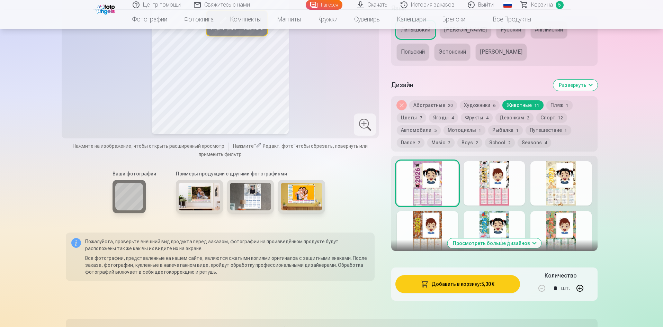
scroll to position [761, 0]
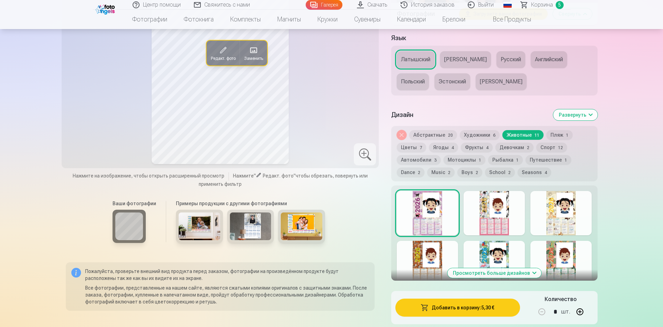
click at [496, 68] on button "Русский" at bounding box center [510, 59] width 29 height 17
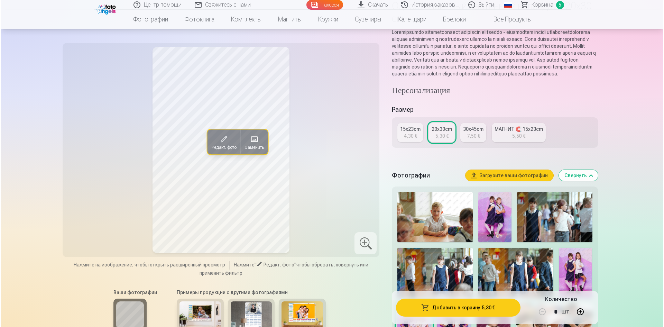
scroll to position [69, 0]
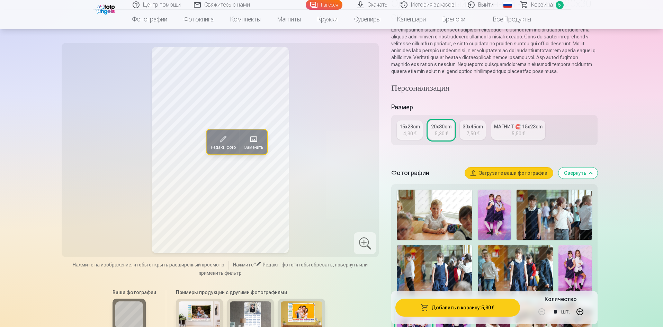
click at [486, 306] on button "Добавить в корзину : 5,30 €" at bounding box center [457, 308] width 124 height 18
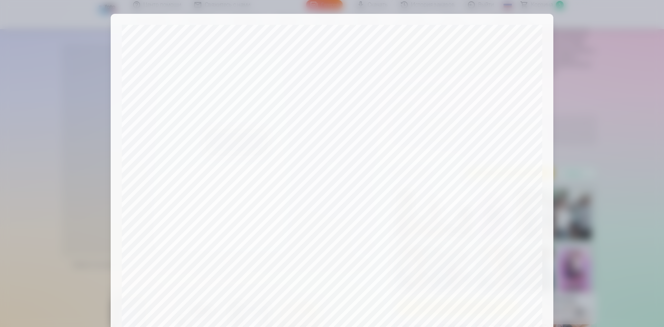
scroll to position [171, 0]
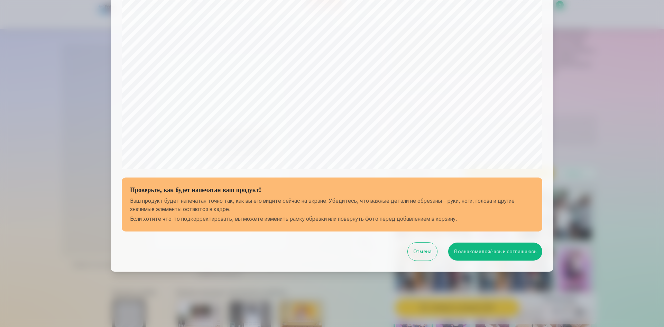
click at [475, 252] on button "Я ознакомился/-ась и соглашаюсь" at bounding box center [495, 252] width 94 height 18
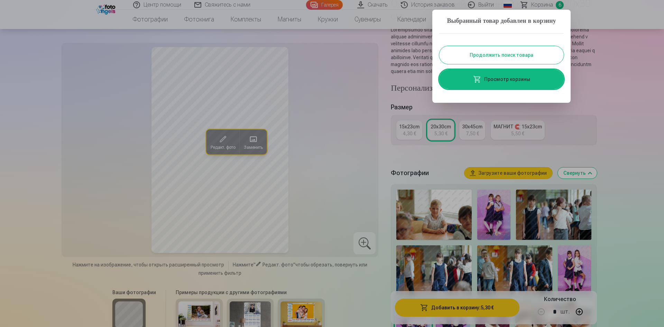
click at [513, 88] on link "Просмотр корзины" at bounding box center [501, 79] width 125 height 19
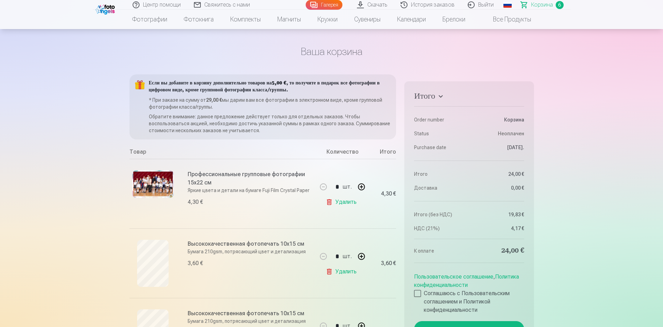
scroll to position [35, 0]
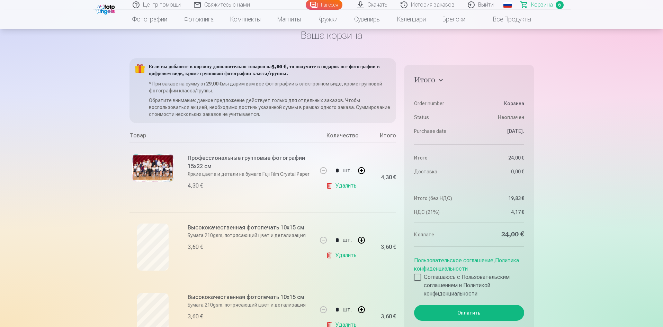
click at [169, 202] on div "Профессиональные групповые фотографии 15x22 см Яркие цвета и детали на бумаге F…" at bounding box center [222, 178] width 187 height 70
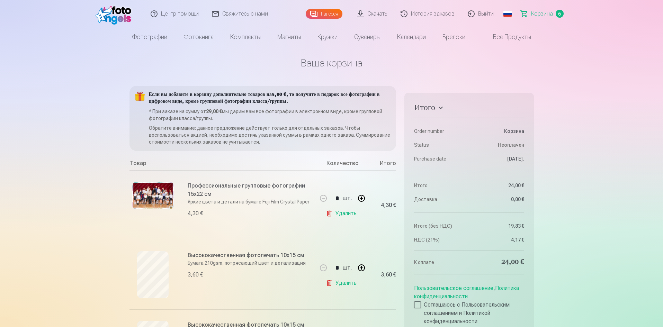
scroll to position [0, 0]
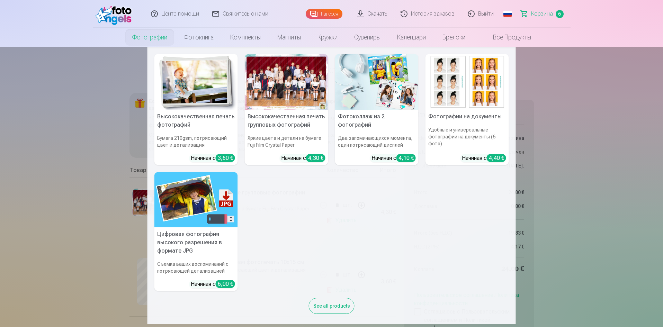
click at [155, 41] on link "Фотографии" at bounding box center [150, 37] width 52 height 19
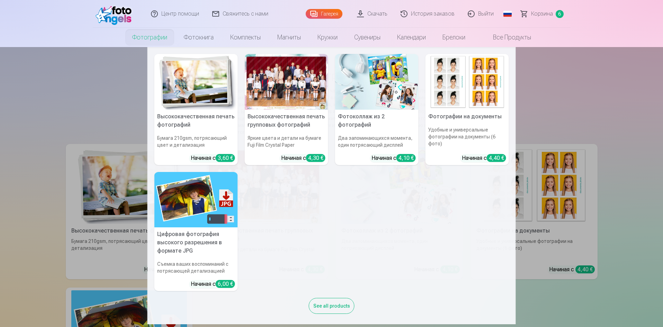
click at [266, 84] on div at bounding box center [286, 82] width 83 height 56
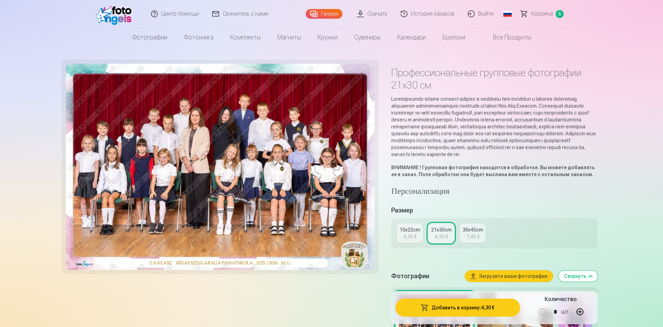
click at [267, 84] on img at bounding box center [220, 167] width 309 height 206
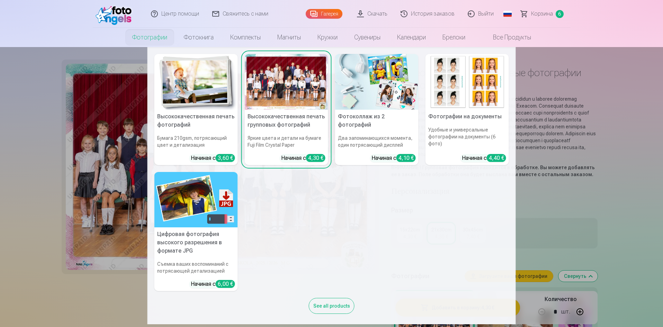
click at [156, 40] on link "Фотографии" at bounding box center [150, 37] width 52 height 19
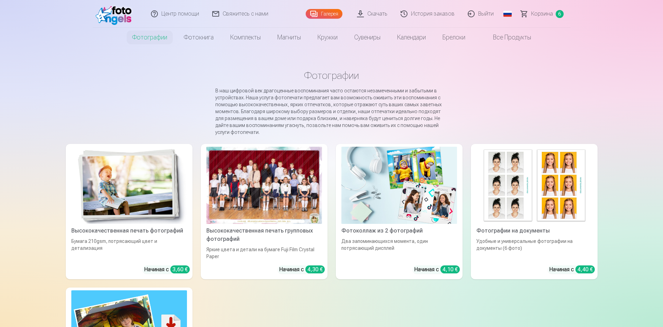
click at [135, 187] on img at bounding box center [129, 185] width 116 height 77
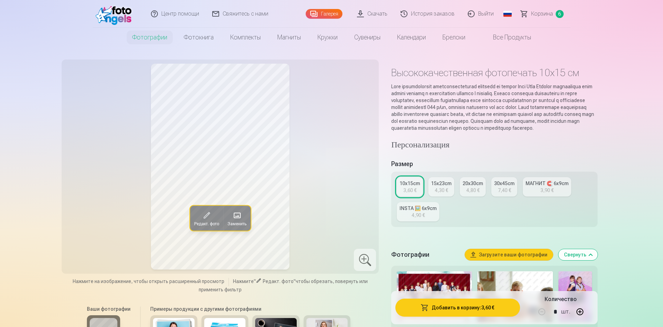
click at [328, 11] on link "Галерея" at bounding box center [324, 14] width 37 height 10
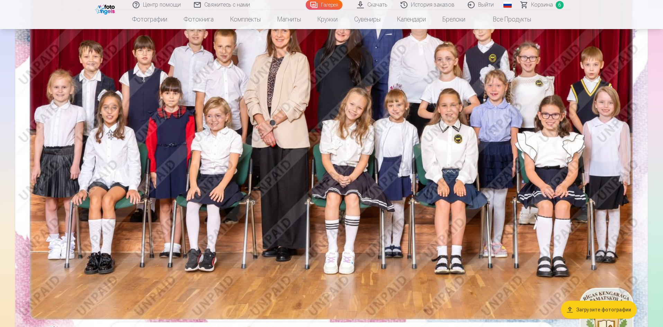
scroll to position [138, 0]
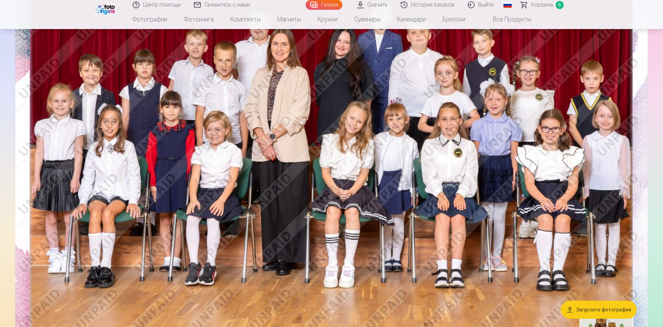
click at [356, 112] on img at bounding box center [331, 149] width 632 height 422
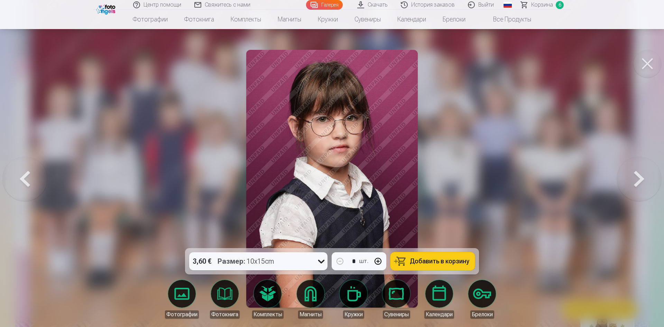
click at [25, 187] on button at bounding box center [25, 178] width 44 height 125
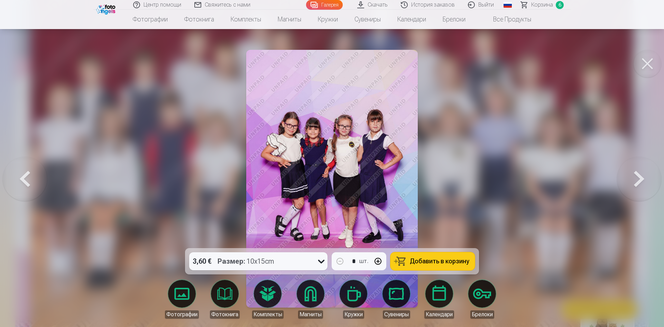
click at [25, 187] on button at bounding box center [25, 178] width 44 height 125
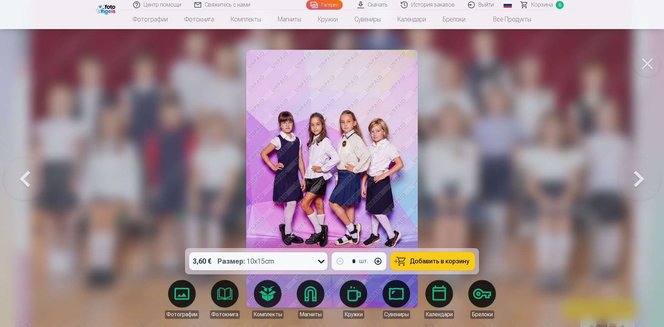
click at [25, 187] on button at bounding box center [25, 178] width 44 height 125
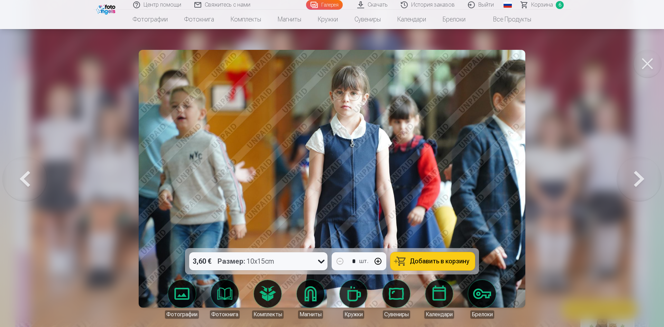
click at [25, 187] on button at bounding box center [25, 178] width 44 height 125
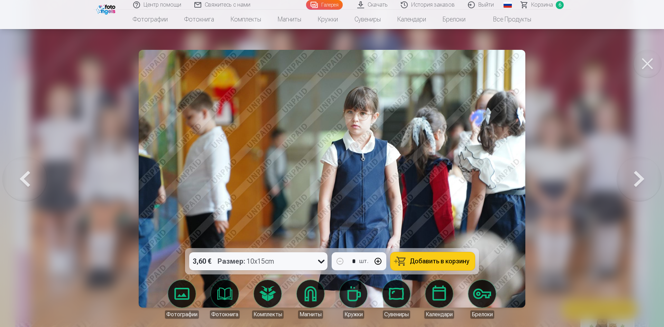
click at [25, 187] on button at bounding box center [25, 178] width 44 height 125
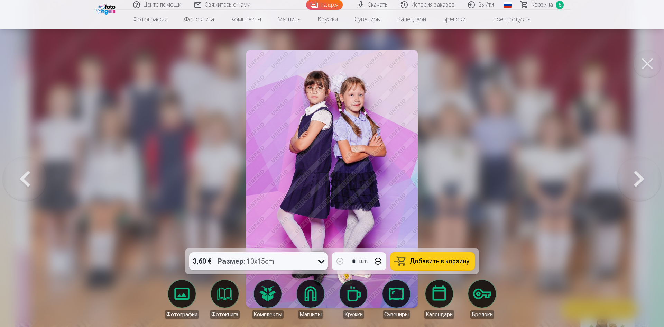
click at [25, 187] on button at bounding box center [25, 178] width 44 height 125
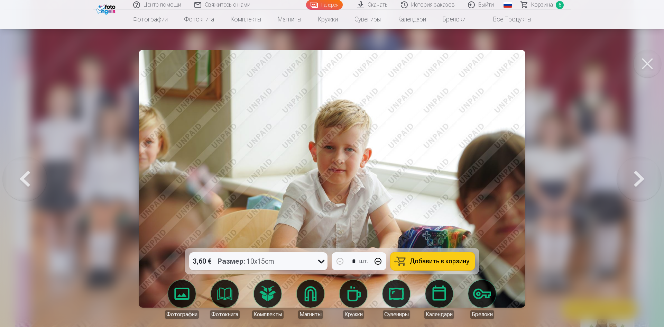
click at [25, 187] on button at bounding box center [25, 178] width 44 height 125
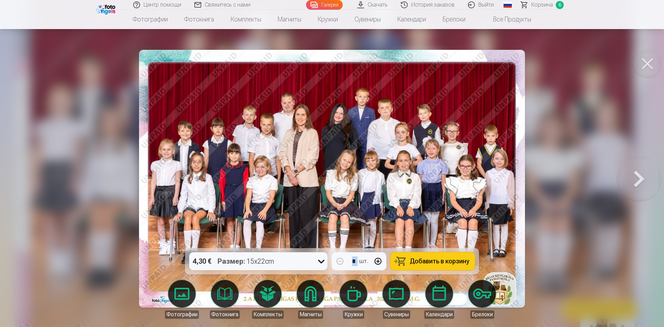
click at [25, 187] on div at bounding box center [332, 163] width 664 height 327
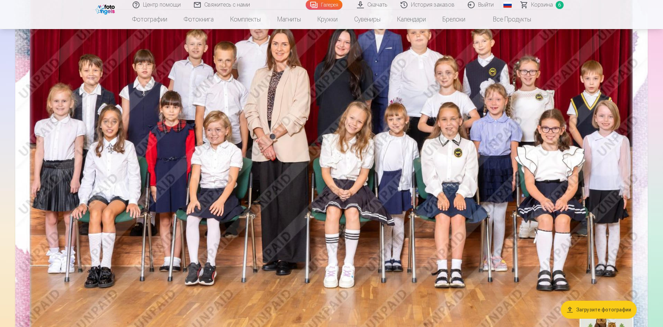
click at [621, 145] on img at bounding box center [331, 149] width 632 height 422
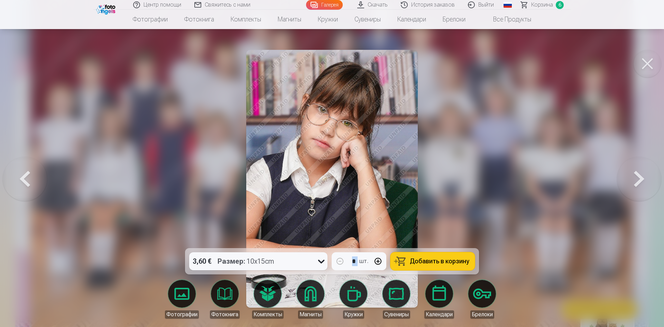
click at [437, 263] on span "Добавить в корзину" at bounding box center [440, 261] width 60 height 6
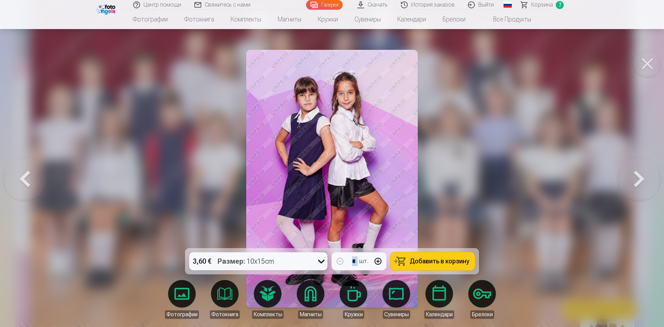
click at [448, 262] on span "Добавить в корзину" at bounding box center [440, 261] width 60 height 6
click at [643, 60] on button at bounding box center [648, 64] width 28 height 28
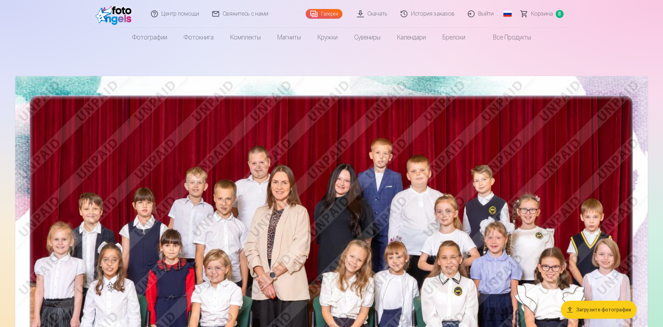
click at [530, 14] on link "Корзина 8" at bounding box center [542, 14] width 56 height 28
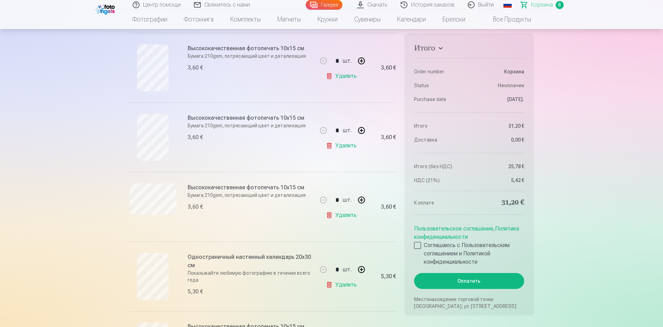
scroll to position [277, 0]
click at [134, 137] on div at bounding box center [152, 136] width 47 height 47
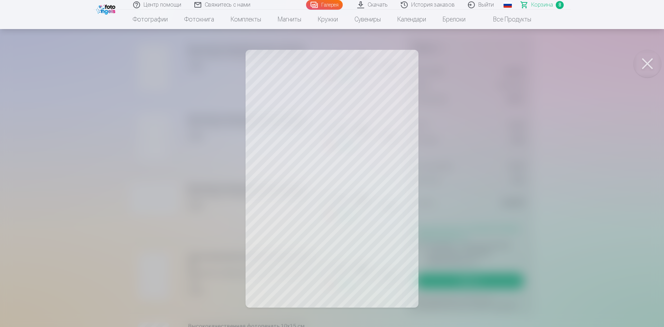
click at [648, 62] on button at bounding box center [648, 64] width 28 height 28
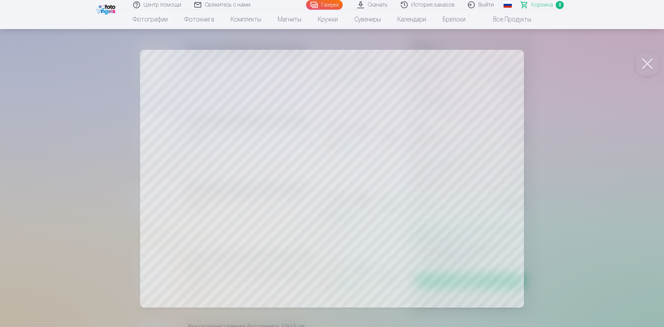
click at [581, 77] on div at bounding box center [332, 163] width 664 height 327
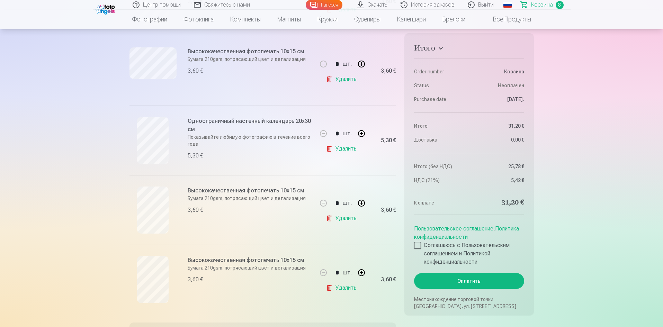
scroll to position [484, 0]
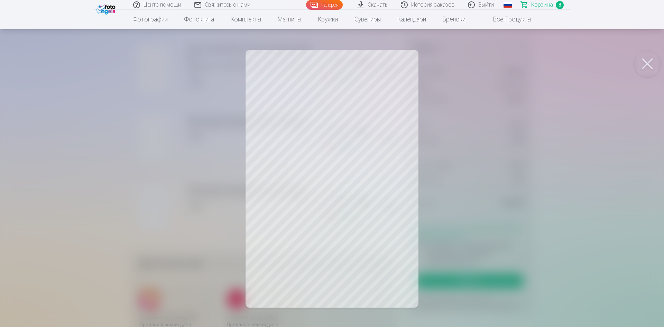
click at [163, 142] on div at bounding box center [332, 163] width 664 height 327
click at [120, 177] on div at bounding box center [332, 163] width 664 height 327
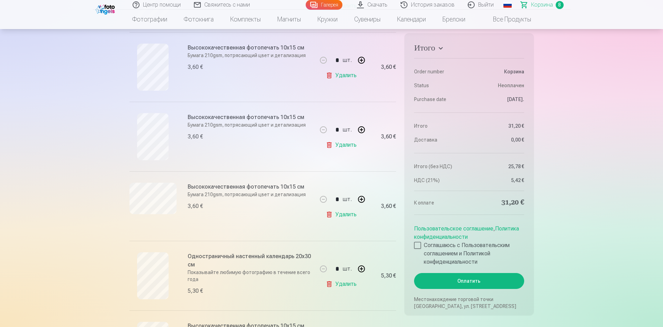
scroll to position [242, 0]
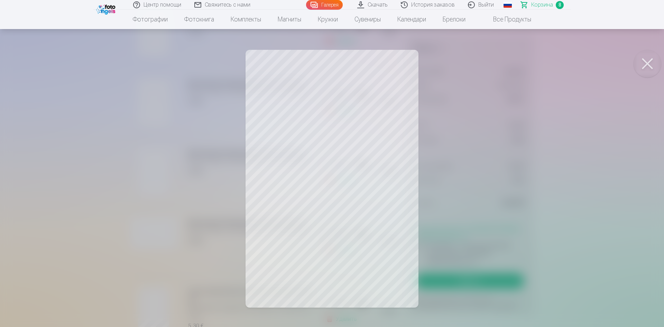
click at [139, 173] on div at bounding box center [332, 163] width 664 height 327
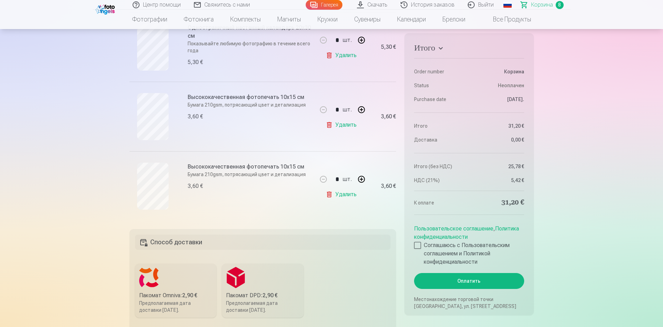
scroll to position [519, 0]
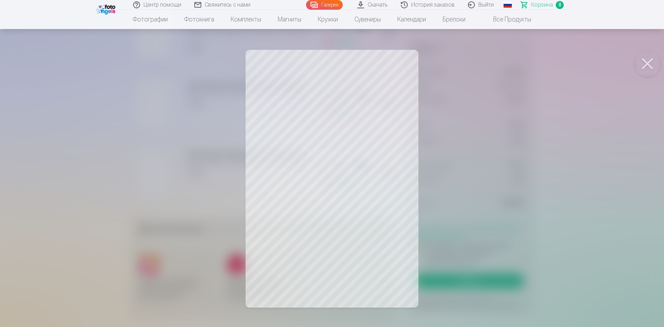
click at [164, 116] on div at bounding box center [332, 163] width 664 height 327
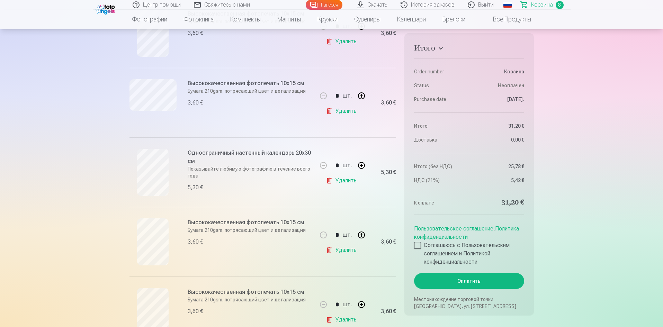
scroll to position [277, 0]
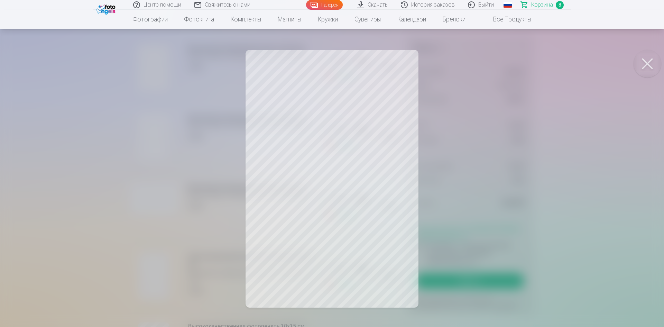
click at [479, 98] on div at bounding box center [332, 163] width 664 height 327
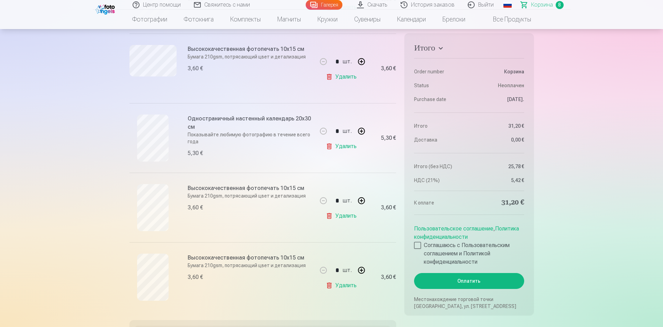
scroll to position [415, 0]
click at [418, 247] on div at bounding box center [417, 245] width 7 height 7
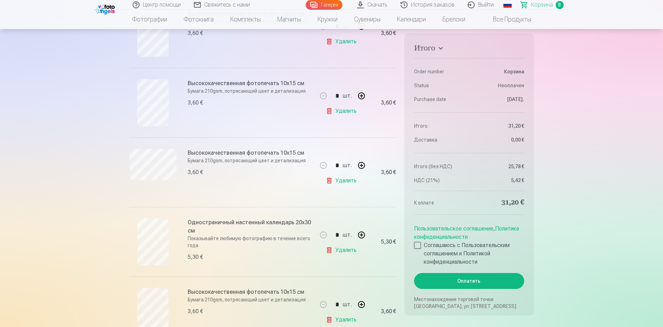
scroll to position [311, 0]
click at [464, 283] on button "Оплатить" at bounding box center [469, 281] width 110 height 16
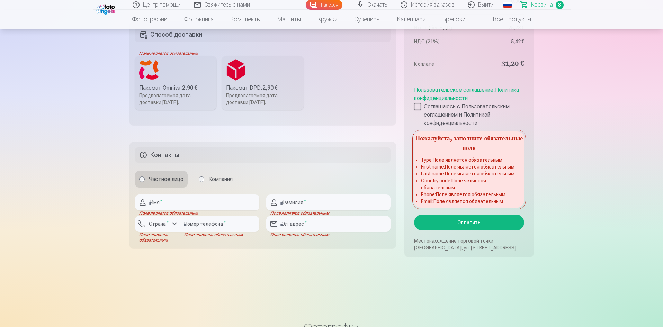
scroll to position [623, 0]
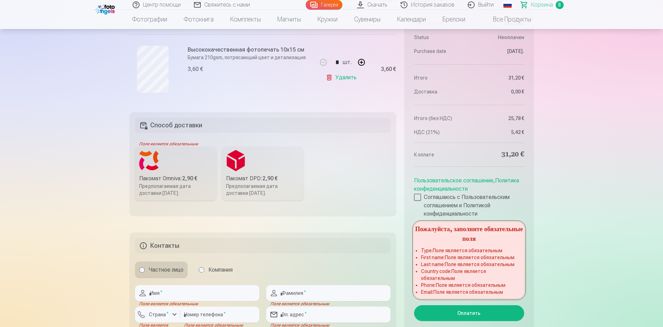
click at [191, 176] on b "2,90 €" at bounding box center [189, 178] width 15 height 7
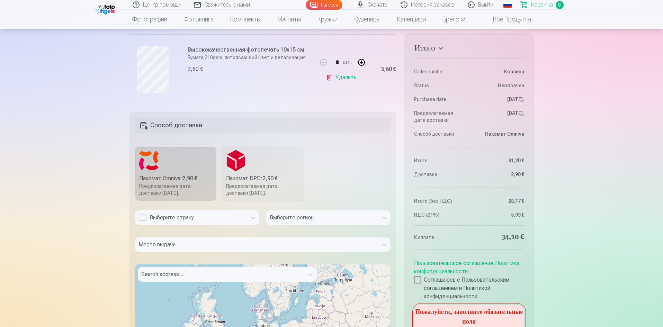
click at [193, 219] on div "Выберите страну" at bounding box center [190, 218] width 105 height 8
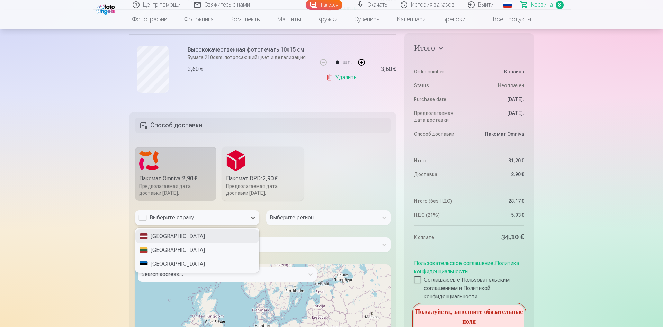
click at [180, 237] on div "[GEOGRAPHIC_DATA]" at bounding box center [197, 236] width 124 height 14
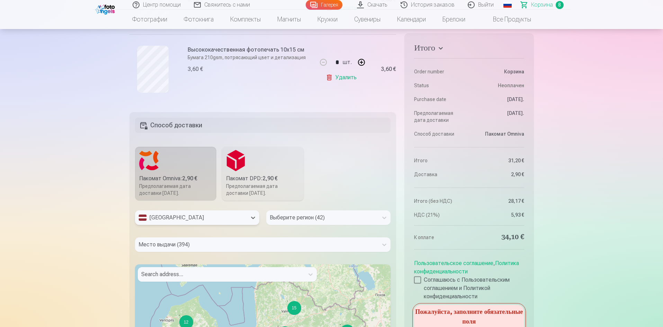
click at [286, 216] on div "Выберите регион (42)" at bounding box center [322, 217] width 112 height 15
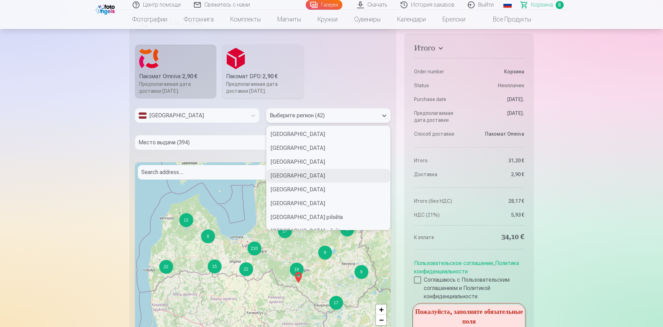
scroll to position [735, 0]
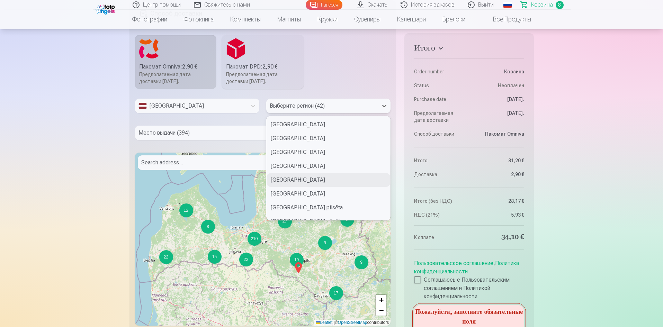
click at [206, 168] on div "Search address..." at bounding box center [221, 162] width 166 height 15
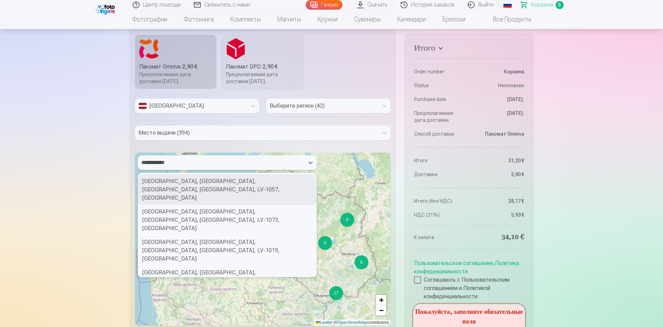
type input "**********"
click at [200, 181] on div "2, [GEOGRAPHIC_DATA], [GEOGRAPHIC_DATA], [GEOGRAPHIC_DATA], [GEOGRAPHIC_DATA], …" at bounding box center [227, 189] width 178 height 30
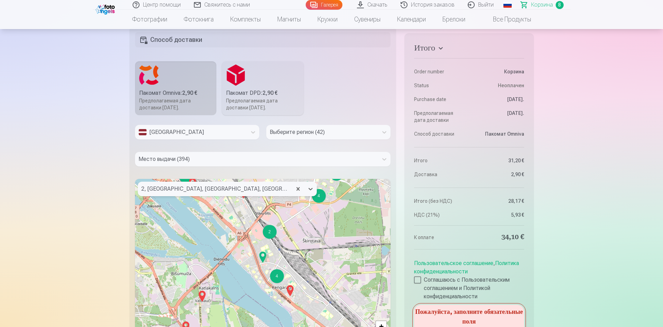
scroll to position [769, 0]
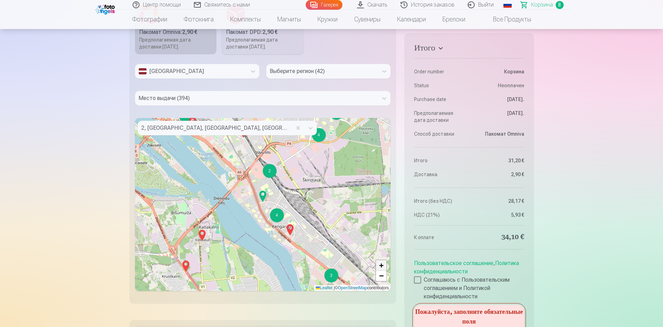
click at [382, 265] on span "+" at bounding box center [381, 265] width 4 height 9
click at [382, 264] on span "+" at bounding box center [381, 265] width 4 height 9
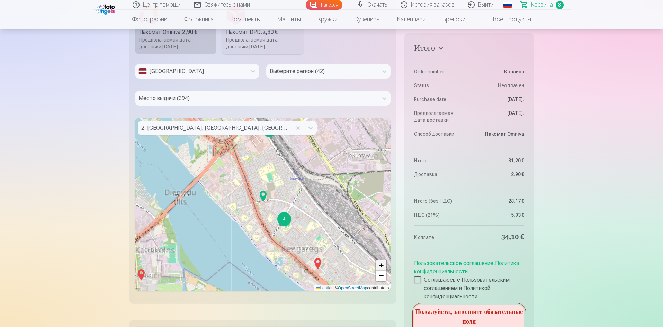
click at [382, 264] on span "+" at bounding box center [381, 265] width 4 height 9
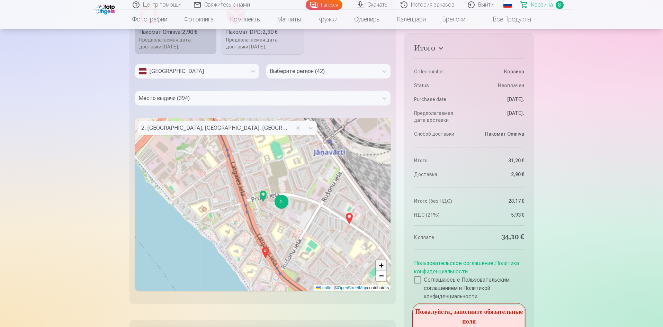
click at [382, 264] on span "+" at bounding box center [381, 265] width 4 height 9
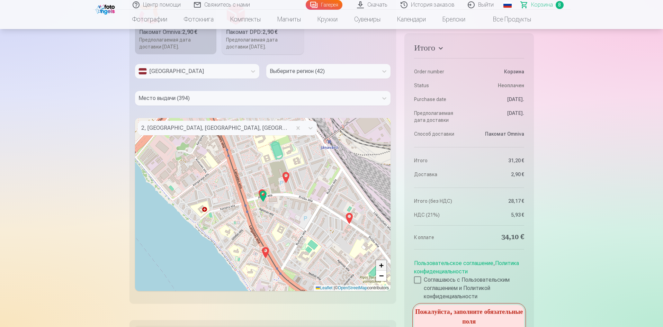
click at [382, 264] on span "+" at bounding box center [381, 265] width 4 height 9
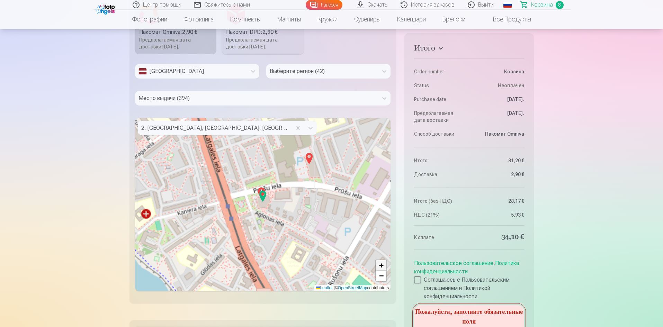
click at [382, 264] on span "+" at bounding box center [381, 265] width 4 height 9
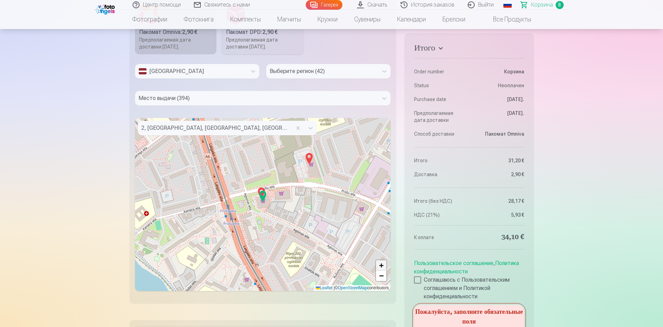
click at [382, 264] on span "+" at bounding box center [381, 265] width 4 height 9
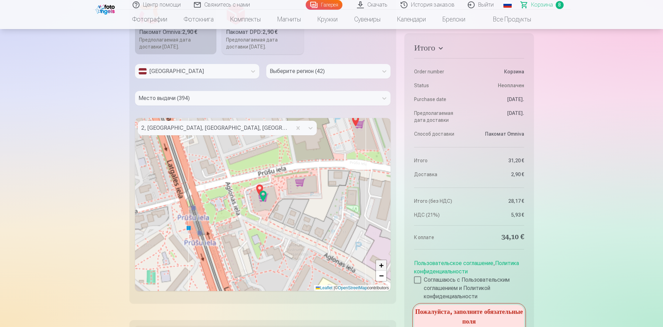
click at [382, 264] on span "+" at bounding box center [381, 265] width 4 height 9
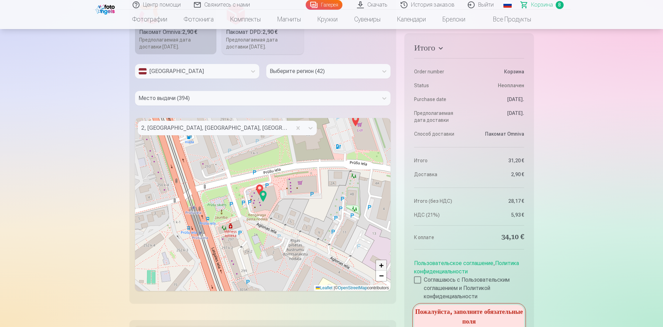
click at [382, 264] on span "+" at bounding box center [381, 265] width 4 height 9
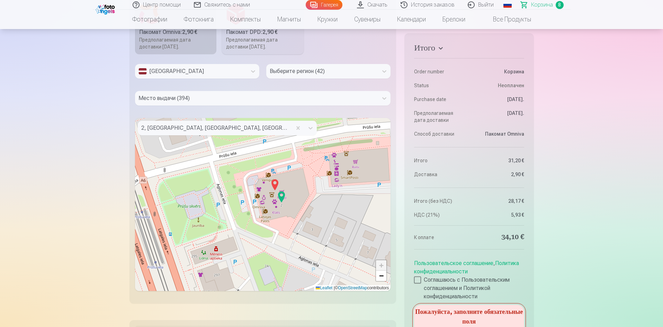
drag, startPoint x: 234, startPoint y: 192, endPoint x: 254, endPoint y: 195, distance: 20.3
click at [254, 195] on div "+ − Leaflet | © OpenStreetMap contributors" at bounding box center [263, 204] width 256 height 173
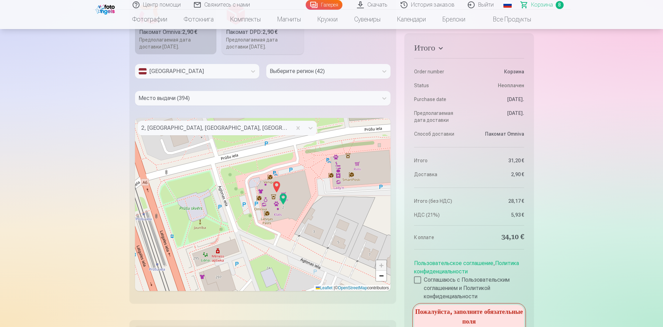
click at [197, 99] on div at bounding box center [256, 98] width 236 height 10
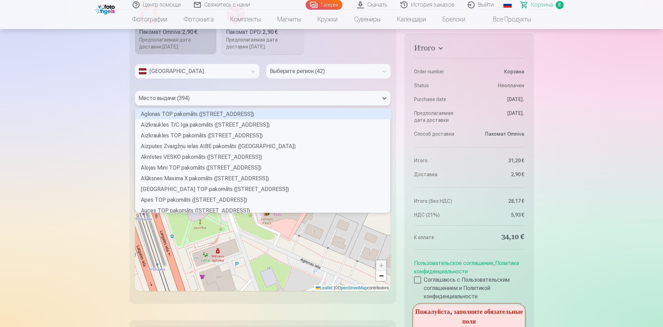
scroll to position [102, 253]
click at [282, 66] on div at bounding box center [322, 71] width 105 height 10
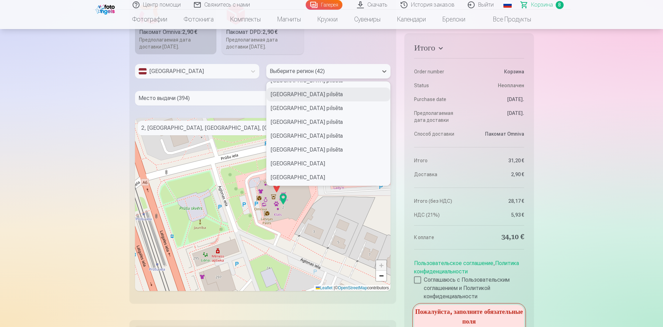
scroll to position [104, 0]
click at [334, 125] on div "[GEOGRAPHIC_DATA] pilsēta" at bounding box center [328, 125] width 124 height 14
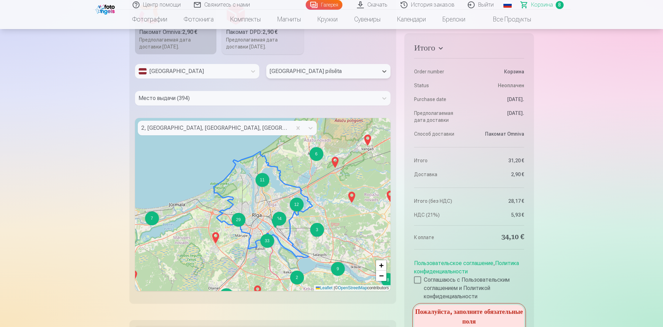
click at [247, 99] on div at bounding box center [256, 98] width 236 height 10
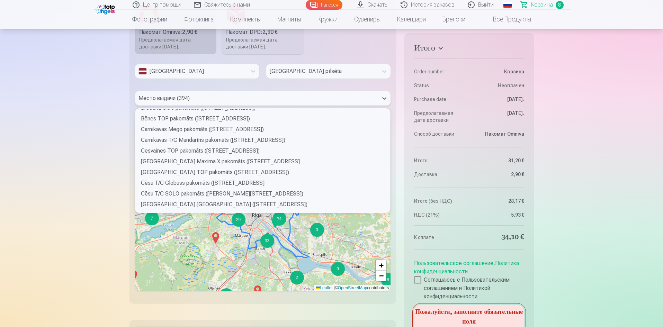
scroll to position [311, 0]
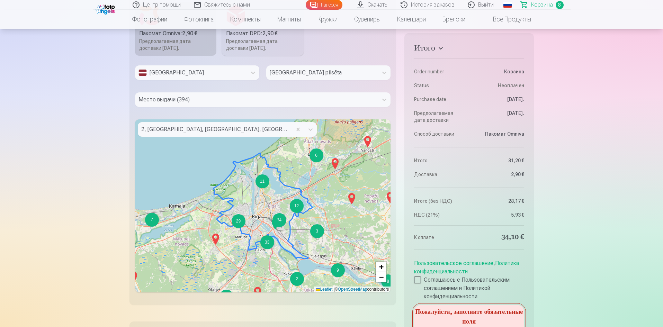
scroll to position [804, 0]
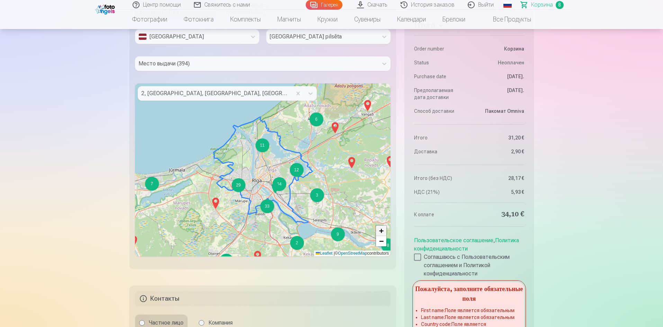
click at [381, 229] on span "+" at bounding box center [381, 230] width 4 height 9
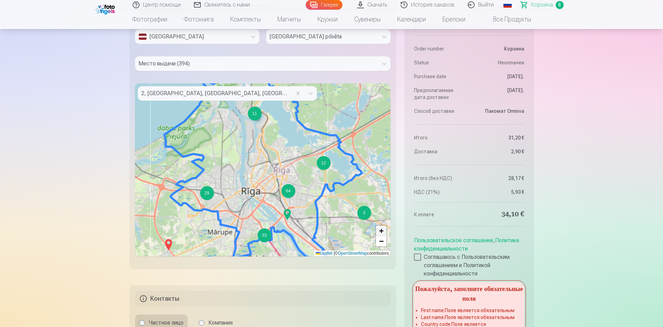
click at [381, 229] on span "+" at bounding box center [381, 230] width 4 height 9
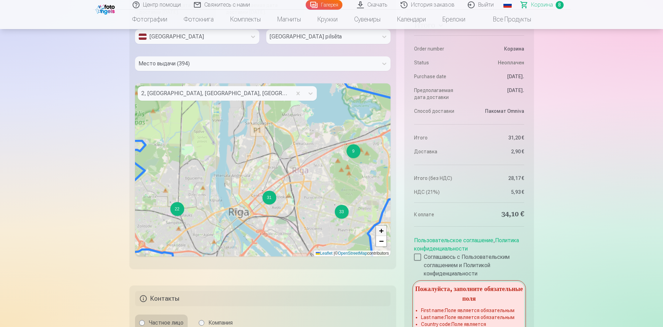
click at [381, 229] on span "+" at bounding box center [381, 230] width 4 height 9
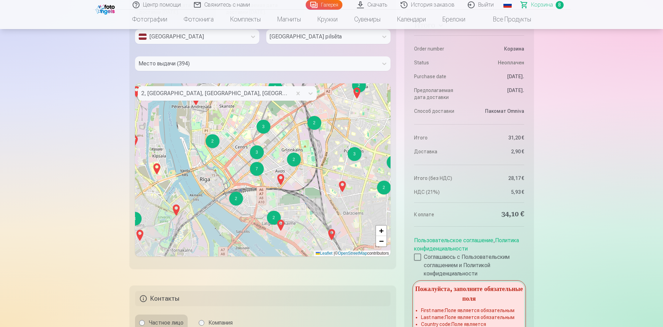
drag, startPoint x: 317, startPoint y: 222, endPoint x: 307, endPoint y: 148, distance: 74.7
click at [307, 148] on div "2 2 2 2 3 3 2 3 3 4 5 2 2 2 2 7 2 2 3 2 3 4 3 3 6 2 2 2 2 3 2 4 2 2 3 + − Leafl…" at bounding box center [263, 169] width 256 height 173
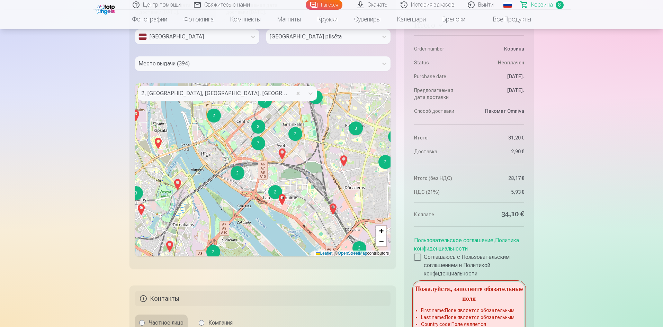
drag, startPoint x: 293, startPoint y: 218, endPoint x: 320, endPoint y: 217, distance: 27.7
click at [289, 205] on div "2 3 3 2 3 3 4 5 2 2 2 2 7 2 2 3 2 3 4 3 3 6 2 2 2 2 3 2 4 2 2 3 3 2 + − Leaflet…" at bounding box center [263, 169] width 256 height 173
click at [383, 228] on span "+" at bounding box center [381, 230] width 4 height 9
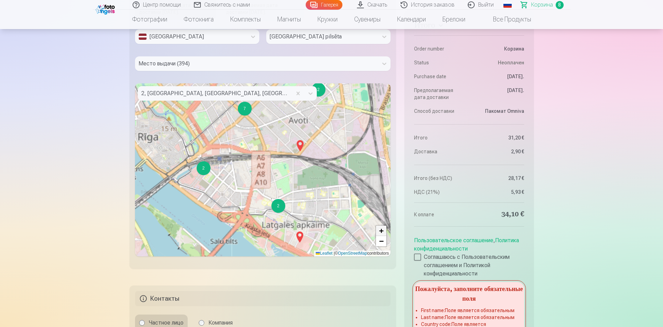
click at [383, 228] on span "+" at bounding box center [381, 230] width 4 height 9
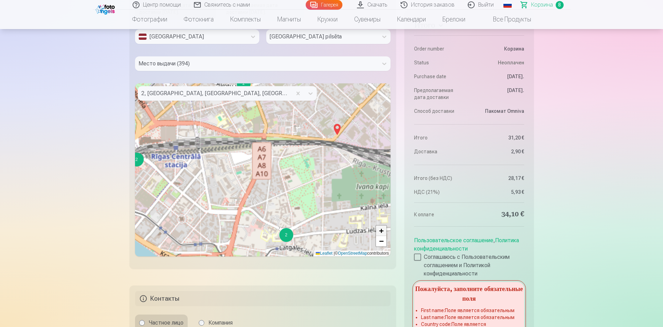
click at [383, 228] on span "+" at bounding box center [381, 230] width 4 height 9
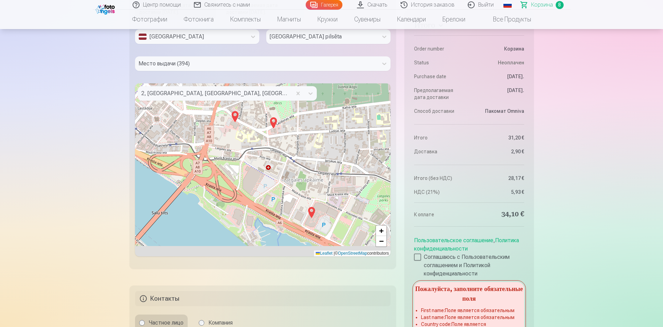
drag, startPoint x: 334, startPoint y: 237, endPoint x: 309, endPoint y: 137, distance: 102.7
click at [309, 137] on div "2 2 2 2 + − Leaflet | © OpenStreetMap contributors" at bounding box center [263, 169] width 256 height 173
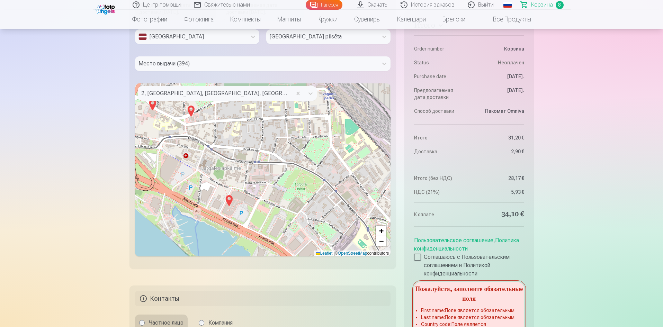
drag, startPoint x: 314, startPoint y: 195, endPoint x: 234, endPoint y: 188, distance: 80.9
click at [232, 183] on div "2 2 + − Leaflet | © OpenStreetMap contributors" at bounding box center [263, 169] width 256 height 173
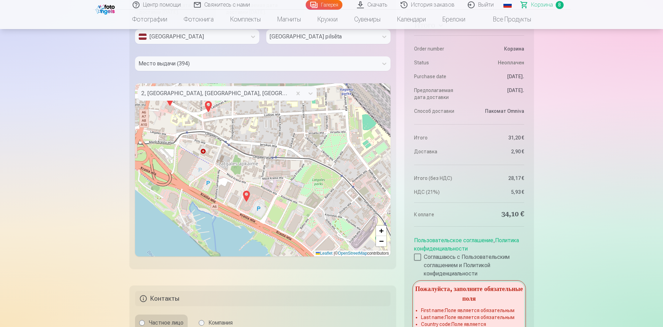
drag, startPoint x: 203, startPoint y: 182, endPoint x: 221, endPoint y: 176, distance: 19.6
click at [222, 176] on div "2 2 + − Leaflet | © OpenStreetMap contributors" at bounding box center [263, 169] width 256 height 173
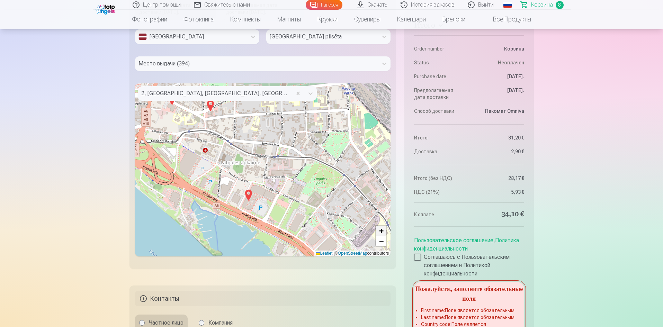
click at [384, 230] on link "+" at bounding box center [381, 231] width 10 height 10
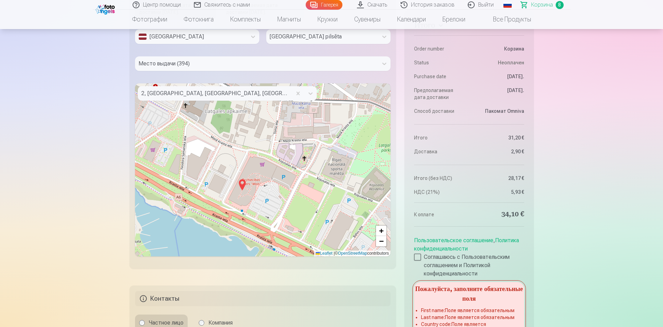
drag, startPoint x: 256, startPoint y: 216, endPoint x: 299, endPoint y: 167, distance: 65.4
click at [274, 173] on div "+ − Leaflet | © OpenStreetMap contributors" at bounding box center [263, 169] width 256 height 173
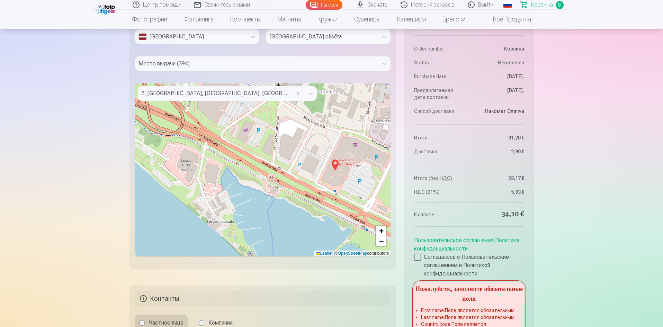
drag, startPoint x: 210, startPoint y: 203, endPoint x: 194, endPoint y: 154, distance: 51.8
click at [196, 155] on div "+ − Leaflet | © OpenStreetMap contributors" at bounding box center [263, 169] width 256 height 173
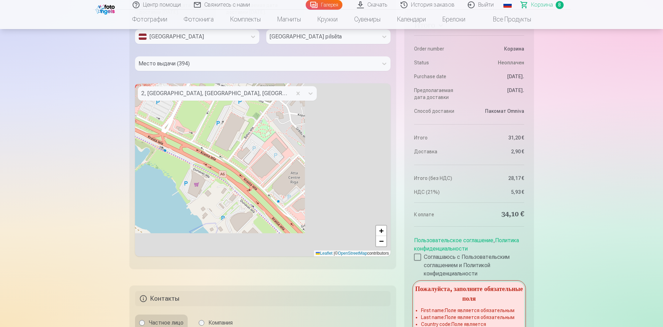
drag, startPoint x: 296, startPoint y: 179, endPoint x: 226, endPoint y: 142, distance: 78.8
click at [181, 122] on div "+ − Leaflet | © OpenStreetMap contributors" at bounding box center [263, 169] width 256 height 173
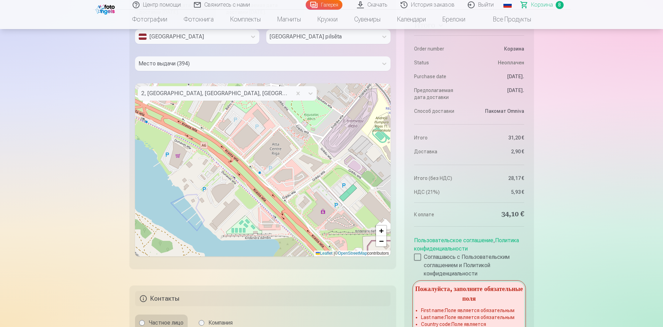
drag, startPoint x: 261, startPoint y: 179, endPoint x: 253, endPoint y: 122, distance: 57.6
click at [252, 122] on div "+ − Leaflet | © OpenStreetMap contributors" at bounding box center [263, 169] width 256 height 173
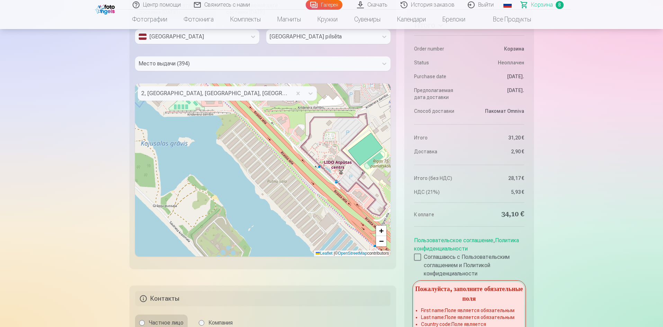
drag, startPoint x: 292, startPoint y: 192, endPoint x: 242, endPoint y: 127, distance: 81.7
click at [242, 127] on div "+ − Leaflet | © OpenStreetMap contributors" at bounding box center [263, 169] width 256 height 173
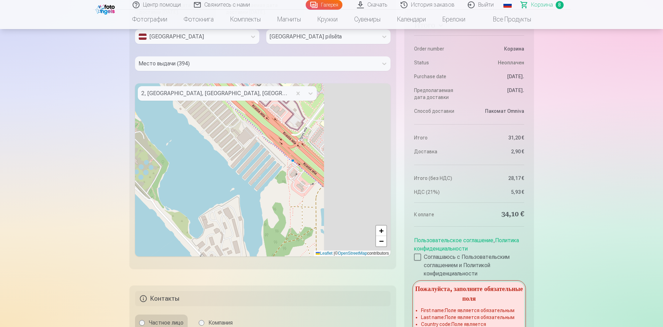
drag, startPoint x: 279, startPoint y: 184, endPoint x: 217, endPoint y: 127, distance: 84.2
click at [216, 120] on div "+ − Leaflet | © OpenStreetMap contributors" at bounding box center [263, 169] width 256 height 173
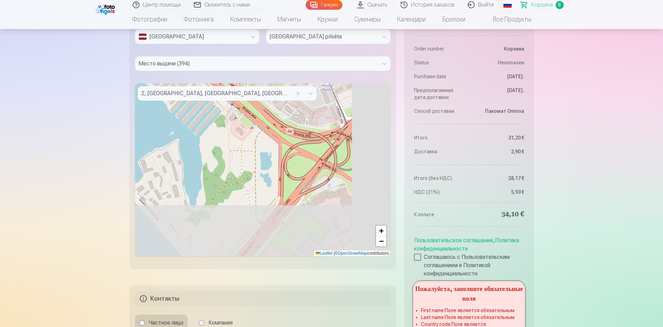
drag, startPoint x: 273, startPoint y: 175, endPoint x: 260, endPoint y: 156, distance: 23.3
click at [218, 119] on div "+ − Leaflet | © OpenStreetMap contributors" at bounding box center [263, 169] width 256 height 173
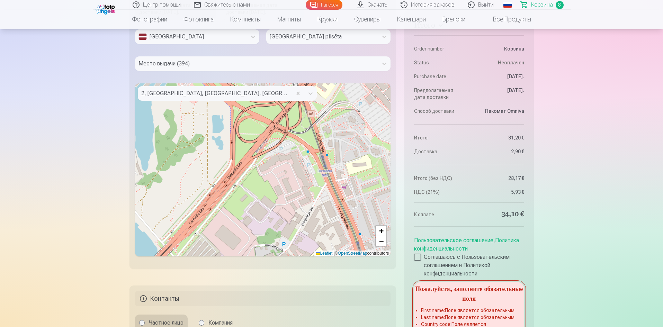
drag, startPoint x: 295, startPoint y: 174, endPoint x: 229, endPoint y: 142, distance: 73.7
click at [229, 142] on div "+ − Leaflet | © OpenStreetMap contributors" at bounding box center [263, 169] width 256 height 173
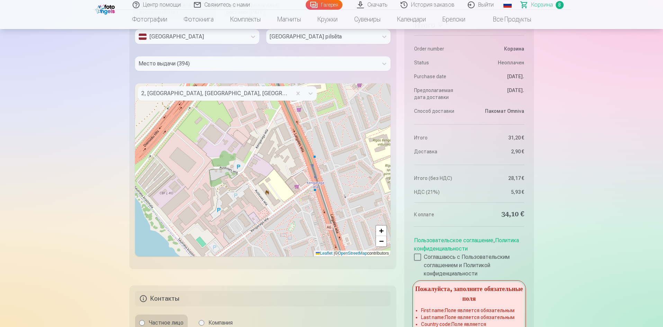
drag, startPoint x: 291, startPoint y: 187, endPoint x: 287, endPoint y: 143, distance: 44.5
click at [287, 143] on div "+ − Leaflet | © OpenStreetMap contributors" at bounding box center [263, 169] width 256 height 173
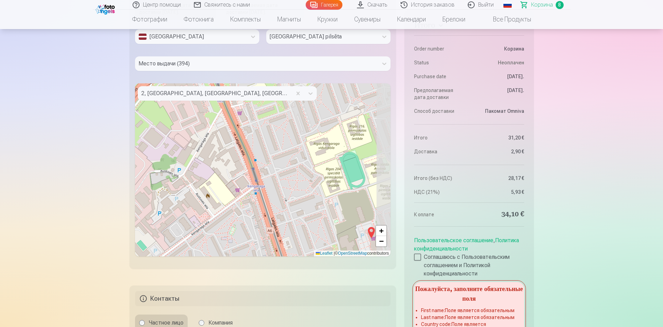
drag, startPoint x: 314, startPoint y: 194, endPoint x: 252, endPoint y: 210, distance: 64.5
click at [252, 210] on div "+ − Leaflet | © OpenStreetMap contributors" at bounding box center [263, 169] width 256 height 173
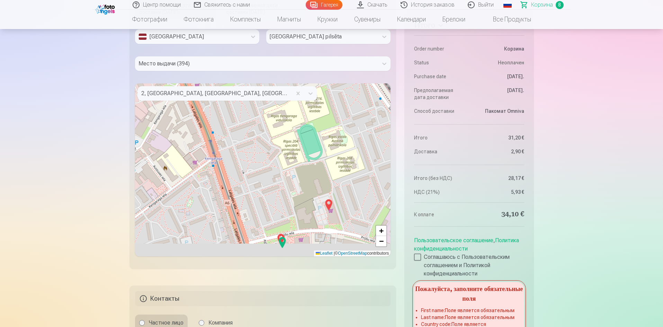
drag, startPoint x: 288, startPoint y: 173, endPoint x: 272, endPoint y: 142, distance: 35.3
click at [258, 106] on div "+ − Leaflet | © OpenStreetMap contributors" at bounding box center [263, 169] width 256 height 173
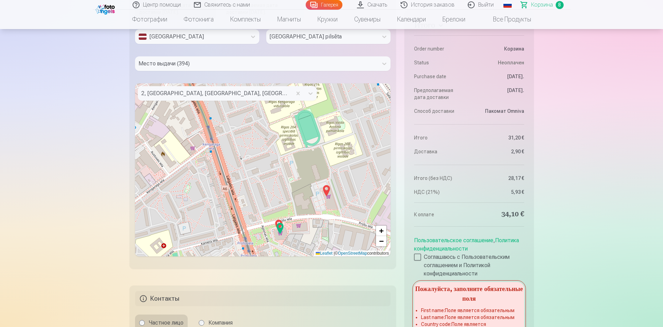
drag, startPoint x: 294, startPoint y: 168, endPoint x: 254, endPoint y: 132, distance: 53.4
click at [254, 132] on div "+ − Leaflet | © OpenStreetMap contributors" at bounding box center [263, 169] width 256 height 173
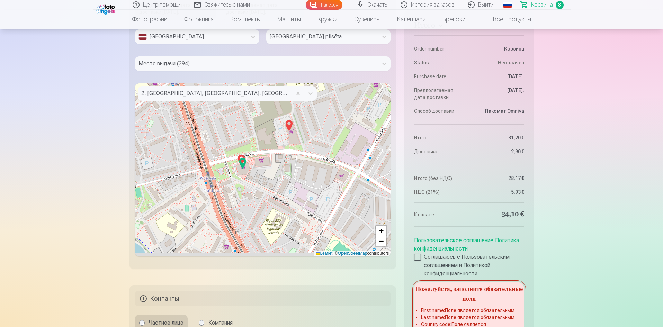
drag, startPoint x: 257, startPoint y: 184, endPoint x: 260, endPoint y: 163, distance: 21.0
click at [260, 163] on div "+ − Leaflet | © OpenStreetMap contributors" at bounding box center [263, 169] width 256 height 173
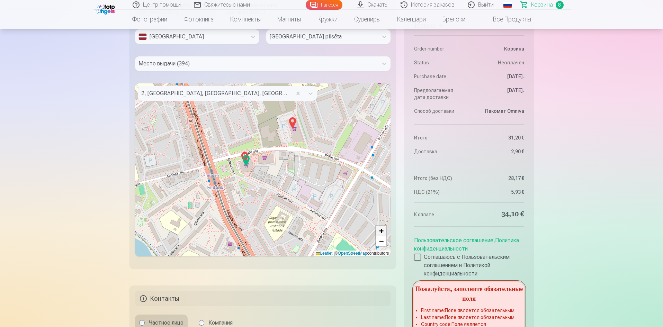
click at [380, 231] on span "+" at bounding box center [381, 230] width 4 height 9
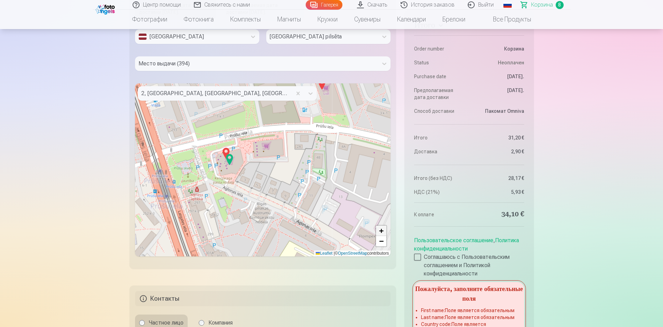
click at [380, 231] on span "+" at bounding box center [381, 230] width 4 height 9
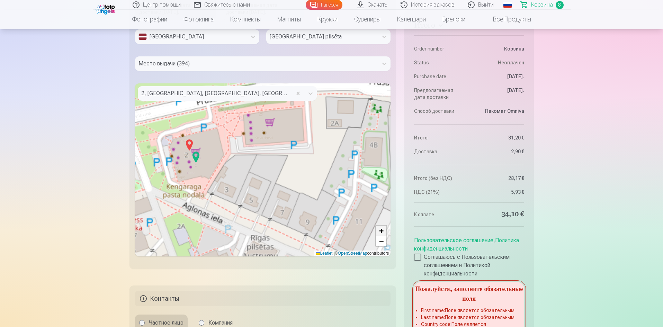
click at [380, 231] on span "+" at bounding box center [381, 230] width 4 height 9
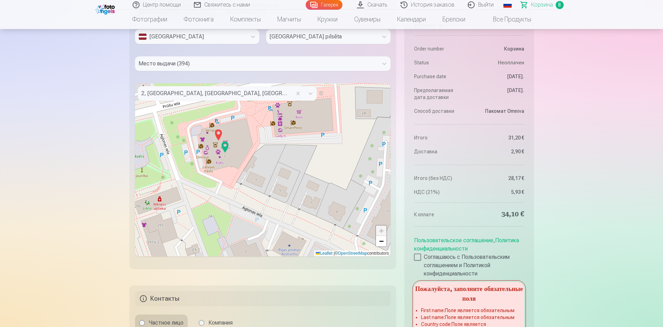
drag, startPoint x: 302, startPoint y: 221, endPoint x: 356, endPoint y: 213, distance: 53.9
click at [357, 213] on div "+ − Leaflet | © OpenStreetMap contributors" at bounding box center [263, 169] width 256 height 173
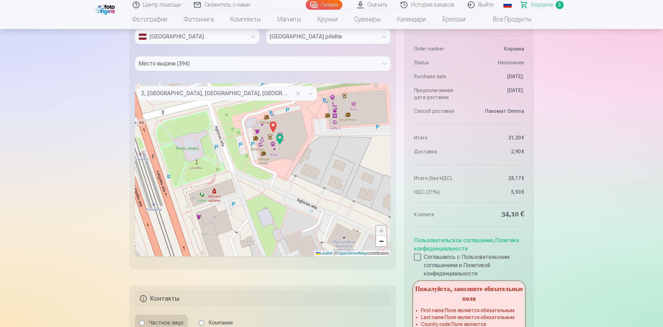
click at [274, 126] on img at bounding box center [272, 127] width 11 height 17
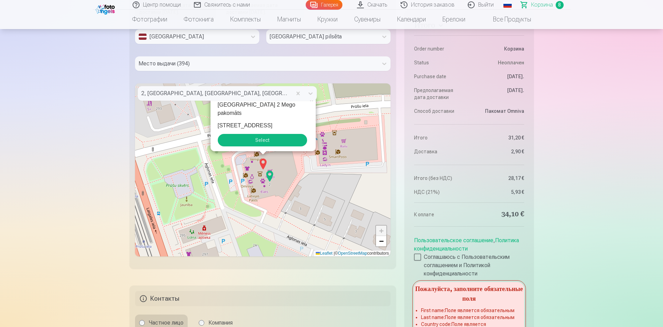
click at [270, 174] on img at bounding box center [269, 176] width 11 height 17
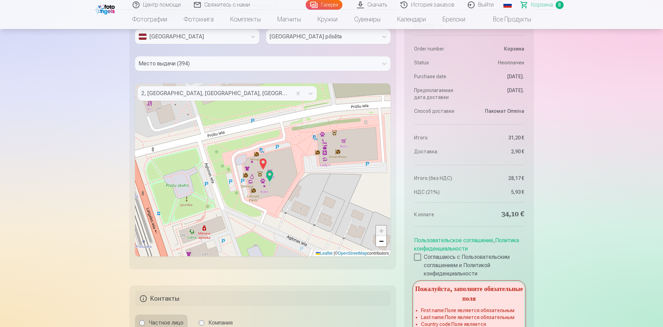
click at [270, 174] on img at bounding box center [269, 176] width 11 height 17
click at [264, 160] on img at bounding box center [262, 164] width 11 height 17
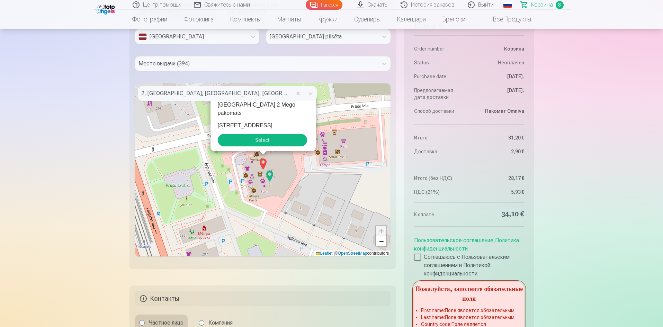
click at [258, 140] on button "Select" at bounding box center [262, 140] width 89 height 12
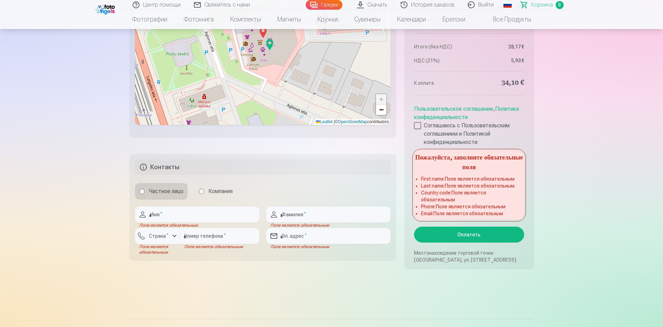
scroll to position [1011, 0]
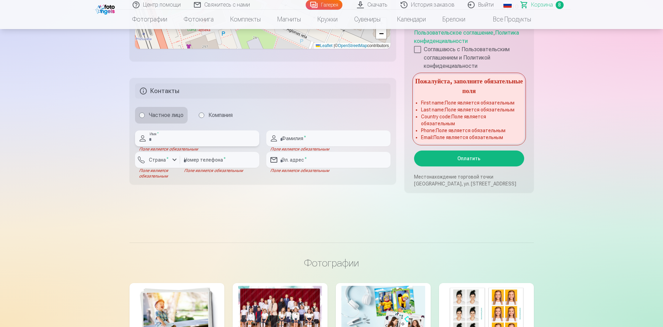
click at [228, 142] on input "text" at bounding box center [197, 138] width 124 height 16
type input "*****"
type input "**********"
type input "********"
type input "**********"
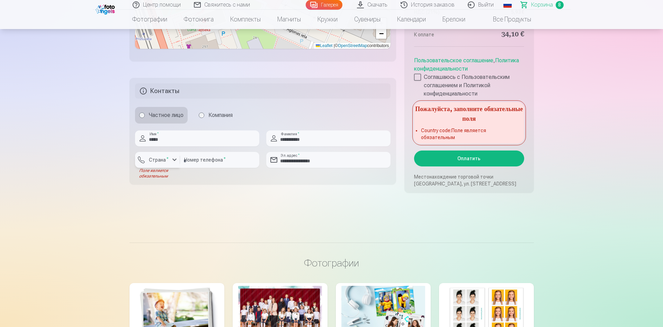
click at [174, 160] on div "button" at bounding box center [174, 160] width 8 height 8
click at [175, 179] on li "+371 [GEOGRAPHIC_DATA]" at bounding box center [183, 176] width 86 height 14
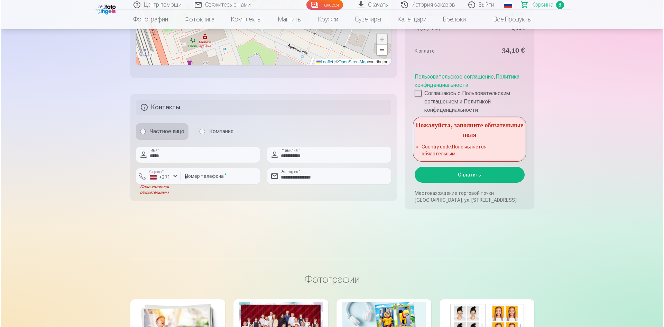
scroll to position [1081, 0]
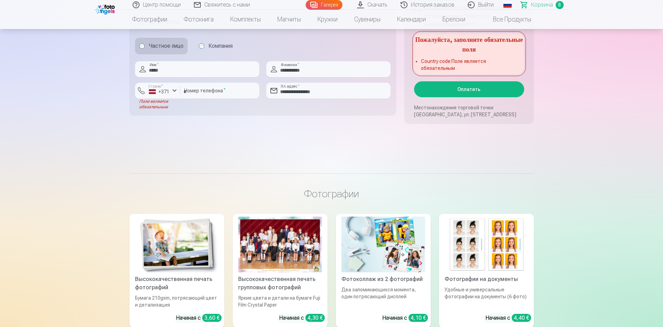
click at [491, 84] on button "Оплатить" at bounding box center [469, 89] width 110 height 16
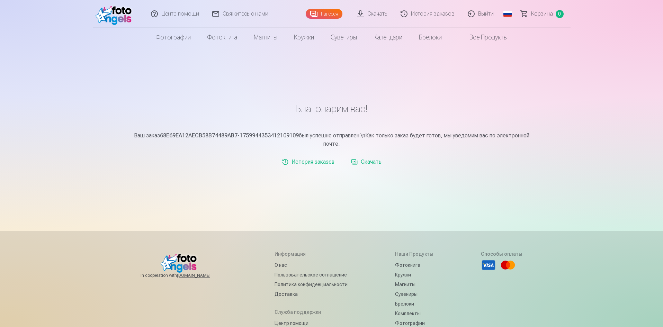
click at [370, 159] on link "Скачать" at bounding box center [366, 162] width 36 height 14
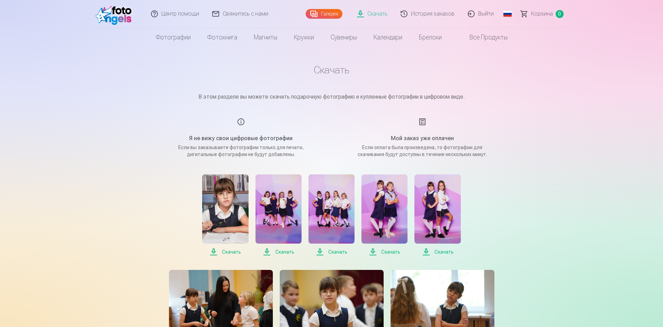
click at [330, 69] on h1 "Скачать" at bounding box center [331, 70] width 346 height 12
click at [325, 72] on h1 "Скачать" at bounding box center [331, 70] width 346 height 12
click at [325, 71] on h1 "Скачать" at bounding box center [331, 70] width 346 height 12
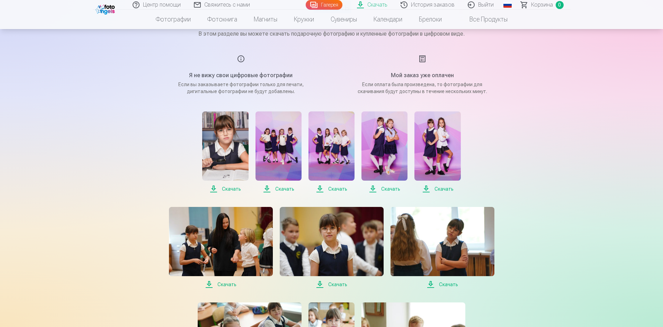
scroll to position [69, 0]
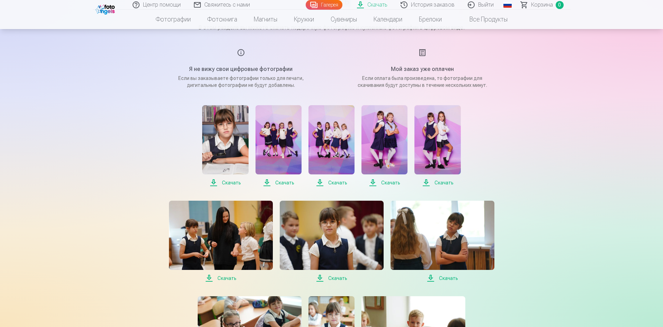
click at [233, 184] on span "Скачать" at bounding box center [225, 183] width 46 height 8
click at [283, 182] on span "Скачать" at bounding box center [278, 183] width 46 height 8
click at [334, 185] on span "Скачать" at bounding box center [331, 183] width 46 height 8
click at [390, 182] on span "Скачать" at bounding box center [384, 183] width 46 height 8
click at [441, 182] on span "Скачать" at bounding box center [437, 183] width 46 height 8
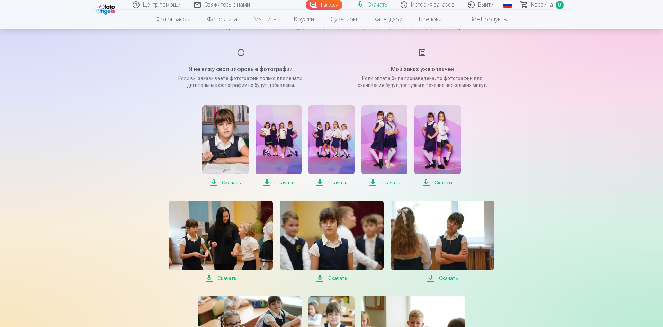
click at [228, 277] on span "Скачать" at bounding box center [221, 278] width 104 height 8
click at [334, 278] on span "Скачать" at bounding box center [332, 278] width 104 height 8
click at [448, 277] on span "Скачать" at bounding box center [442, 278] width 104 height 8
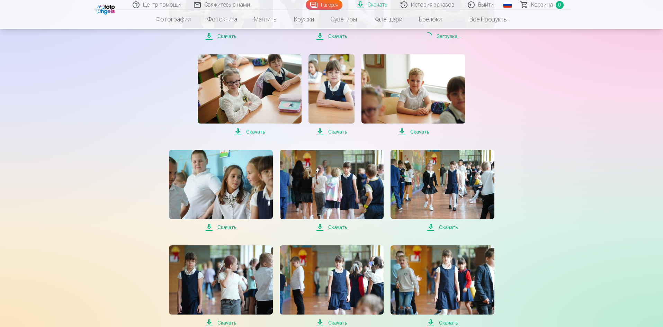
scroll to position [311, 0]
click at [263, 135] on span "Скачать" at bounding box center [250, 131] width 104 height 8
click at [329, 131] on span "Скачать" at bounding box center [331, 131] width 46 height 8
click at [327, 225] on span "Скачать" at bounding box center [332, 227] width 104 height 8
click at [445, 226] on span "Скачать" at bounding box center [442, 227] width 104 height 8
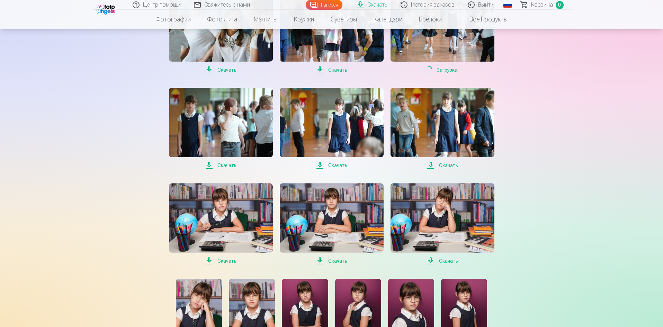
scroll to position [484, 0]
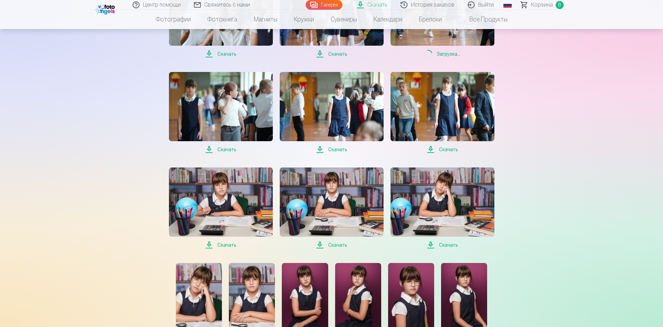
click at [228, 150] on span "Скачать" at bounding box center [221, 149] width 104 height 8
click at [339, 148] on span "Скачать" at bounding box center [332, 149] width 104 height 8
click at [447, 149] on span "Скачать" at bounding box center [442, 149] width 104 height 8
click at [219, 246] on span "Скачать" at bounding box center [221, 245] width 104 height 8
click at [340, 245] on span "Скачать" at bounding box center [332, 245] width 104 height 8
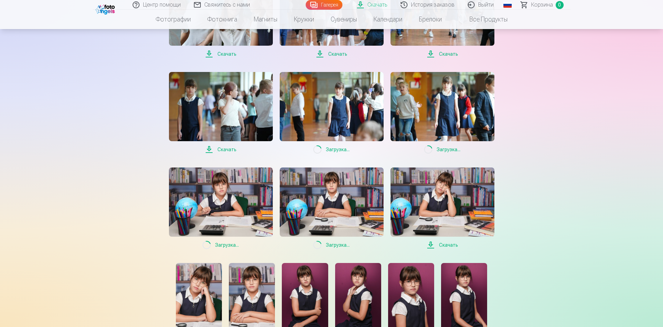
click at [444, 245] on span "Скачать" at bounding box center [442, 245] width 104 height 8
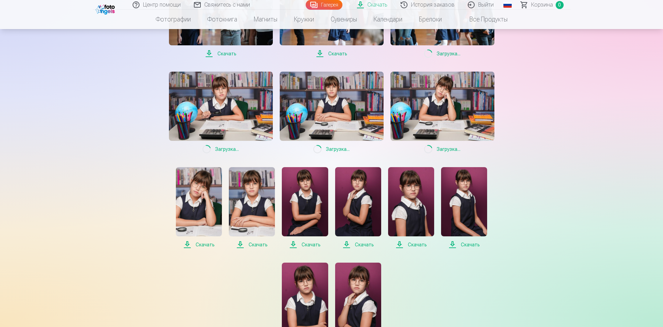
scroll to position [588, 0]
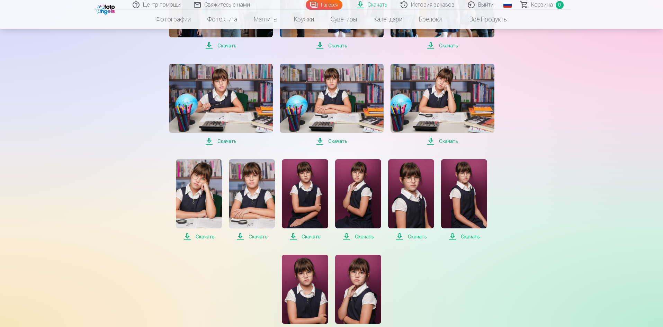
click at [203, 235] on span "Скачать" at bounding box center [199, 237] width 46 height 8
click at [256, 235] on span "Скачать" at bounding box center [252, 237] width 46 height 8
click at [311, 236] on span "Скачать" at bounding box center [305, 237] width 46 height 8
click at [366, 239] on span "Скачать" at bounding box center [358, 237] width 46 height 8
click at [422, 238] on span "Скачать" at bounding box center [411, 237] width 46 height 8
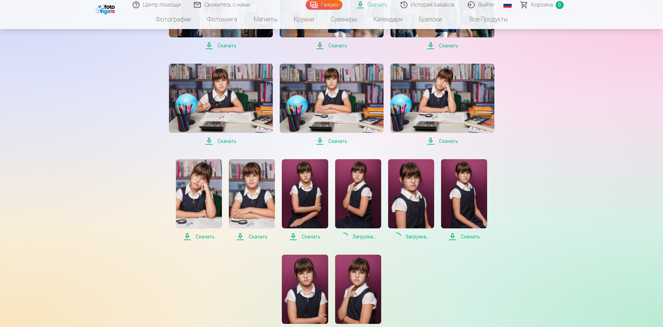
click at [475, 233] on span "Скачать" at bounding box center [464, 237] width 46 height 8
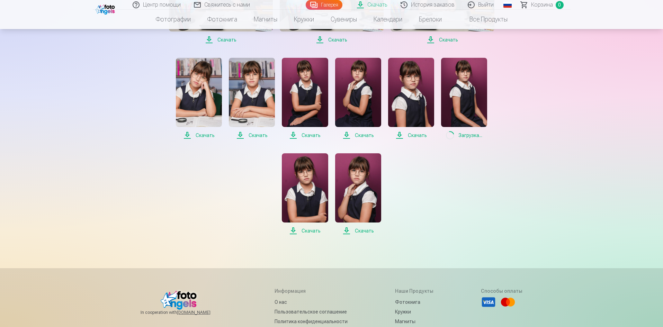
scroll to position [692, 0]
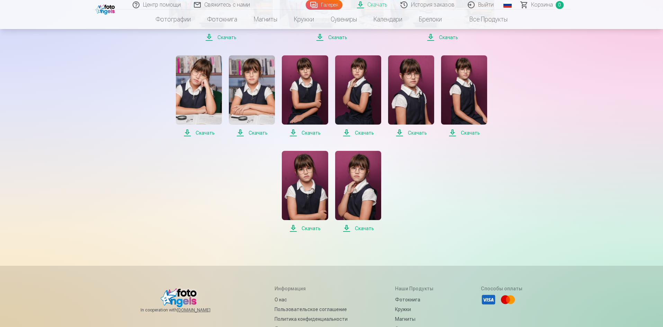
click at [310, 231] on span "Скачать" at bounding box center [305, 228] width 46 height 8
click at [369, 225] on span "Скачать" at bounding box center [358, 228] width 46 height 8
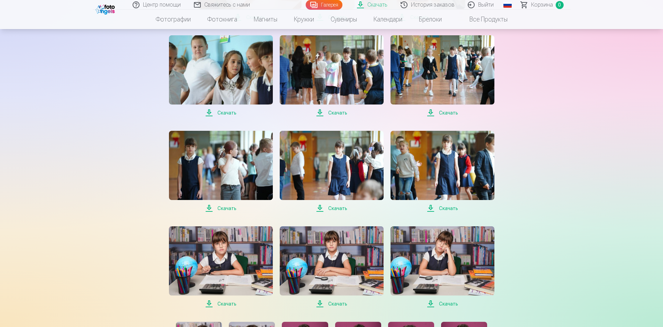
scroll to position [415, 0]
